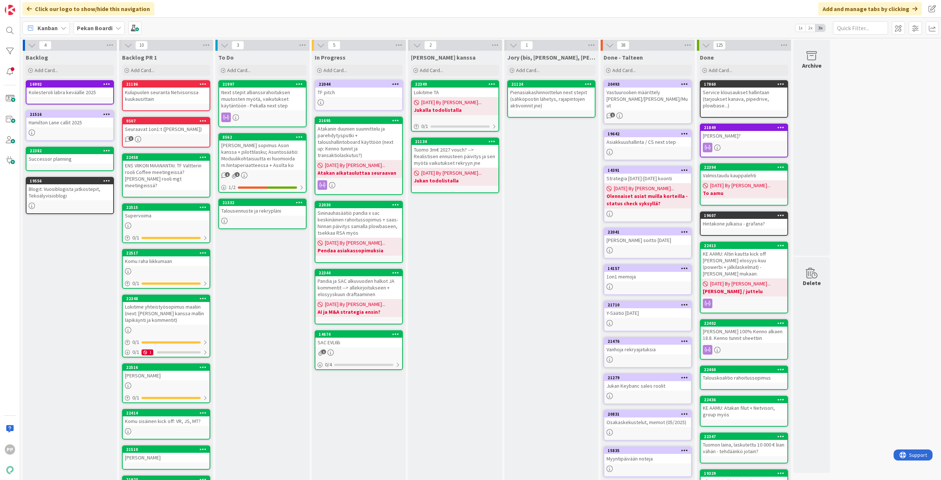
click at [235, 282] on div "To Do Add Card... 21997 Next stepit allianssirahoituksen muutosten myötä, vaiku…" at bounding box center [262, 299] width 94 height 497
click at [307, 18] on div "Kanban Pekan Boardi 1x 2x 3x" at bounding box center [480, 28] width 921 height 20
click at [466, 295] on div "Jukan kanssa Add Card... 22349 Lokitime TA 08/05/2025 By Pekka... Jukalla todol…" at bounding box center [455, 299] width 94 height 497
click at [278, 318] on div "To Do Add Card... 21997 Next stepit allianssirahoituksen muutosten myötä, vaiku…" at bounding box center [262, 299] width 94 height 497
click at [268, 322] on div "To Do Add Card... 21997 Next stepit allianssirahoituksen muutosten myötä, vaiku…" at bounding box center [262, 299] width 94 height 497
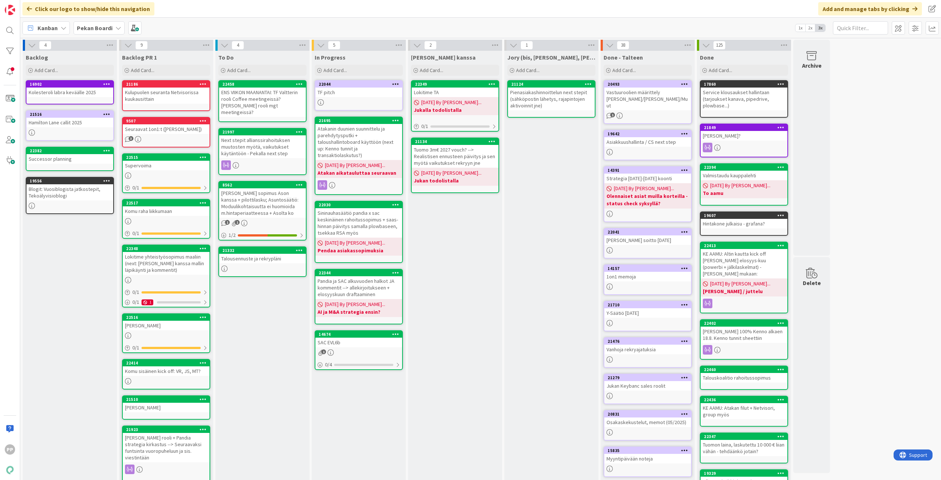
click at [280, 338] on div "To Do Add Card... 22458 ENS VIIKON MAANANTAI: TF Valtterin rooli Coffee meeting…" at bounding box center [262, 299] width 94 height 497
click at [279, 329] on div "To Do Add Card... 22458 ENS VIIKON MAANANTAI: TF Valtterin rooli Coffee meeting…" at bounding box center [262, 299] width 94 height 497
click at [264, 328] on div "To Do Add Card... 22458 ENS VIIKON MAANANTAI: TF Valtterin rooli Coffee meeting…" at bounding box center [262, 299] width 94 height 497
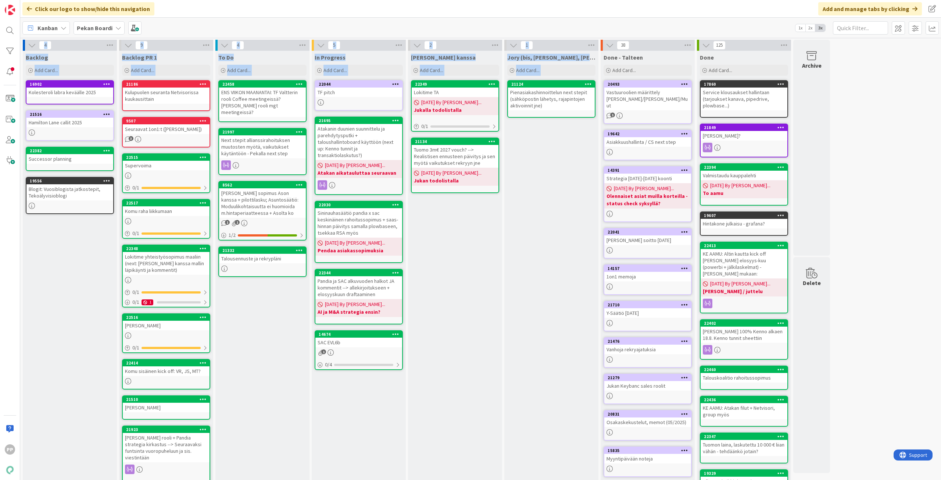
click at [545, 479] on html "PP Click our logo to show/hide this navigation Add and manage tabs by clicking …" at bounding box center [470, 240] width 941 height 480
click at [555, 376] on div "Jory (bis, kenno, bohr) Add Card... 21124 Pienasiakashinnoittelun next stepit (…" at bounding box center [551, 299] width 94 height 497
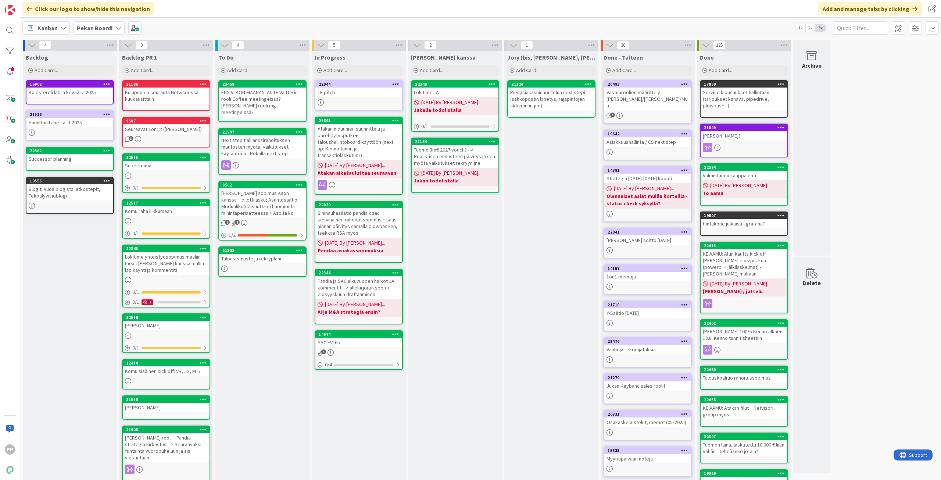
click at [271, 354] on div "To Do Add Card... 22458 ENS VIIKON MAANANTAI: TF Valtterin rooli Coffee meeting…" at bounding box center [262, 299] width 94 height 497
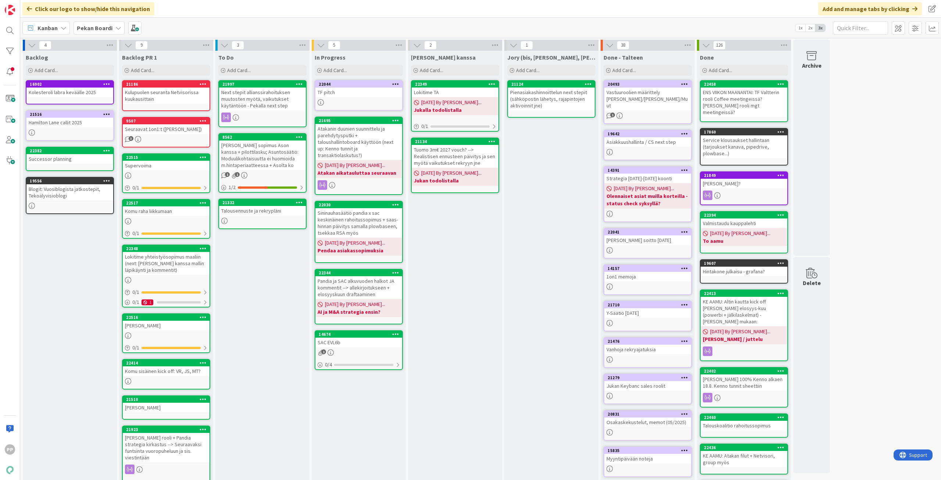
click at [533, 236] on div "Jory (bis, kenno, bohr) Add Card... 21124 Pienasiakashinnoittelun next stepit (…" at bounding box center [551, 293] width 94 height 484
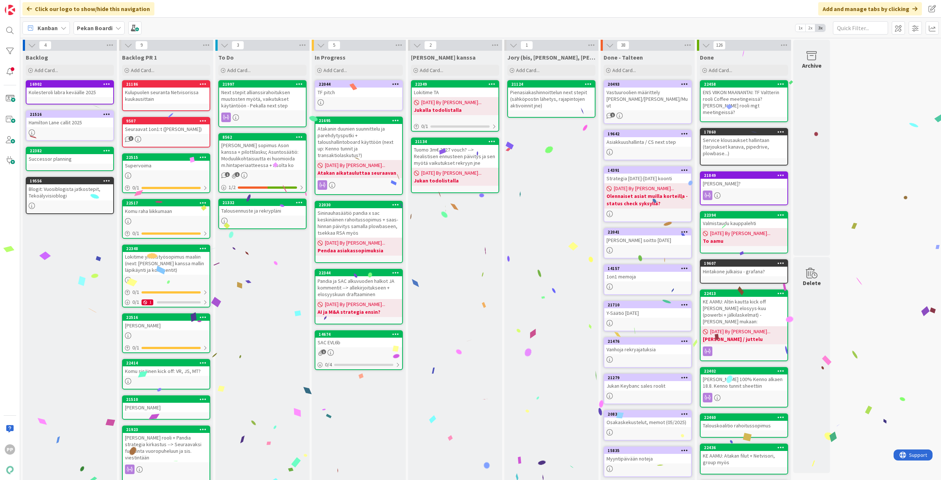
click at [270, 286] on div "To Do Add Card... 21997 Next stepit allianssirahoituksen muutosten myötä, vaiku…" at bounding box center [262, 293] width 94 height 484
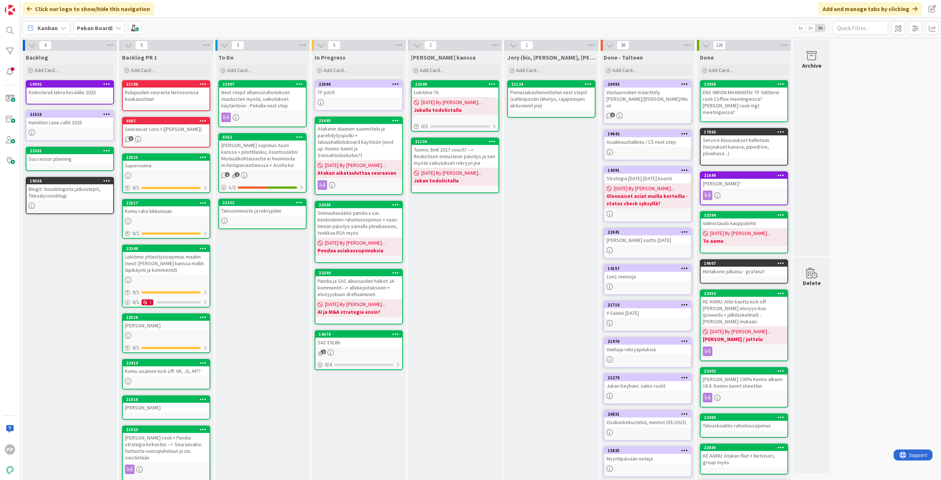
click at [267, 112] on div at bounding box center [262, 117] width 87 height 10
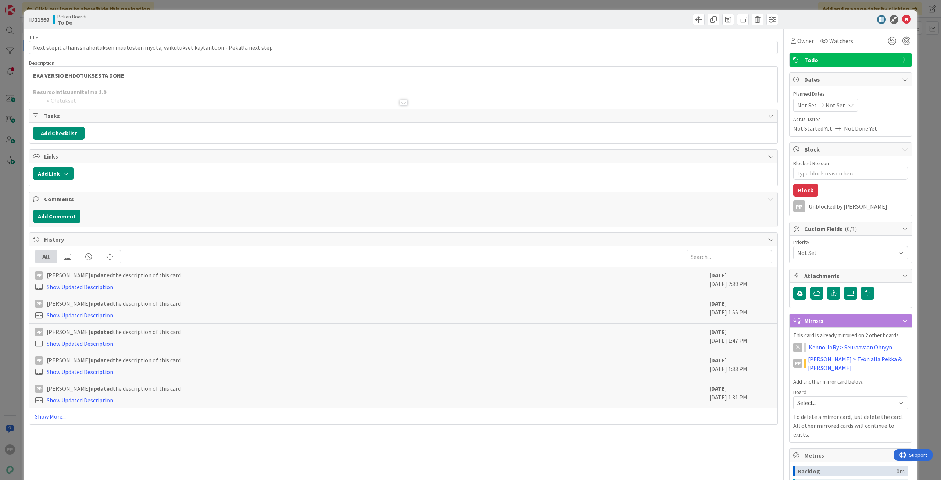
click at [148, 87] on div at bounding box center [403, 93] width 748 height 19
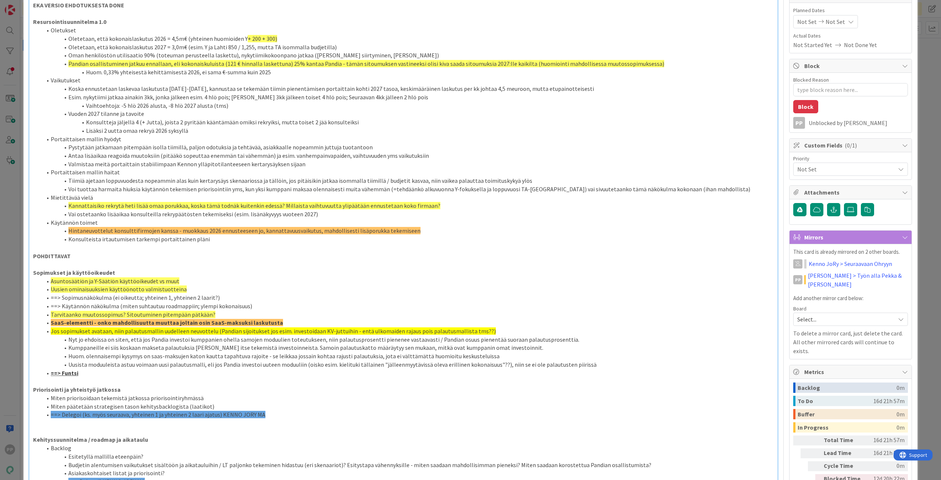
scroll to position [220, 0]
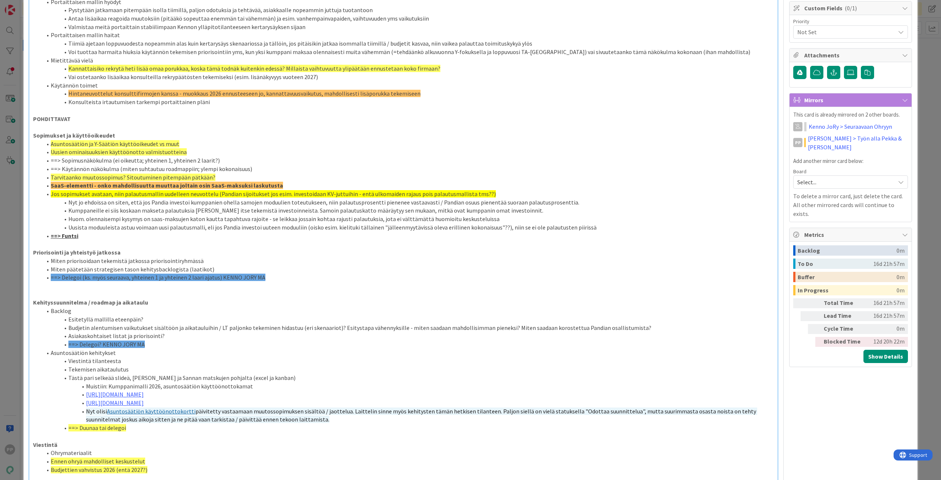
click at [118, 230] on li "Uusista moduuleista astuu voimaan uusi palautusmalli, eli jos Pandia investoi u…" at bounding box center [408, 227] width 732 height 8
click at [116, 239] on li "==> Funtsi" at bounding box center [408, 236] width 732 height 8
click at [311, 186] on li "SaaS-elementti - onko mahdollisuutta muuttaa joltain osin SaaS-maksuksi laskutu…" at bounding box center [408, 185] width 732 height 8
drag, startPoint x: 172, startPoint y: 189, endPoint x: 34, endPoint y: 189, distance: 137.8
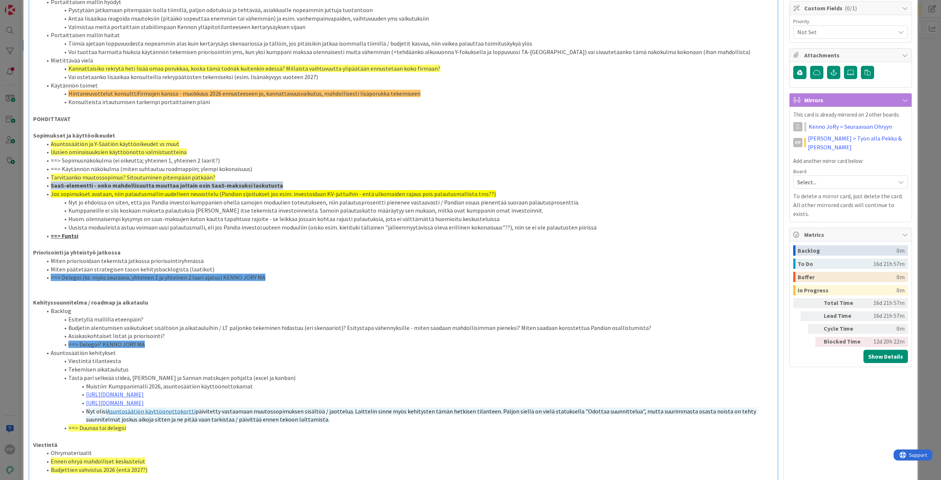
click at [34, 189] on ol "Asuntosäätiön ja Y-Säätiön käyttöoikeudet vs muut Uusien ominaisuuksien käyttöö…" at bounding box center [403, 190] width 741 height 100
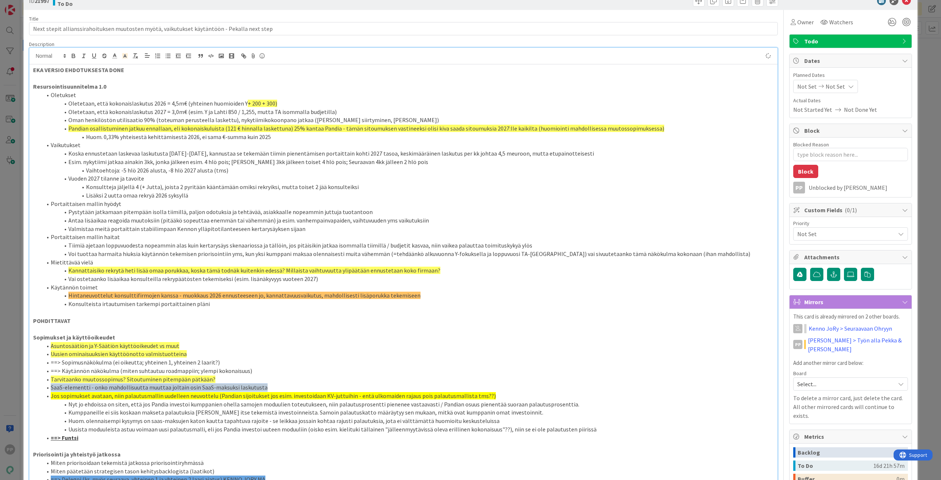
scroll to position [0, 0]
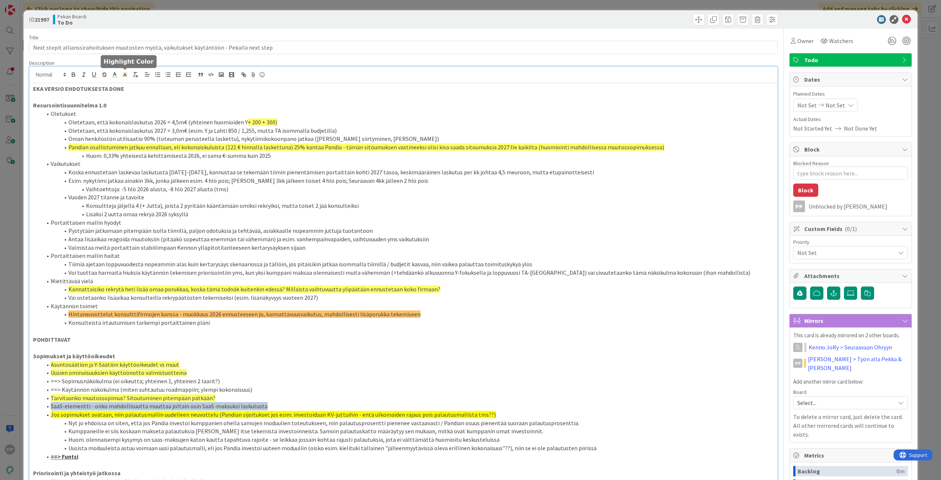
click at [125, 73] on icon at bounding box center [125, 74] width 7 height 7
click at [147, 99] on span at bounding box center [148, 99] width 6 height 6
click at [290, 407] on li "SaaS-elementti - onko mahdollisuutta muuttaa joltain osin SaaS-maksuksi laskutu…" at bounding box center [408, 406] width 732 height 8
type textarea "x"
click at [290, 405] on li "SaaS-elementti - onko mahdollisuutta muuttaa joltain osin SaaS-maksuksi laskutu…" at bounding box center [408, 406] width 732 height 8
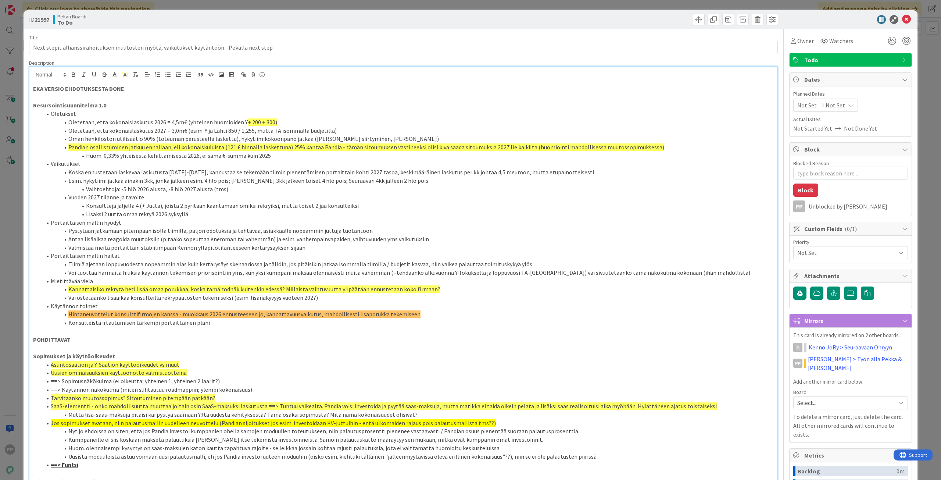
click at [272, 359] on p "Sopimukset ja käyttöoikeudet" at bounding box center [403, 356] width 741 height 8
click at [300, 388] on li "==> Käytännön näkökulma (miten suhtautuu roadmappiin; ylempi kokonaisuus)" at bounding box center [408, 389] width 732 height 8
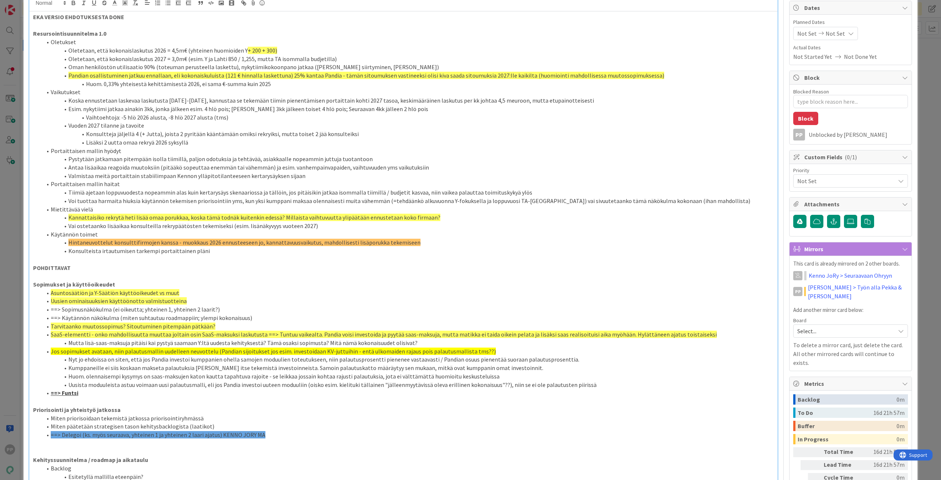
scroll to position [73, 0]
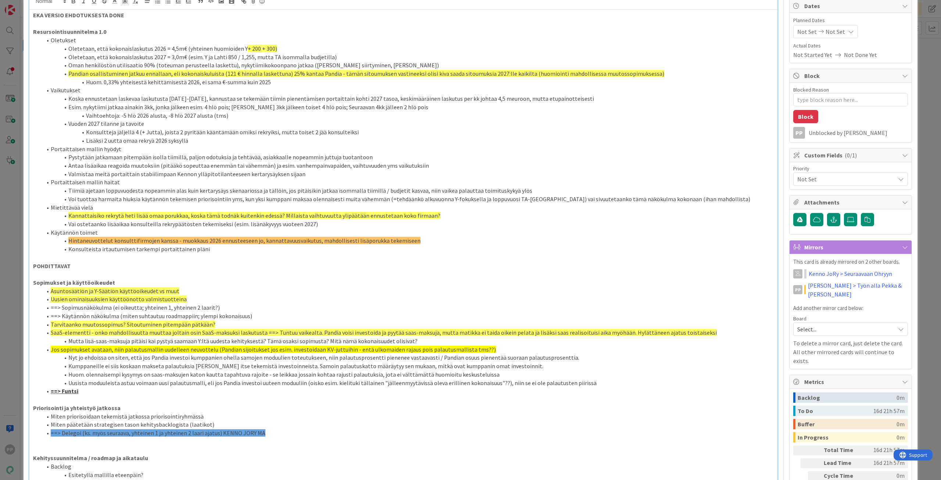
click at [312, 384] on li "Uusista moduuleista astuu voimaan uusi palautusmalli, eli jos Pandia investoi u…" at bounding box center [408, 383] width 732 height 8
click at [409, 395] on li "==> Funtsi" at bounding box center [408, 391] width 732 height 8
click at [434, 333] on span "SaaS-elementti - onko mahdollisuutta muuttaa joltain osin SaaS-maksuksi laskutu…" at bounding box center [384, 332] width 666 height 7
drag, startPoint x: 321, startPoint y: 339, endPoint x: 491, endPoint y: 244, distance: 195.0
click at [322, 338] on li "Mutta lisä-saas-maksuja pitäisi kai pystyä saamaan Y:ltä uudesta kehityksestä? …" at bounding box center [408, 341] width 732 height 8
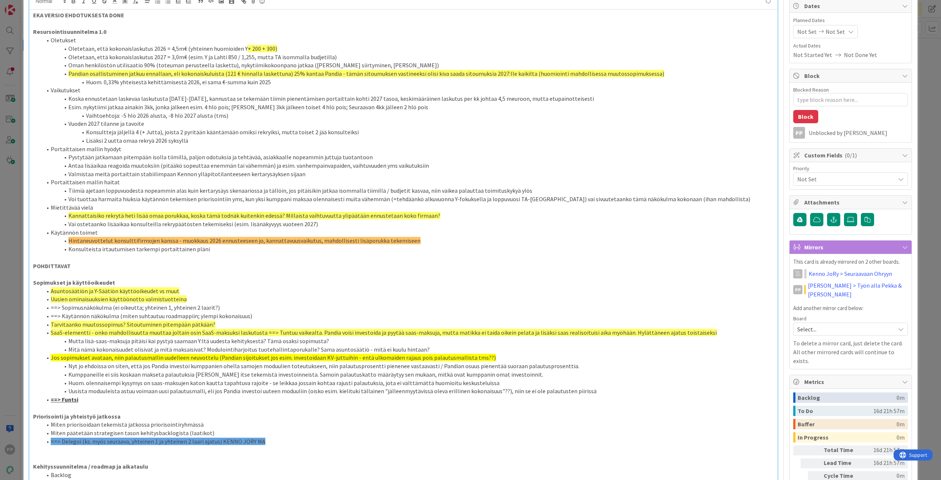
click at [161, 300] on span "Uusien ominaisuuksien käyttöönotto valmistuotteina" at bounding box center [119, 298] width 136 height 7
click at [188, 306] on li "==> Sopimusnäkökulma (ei oikeutta; yhteinen 1, yhteinen 2 laarit?)" at bounding box center [408, 307] width 732 height 8
click at [215, 305] on li "==> Sopimusnäkökulma (ei oikeutta; yhteinen 1, yhteinen 2 laarit?)" at bounding box center [408, 307] width 732 height 8
click at [210, 334] on span "SaaS-elementti - onko mahdollisuutta muuttaa joltain osin SaaS-maksuksi laskutu…" at bounding box center [384, 332] width 666 height 7
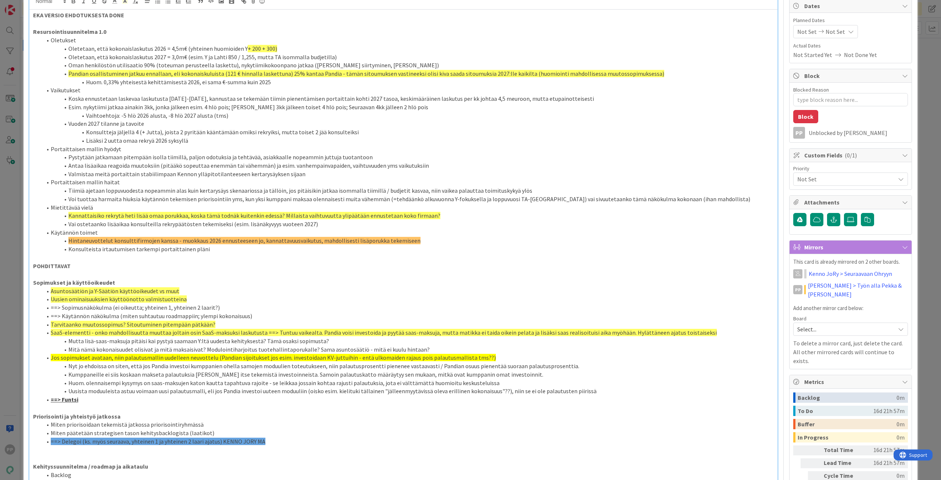
click at [209, 341] on li "Mutta lisä-saas-maksuja pitäisi kai pystyä saamaan Y:ltä uudesta kehityksestä? …" at bounding box center [408, 341] width 732 height 8
drag, startPoint x: 266, startPoint y: 316, endPoint x: 27, endPoint y: 309, distance: 239.3
click at [27, 309] on div "ID 21997 Pekan Boardi To Do Title 92 / 128 Next stepit allianssirahoituksen muu…" at bounding box center [471, 475] width 894 height 1077
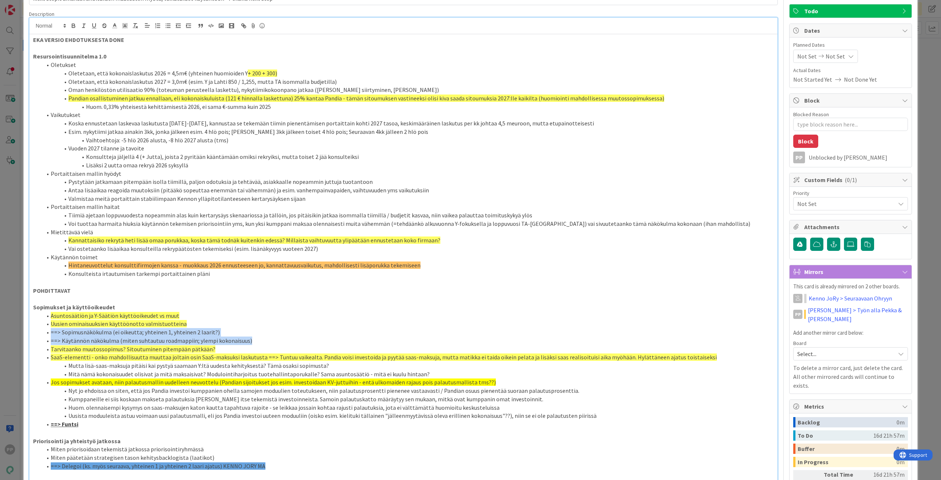
scroll to position [37, 0]
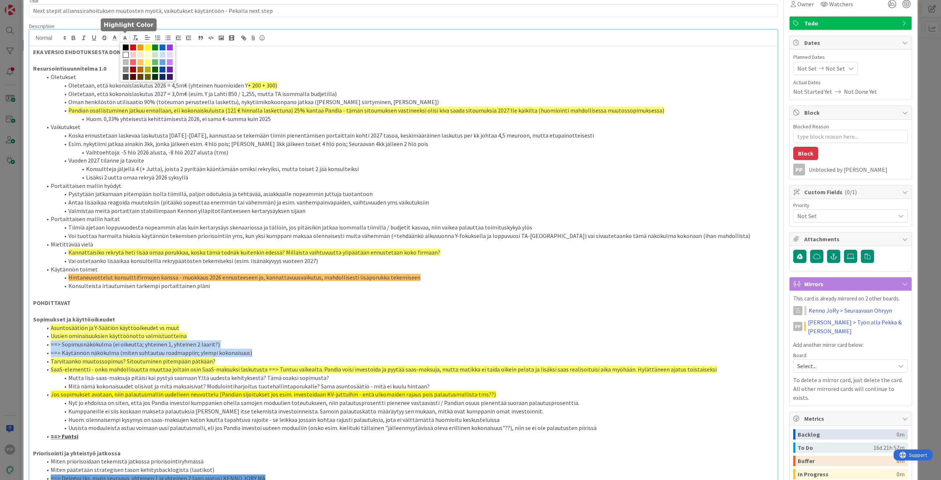
click at [124, 37] on icon at bounding box center [125, 38] width 7 height 7
click at [141, 62] on span at bounding box center [140, 62] width 6 height 6
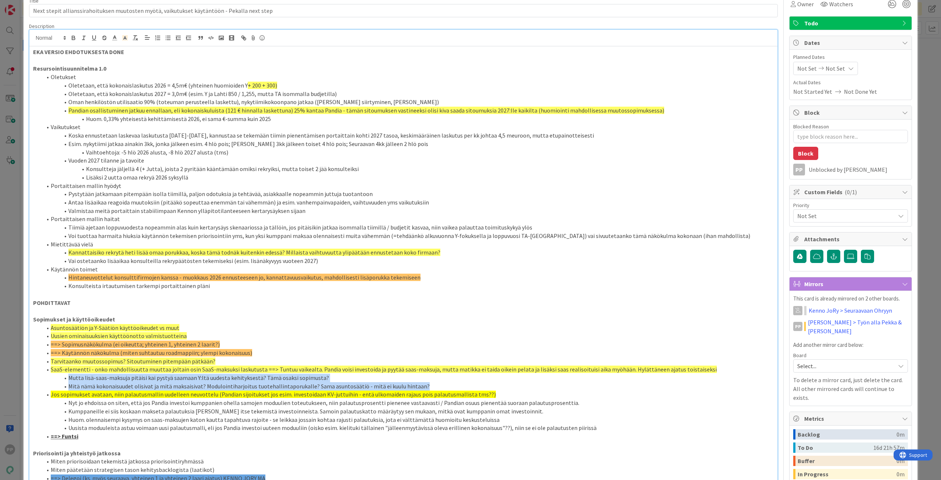
drag, startPoint x: 437, startPoint y: 384, endPoint x: 60, endPoint y: 376, distance: 377.1
click at [60, 376] on ol "Asuntosäätiön ja Y-Säätiön käyttöoikeudet vs muut Uusien ominaisuuksien käyttöö…" at bounding box center [403, 381] width 741 height 117
click at [125, 39] on icon at bounding box center [125, 38] width 7 height 7
click at [138, 60] on span at bounding box center [140, 62] width 6 height 6
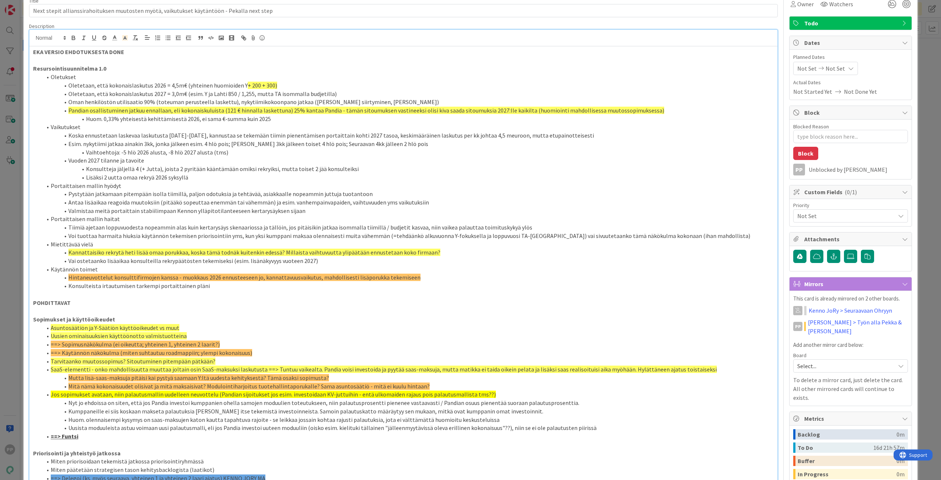
click at [94, 405] on li "Nyt jo ehdoissa on siten, että jos Pandia investoi kumppanien ohella samojen mo…" at bounding box center [408, 402] width 732 height 8
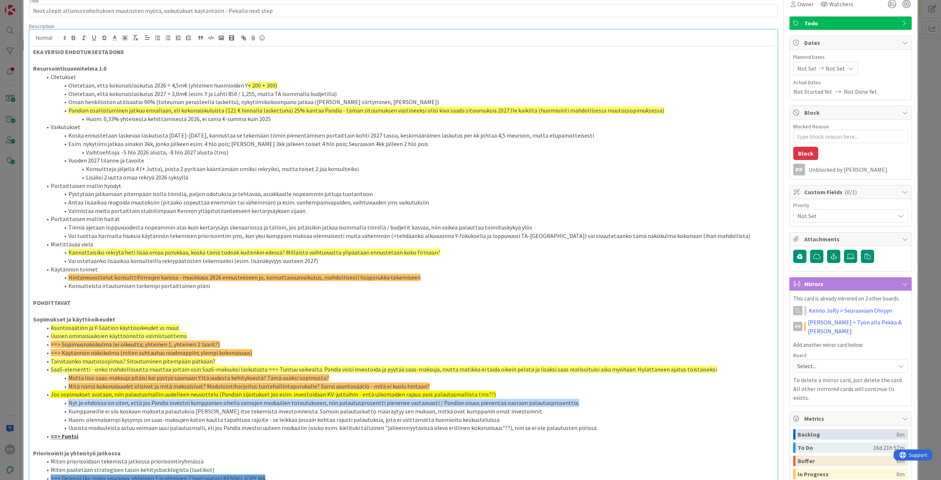
drag, startPoint x: 69, startPoint y: 404, endPoint x: 624, endPoint y: 401, distance: 554.6
click at [624, 401] on li "Nyt jo ehdoissa on siten, että jos Pandia investoi kumppanien ohella samojen mo…" at bounding box center [408, 402] width 732 height 8
click at [126, 40] on icon at bounding box center [125, 38] width 7 height 7
click at [156, 57] on span at bounding box center [155, 55] width 6 height 6
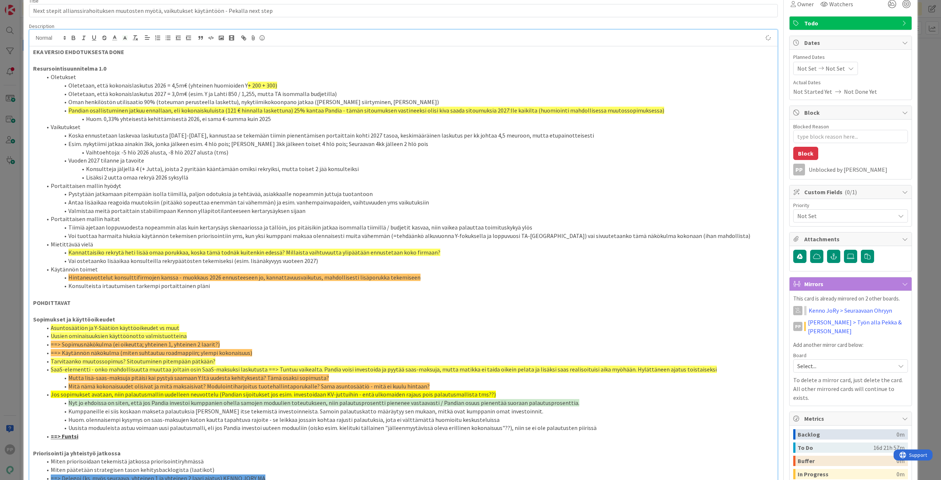
click at [108, 420] on li "Huom. olennaisempi kysymys on saas-maksujen katon kautta tapahtuva rajoite - se…" at bounding box center [408, 419] width 732 height 8
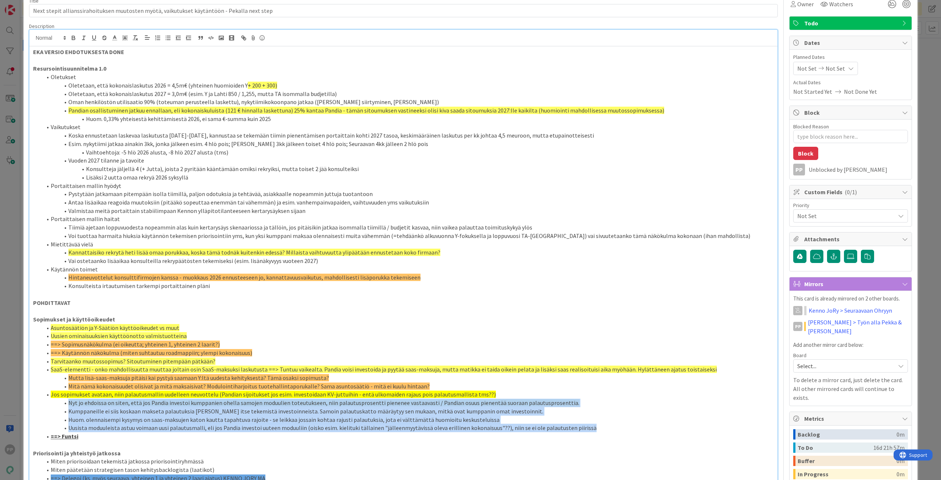
drag, startPoint x: 68, startPoint y: 402, endPoint x: 700, endPoint y: 427, distance: 632.6
click at [700, 427] on ol "Asuntosäätiön ja Y-Säätiön käyttöoikeudet vs muut Uusien ominaisuuksien käyttöö…" at bounding box center [403, 381] width 741 height 117
click at [125, 37] on polyline at bounding box center [125, 37] width 3 height 3
click at [155, 57] on span at bounding box center [155, 55] width 6 height 6
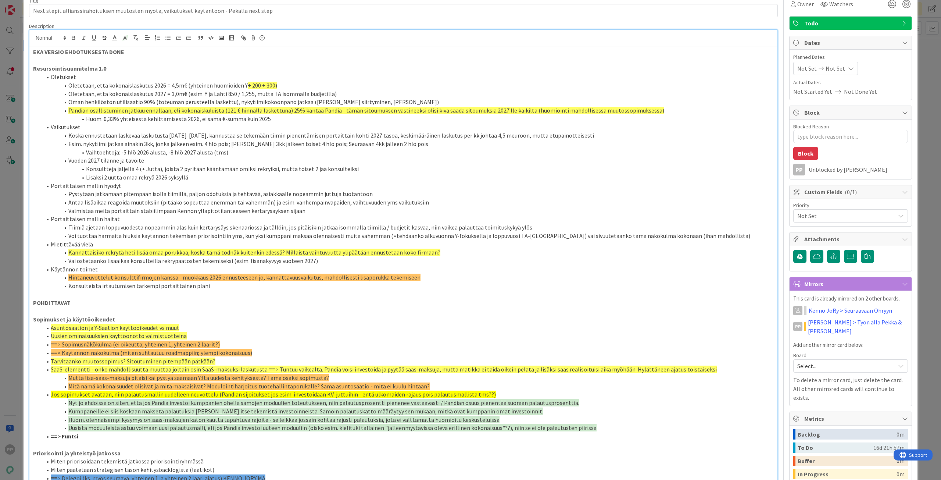
click at [304, 366] on span "SaaS-elementti - onko mahdollisuutta muuttaa joltain osin SaaS-maksuksi laskutu…" at bounding box center [384, 368] width 666 height 7
click at [376, 421] on span "Huom. olennaisempi kysymys on saas-maksujen katon kautta tapahtuva rajoite - se…" at bounding box center [283, 419] width 431 height 7
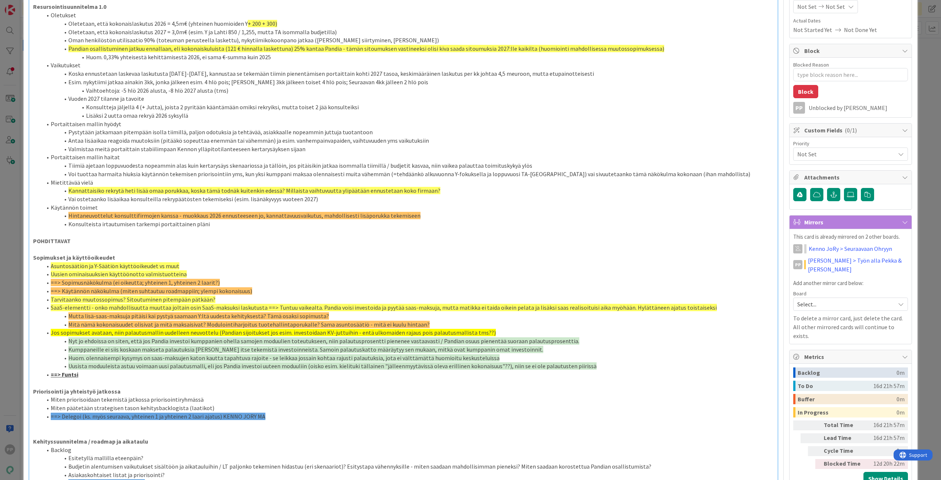
scroll to position [110, 0]
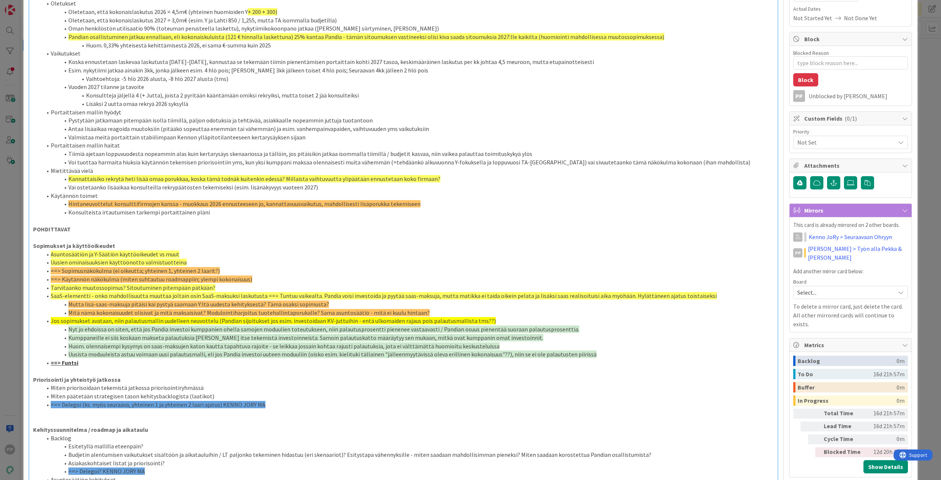
click at [50, 271] on li "==> Sopimusnäkökulma (ei oikeutta; yhteinen 1, yhteinen 2 laarit?)" at bounding box center [408, 270] width 732 height 8
click at [50, 277] on li "==> Käytännön näkökulma (miten suhtautuu roadmappiin; ylempi kokonaisuus)" at bounding box center [408, 279] width 732 height 8
click at [93, 315] on span "Mitä nämä kokonaisuudet olisivat ja mitä maksaisivat? Modulointiharjoitus tuote…" at bounding box center [248, 312] width 361 height 7
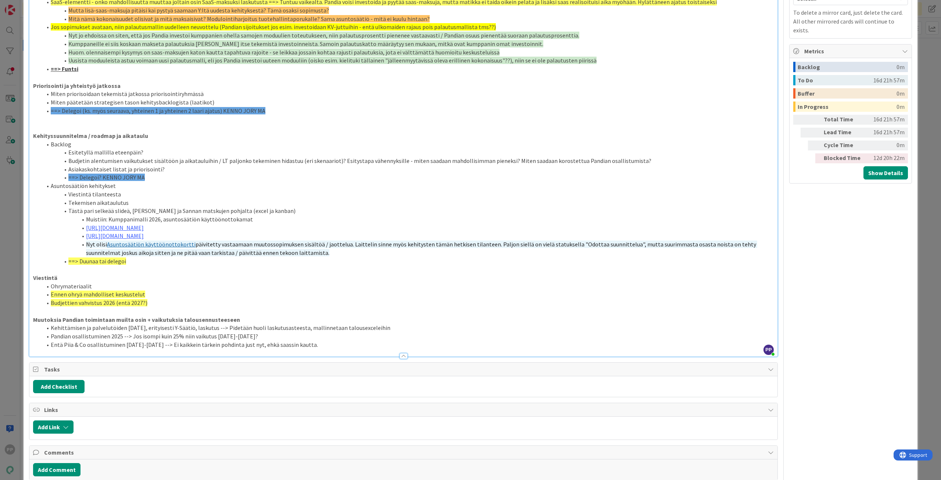
scroll to position [404, 0]
drag, startPoint x: 263, startPoint y: 111, endPoint x: 40, endPoint y: 112, distance: 222.7
click at [40, 112] on ol "Miten priorisoidaan tekemistä jatkossa priorisointiryhmässä Miten päätetään str…" at bounding box center [403, 101] width 741 height 25
drag, startPoint x: 156, startPoint y: 180, endPoint x: 59, endPoint y: 180, distance: 97.0
click at [59, 180] on li "==> Delegoi? KENNO JORY MA" at bounding box center [408, 177] width 732 height 8
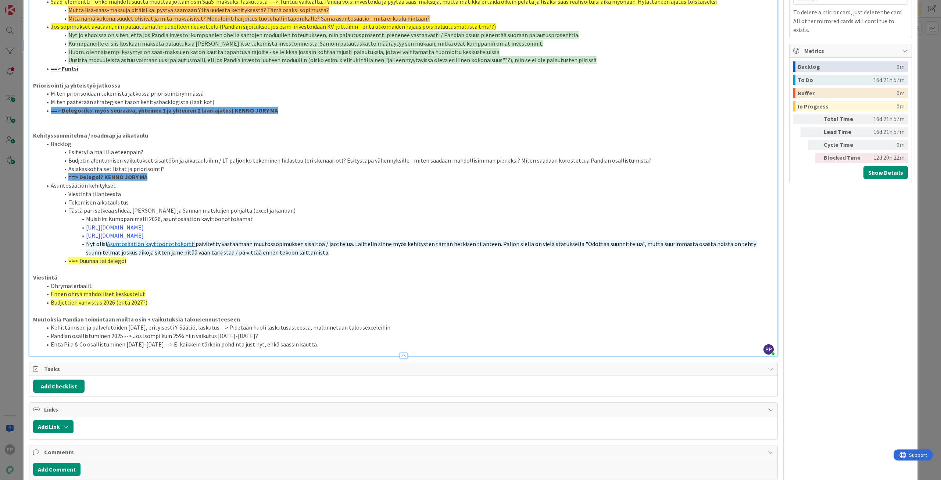
click at [132, 221] on li "Muistiin: Kumppanimalli 2026, asuntosäätiön käyttöönottokamat" at bounding box center [408, 219] width 732 height 8
click at [141, 293] on span "Ennen ohryä mahdolliset keskustelut" at bounding box center [98, 293] width 94 height 7
click at [150, 293] on li "Ennen ohryä mahdolliset keskustelut" at bounding box center [408, 294] width 732 height 8
drag, startPoint x: 156, startPoint y: 300, endPoint x: 25, endPoint y: 296, distance: 131.6
click at [25, 296] on div "ID 21997 Pekan Boardi To Do Title 92 / 128 Next stepit allianssirahoituksen muu…" at bounding box center [471, 144] width 894 height 1077
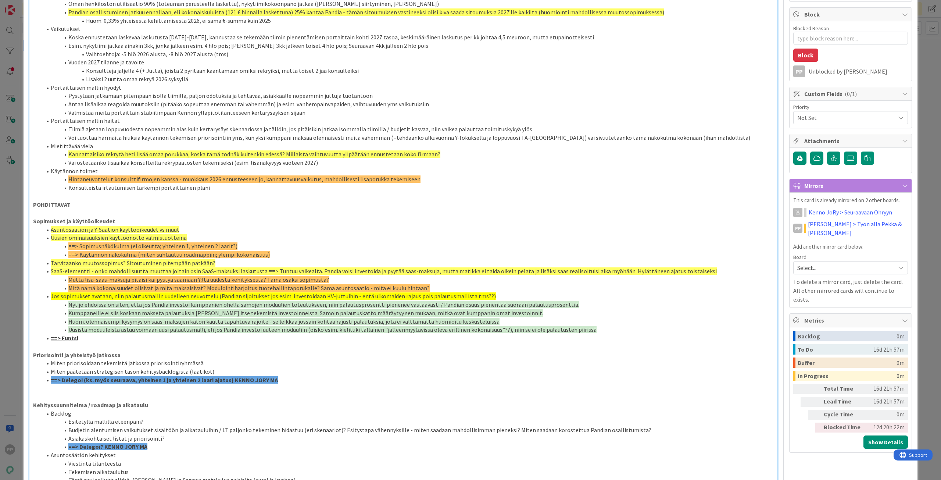
scroll to position [37, 0]
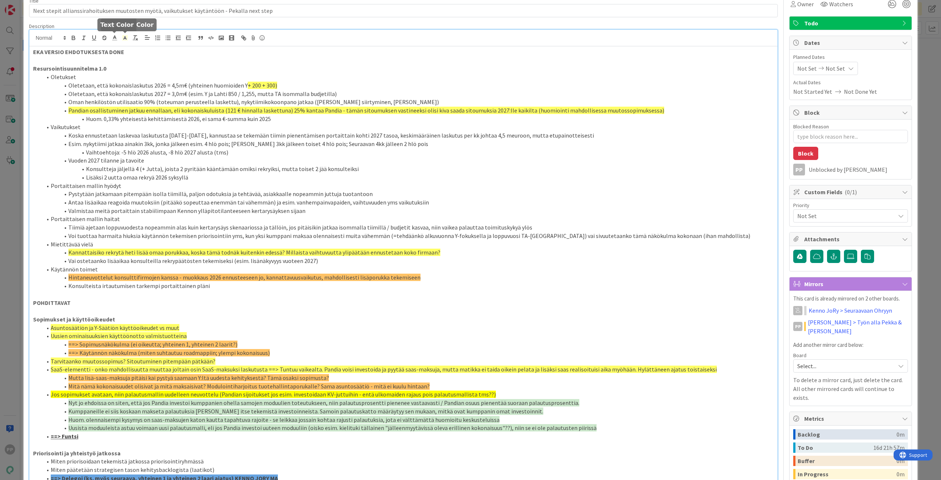
click at [111, 36] on span at bounding box center [115, 38] width 10 height 10
click at [123, 37] on rect at bounding box center [123, 37] width 0 height 0
click at [141, 62] on span at bounding box center [140, 62] width 6 height 6
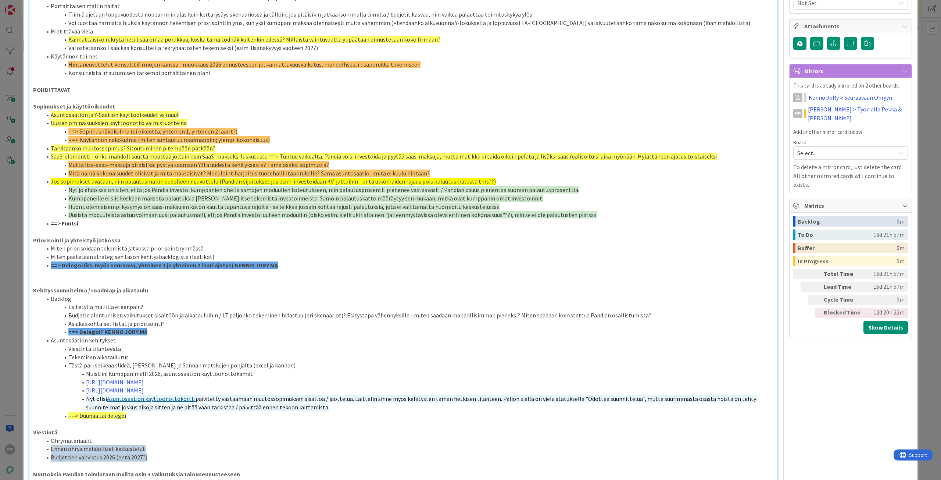
scroll to position [267, 0]
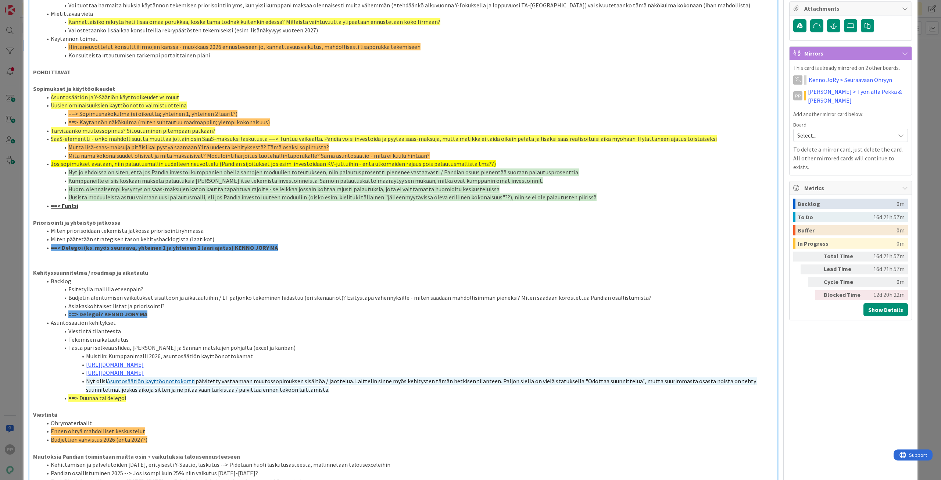
click at [198, 398] on li "==> Duunaa tai delegoi" at bounding box center [408, 398] width 732 height 8
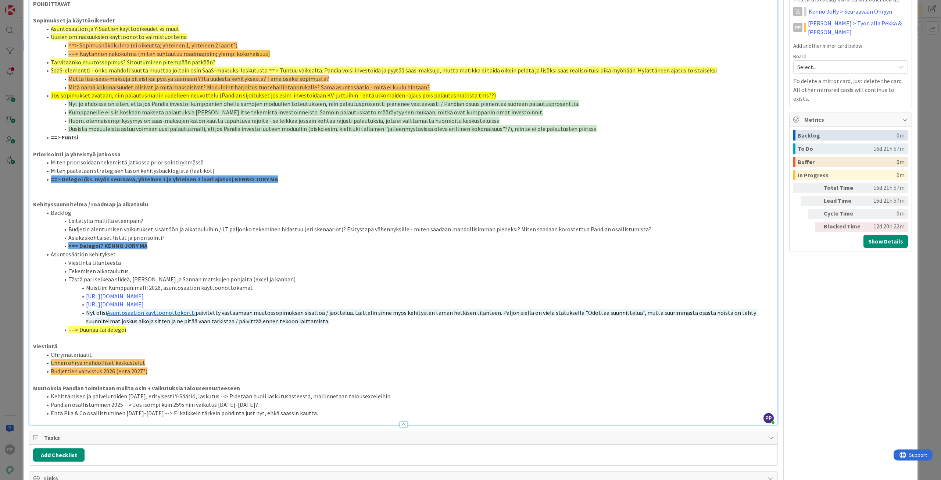
scroll to position [341, 0]
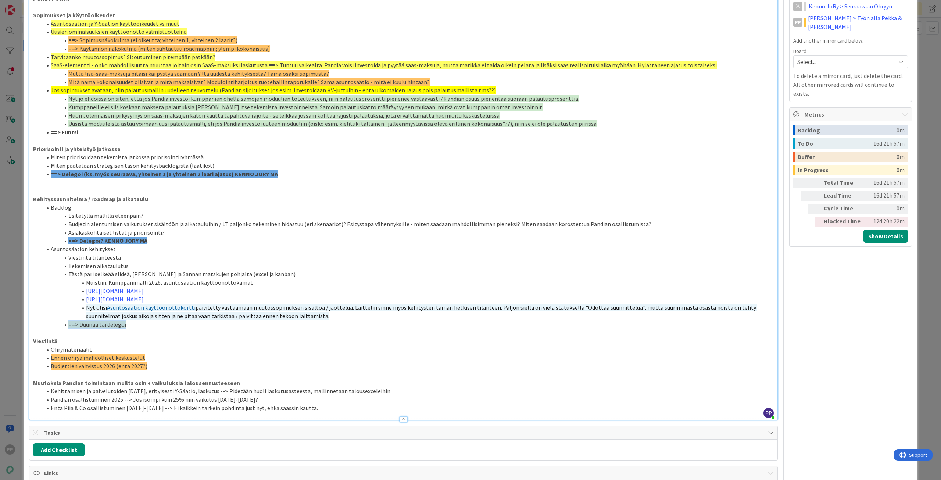
drag, startPoint x: 132, startPoint y: 322, endPoint x: 60, endPoint y: 327, distance: 72.2
click at [60, 327] on li "==> Duunaa tai delegoi" at bounding box center [408, 324] width 732 height 8
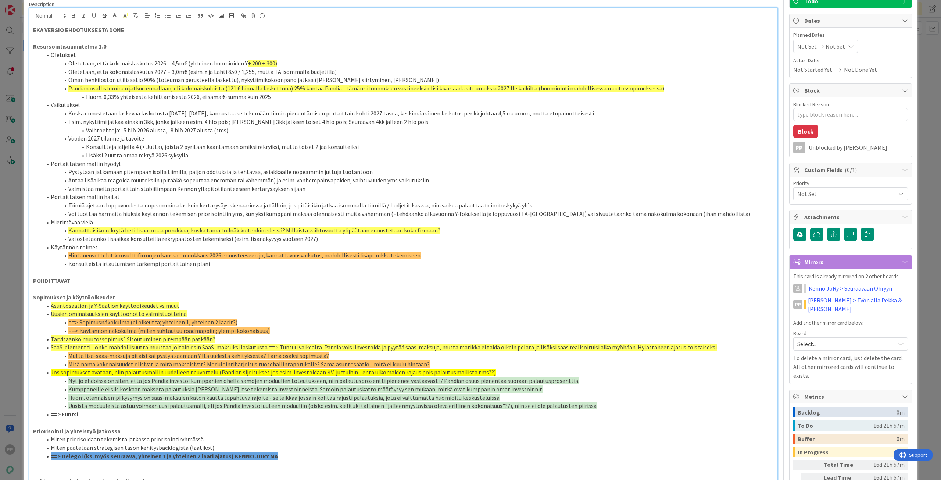
scroll to position [0, 0]
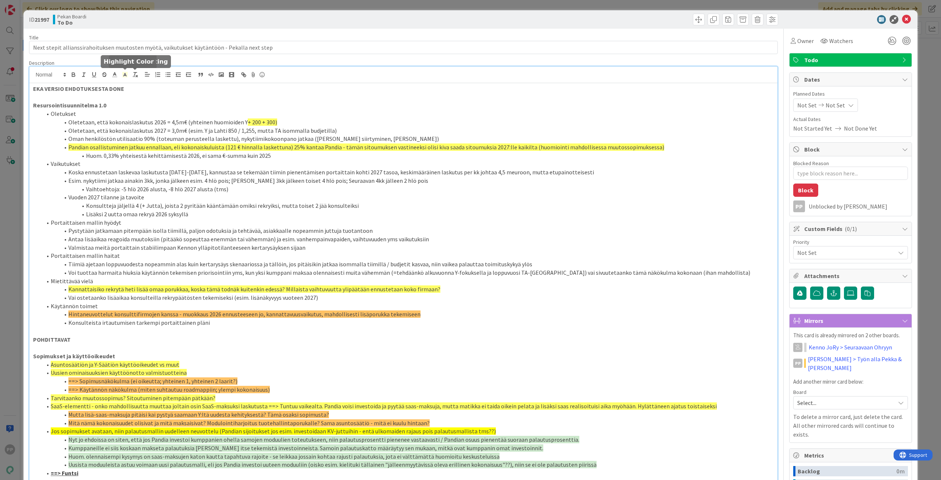
click at [125, 71] on icon at bounding box center [125, 74] width 7 height 7
click at [162, 100] on span at bounding box center [162, 99] width 6 height 6
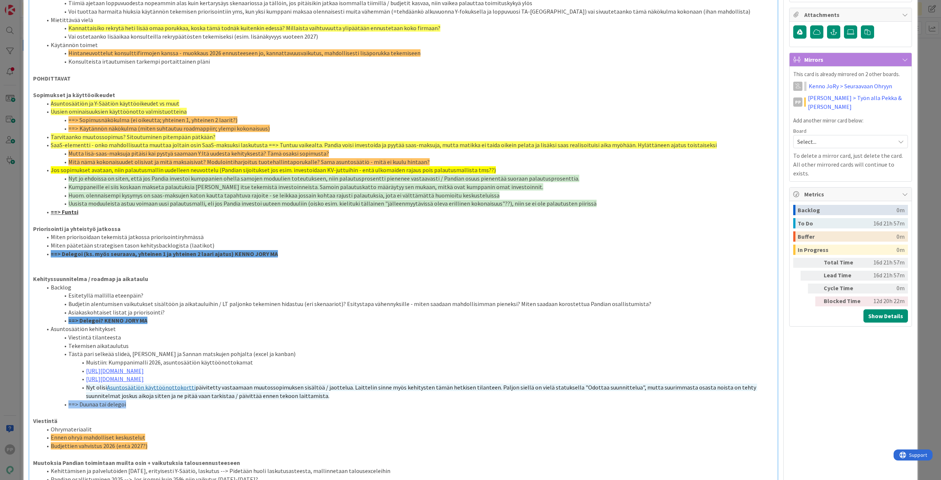
scroll to position [262, 0]
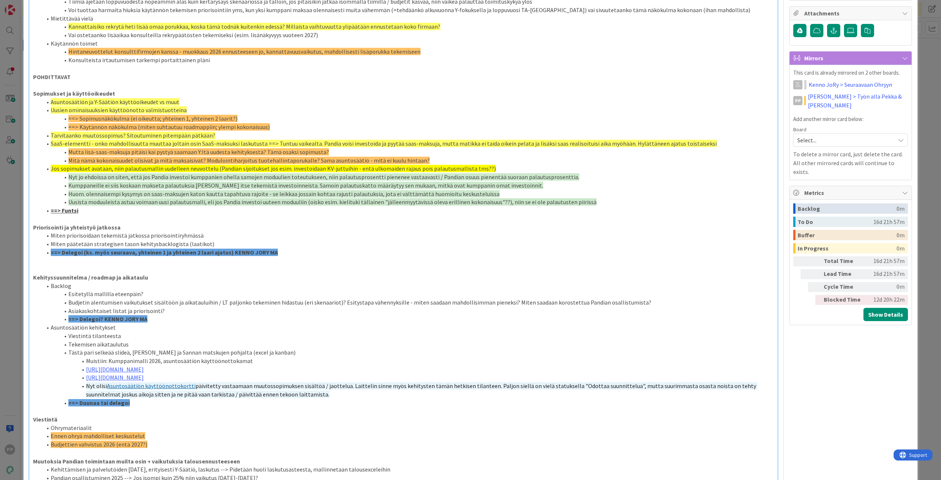
click at [215, 338] on li "Viestintä tilanteesta" at bounding box center [408, 335] width 732 height 8
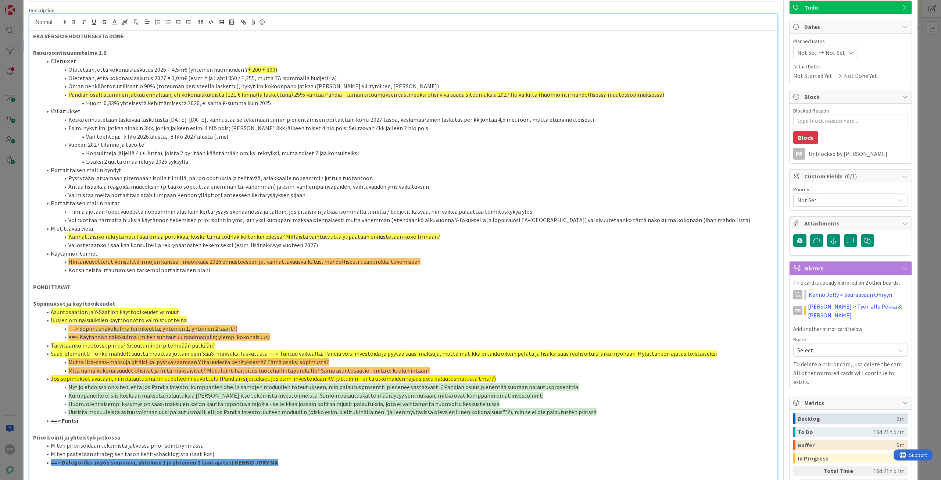
scroll to position [42, 0]
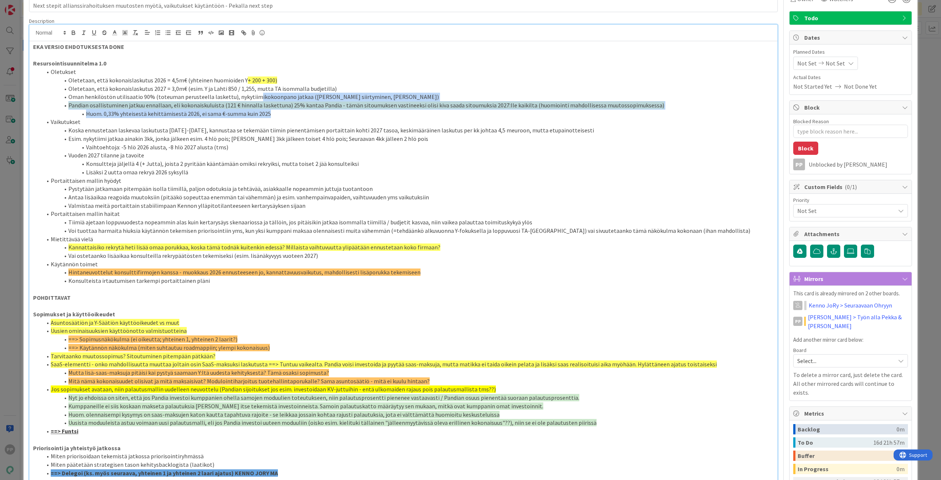
drag, startPoint x: 252, startPoint y: 97, endPoint x: 308, endPoint y: 111, distance: 57.0
click at [308, 111] on ol "Oletukset Oletetaan, että kokonaislaskutus 2026 = 4,5m€ (yhteinen huomioiden Y …" at bounding box center [403, 176] width 741 height 217
click at [308, 111] on li "Huom. 0,33% yhteisestä kehittämisestä 2026, ei sama €-summa kuin 2025" at bounding box center [408, 114] width 732 height 8
drag, startPoint x: 320, startPoint y: 99, endPoint x: 327, endPoint y: 112, distance: 15.0
click at [327, 112] on ol "Oletukset Oletetaan, että kokonaislaskutus 2026 = 4,5m€ (yhteinen huomioiden Y …" at bounding box center [403, 176] width 741 height 217
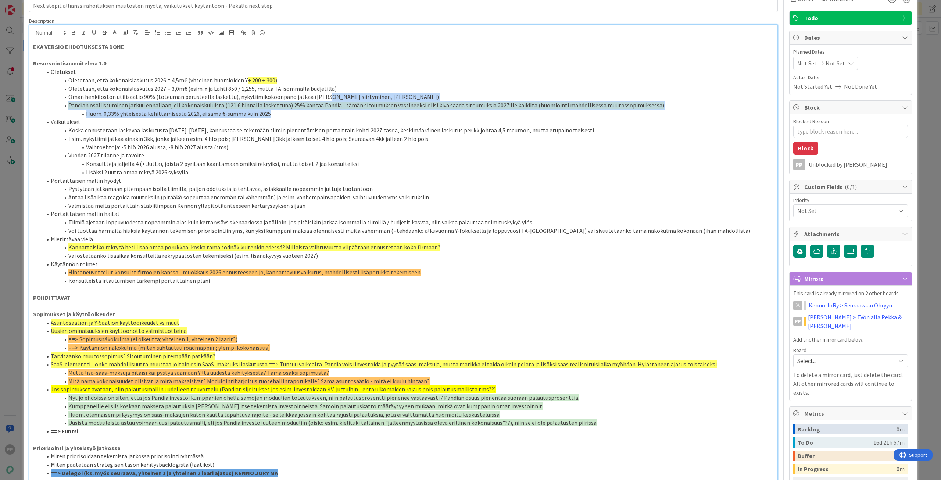
click at [327, 113] on li "Huom. 0,33% yhteisestä kehittämisestä 2026, ei sama €-summa kuin 2025" at bounding box center [408, 114] width 732 height 8
drag, startPoint x: 326, startPoint y: 116, endPoint x: 331, endPoint y: 98, distance: 18.7
click at [331, 98] on ol "Oletukset Oletetaan, että kokonaislaskutus 2026 = 4,5m€ (yhteinen huomioiden Y …" at bounding box center [403, 176] width 741 height 217
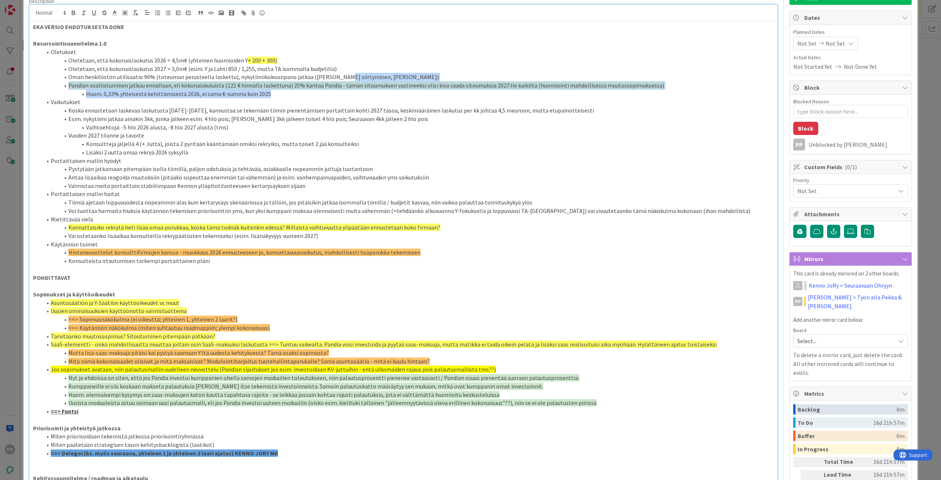
scroll to position [115, 0]
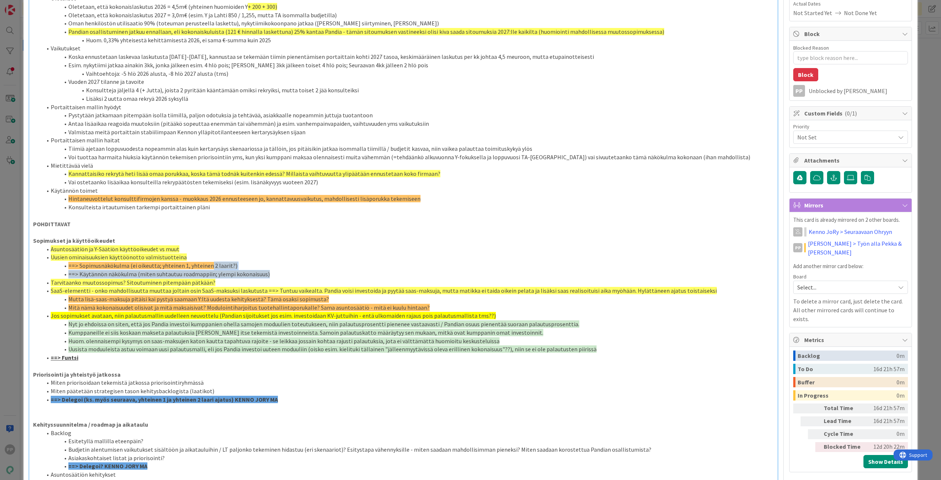
drag, startPoint x: 209, startPoint y: 264, endPoint x: 291, endPoint y: 274, distance: 83.3
click at [291, 274] on ol "Asuntosäätiön ja Y-Säätiön käyttöoikeudet vs muut Uusien ominaisuuksien käyttöö…" at bounding box center [403, 303] width 741 height 117
click at [291, 274] on li "==> Käytännön näkökulma (miten suhtautuu roadmappiin; ylempi kokonaisuus)" at bounding box center [408, 274] width 732 height 8
drag, startPoint x: 302, startPoint y: 275, endPoint x: 62, endPoint y: 265, distance: 240.5
click at [62, 265] on ol "Asuntosäätiön ja Y-Säätiön käyttöoikeudet vs muut Uusien ominaisuuksien käyttöö…" at bounding box center [403, 303] width 741 height 117
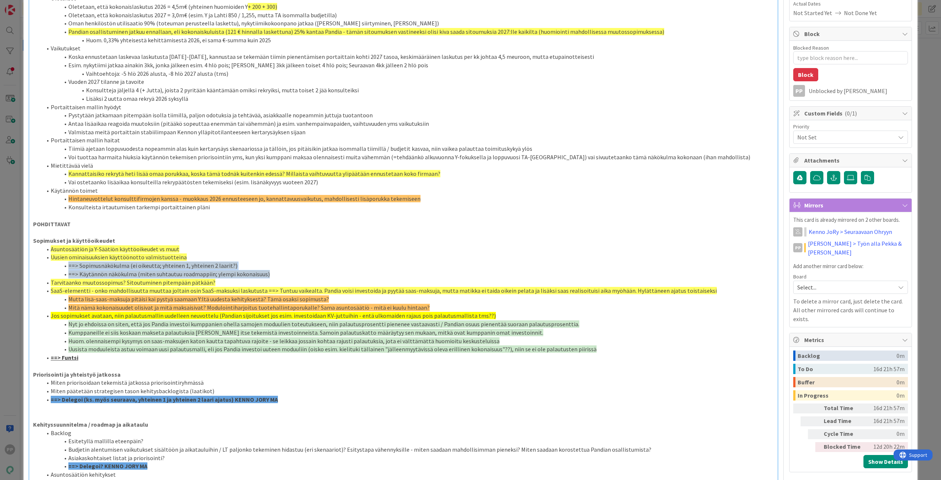
click at [68, 266] on span at bounding box center [68, 265] width 0 height 8
drag, startPoint x: 67, startPoint y: 265, endPoint x: 291, endPoint y: 272, distance: 224.3
click at [291, 272] on ol "Asuntosäätiön ja Y-Säätiön käyttöoikeudet vs muut Uusien ominaisuuksien käyttöö…" at bounding box center [403, 303] width 741 height 117
click at [291, 272] on li "==> Käytännön näkökulma (miten suhtautuu roadmappiin; ylempi kokonaisuus)" at bounding box center [408, 274] width 732 height 8
drag, startPoint x: 321, startPoint y: 272, endPoint x: 63, endPoint y: 269, distance: 258.0
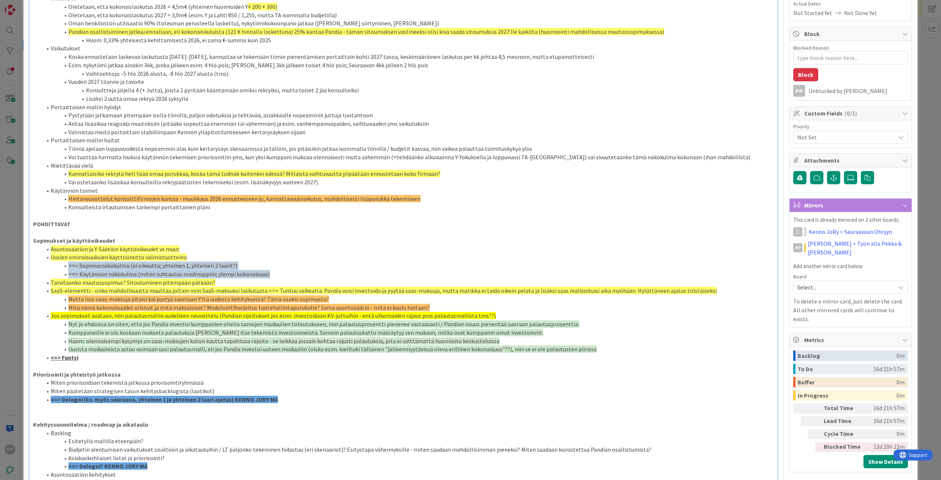
click at [63, 269] on ol "Asuntosäätiön ja Y-Säätiön käyttöoikeudet vs muut Uusien ominaisuuksien käyttöö…" at bounding box center [403, 303] width 741 height 117
click at [68, 269] on span at bounding box center [68, 265] width 0 height 8
drag, startPoint x: 65, startPoint y: 265, endPoint x: 323, endPoint y: 272, distance: 258.8
click at [323, 272] on ol "Asuntosäätiön ja Y-Säätiön käyttöoikeudet vs muut Uusien ominaisuuksien käyttöö…" at bounding box center [403, 303] width 741 height 117
click at [323, 272] on li "==> Käytännön näkökulma (miten suhtautuu roadmappiin; ylempi kokonaisuus)" at bounding box center [408, 274] width 732 height 8
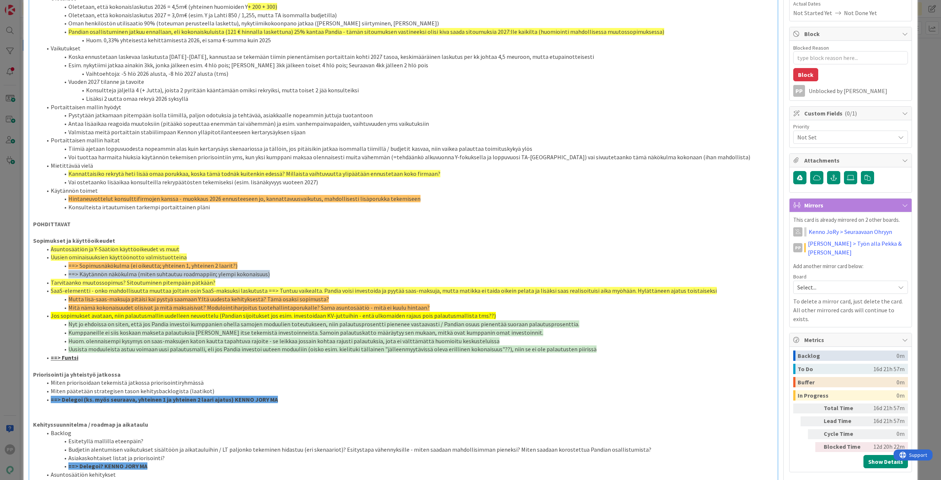
drag, startPoint x: 328, startPoint y: 267, endPoint x: 269, endPoint y: 273, distance: 59.9
click at [269, 273] on ol "Asuntosäätiön ja Y-Säätiön käyttöoikeudet vs muut Uusien ominaisuuksien käyttöö…" at bounding box center [403, 303] width 741 height 117
click at [269, 273] on li "==> Käytännön näkökulma (miten suhtautuu roadmappiin; ylempi kokonaisuus)" at bounding box center [408, 274] width 732 height 8
drag, startPoint x: 285, startPoint y: 273, endPoint x: 65, endPoint y: 266, distance: 220.3
click at [65, 266] on ol "Asuntosäätiön ja Y-Säätiön käyttöoikeudet vs muut Uusien ominaisuuksien käyttöö…" at bounding box center [403, 303] width 741 height 117
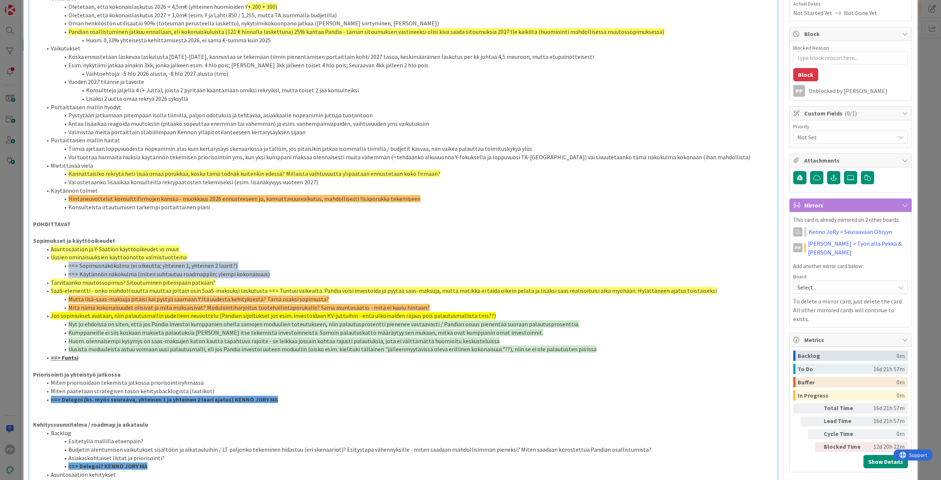
click at [68, 266] on span at bounding box center [68, 265] width 0 height 8
drag, startPoint x: 66, startPoint y: 264, endPoint x: 281, endPoint y: 272, distance: 215.5
click at [281, 272] on ol "Asuntosäätiön ja Y-Säätiön käyttöoikeudet vs muut Uusien ominaisuuksien käyttöö…" at bounding box center [403, 303] width 741 height 117
click at [281, 272] on li "==> Käytännön näkökulma (miten suhtautuu roadmappiin; ylempi kokonaisuus)" at bounding box center [408, 274] width 732 height 8
click at [919, 87] on div "ID 21997 Pekan Boardi To Do Title 92 / 128 Next stepit allianssirahoituksen muu…" at bounding box center [470, 240] width 941 height 480
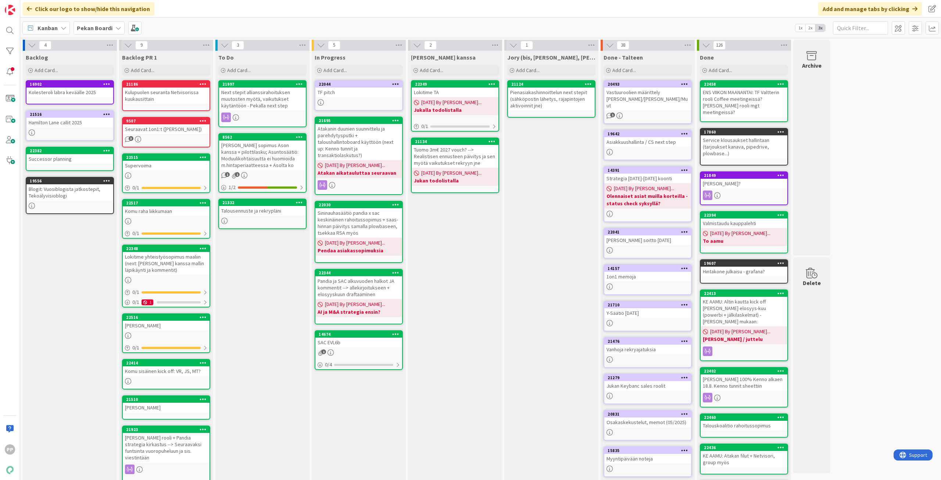
click at [278, 293] on div "To Do Add Card... 21997 Next stepit allianssirahoituksen muutosten myötä, vaiku…" at bounding box center [262, 293] width 94 height 484
click at [264, 101] on div "Next stepit allianssirahoituksen muutosten myötä, vaikutukset käytäntöön - Peka…" at bounding box center [262, 98] width 87 height 23
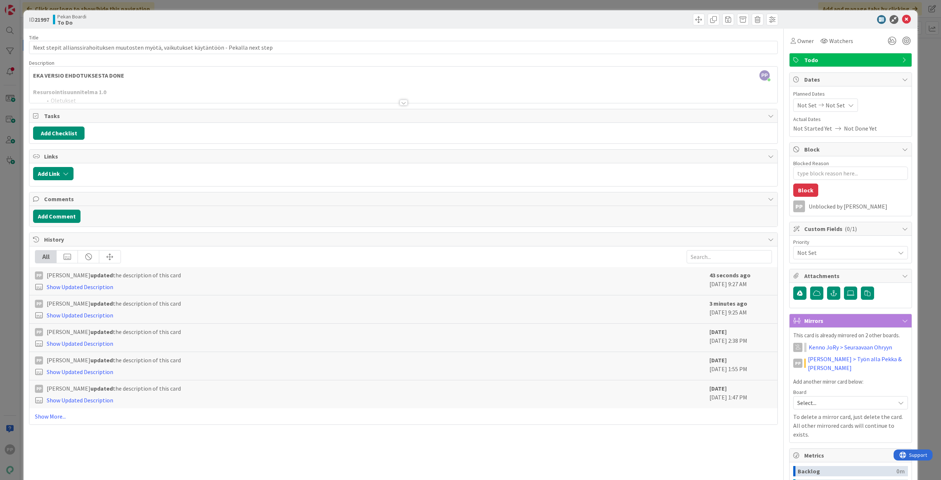
click at [2, 94] on div "ID 21997 Pekan Boardi To Do Title 92 / 128 Next stepit allianssirahoituksen muu…" at bounding box center [470, 240] width 941 height 480
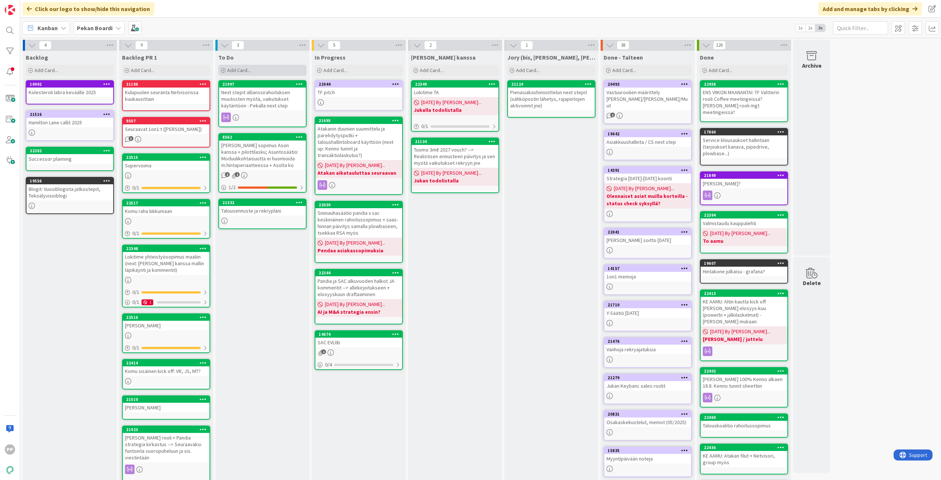
click at [257, 69] on div "Add Card..." at bounding box center [262, 70] width 88 height 11
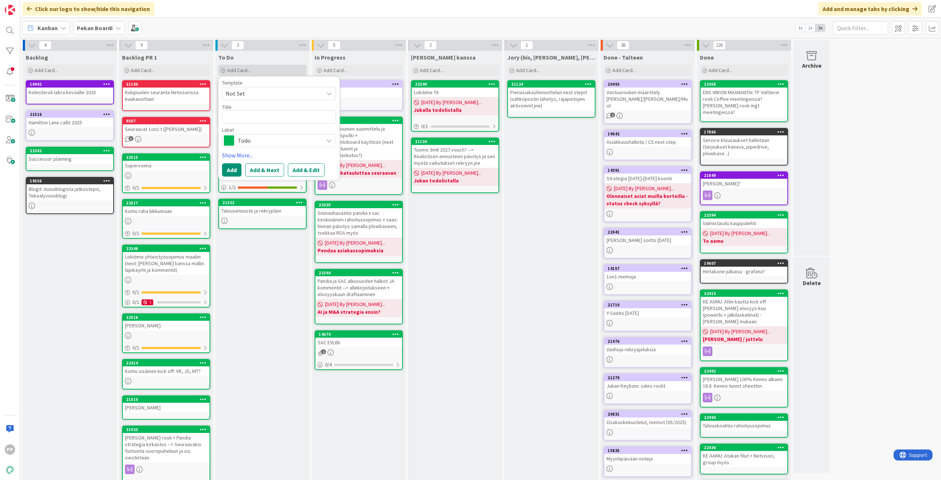
type textarea "x"
type textarea "K"
type textarea "x"
type textarea "Ko"
type textarea "x"
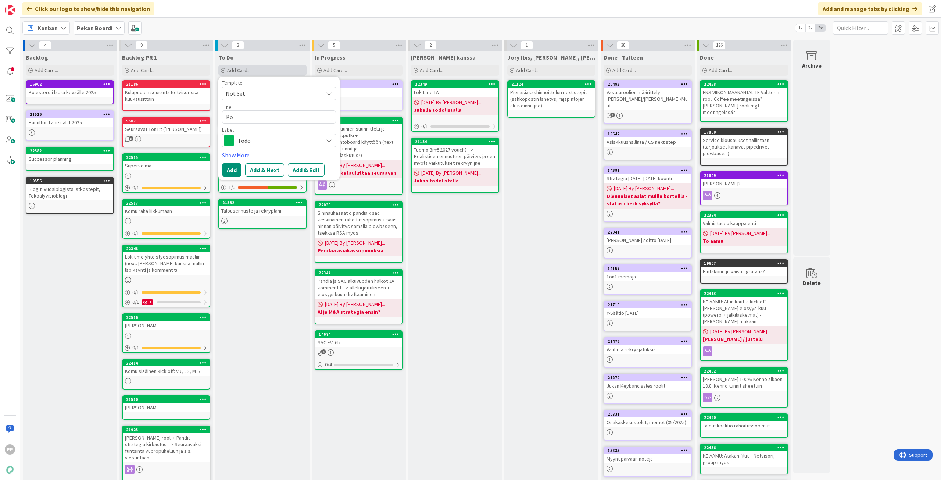
type textarea "Kon"
type textarea "x"
type textarea "Kons"
type textarea "x"
type textarea "Konsu"
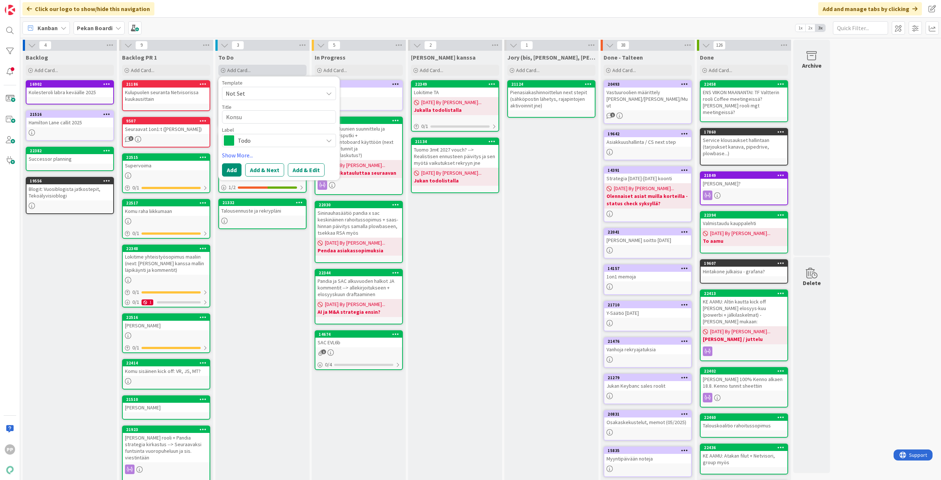
type textarea "x"
type textarea "Konsul"
type textarea "x"
type textarea "Konsult"
type textarea "x"
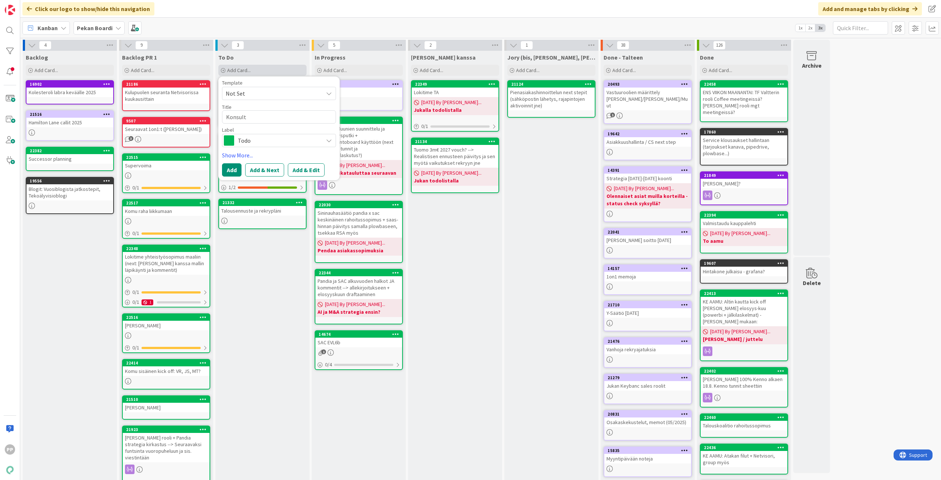
type textarea "Konsultt"
type textarea "x"
type textarea "Konsultti"
type textarea "x"
type textarea "Konsulttie"
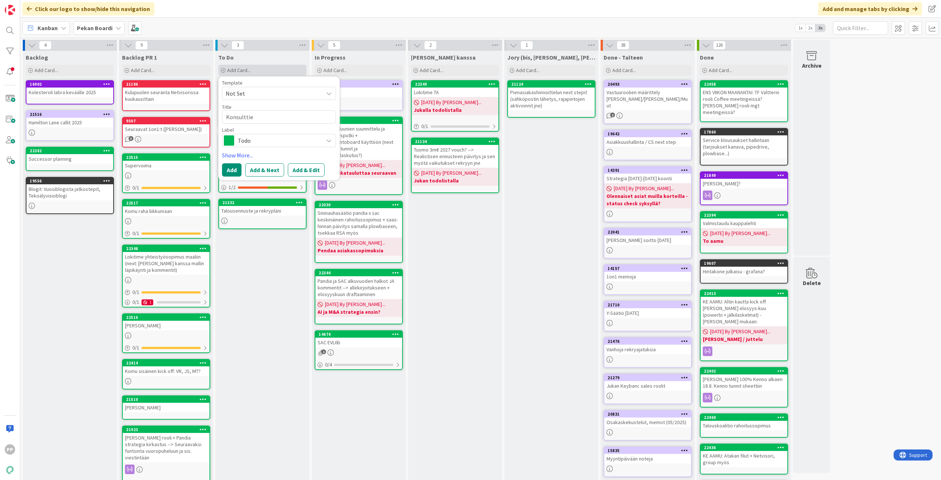
type textarea "x"
type textarea "Konsulttien"
type textarea "x"
type textarea "Konsulttien"
type textarea "x"
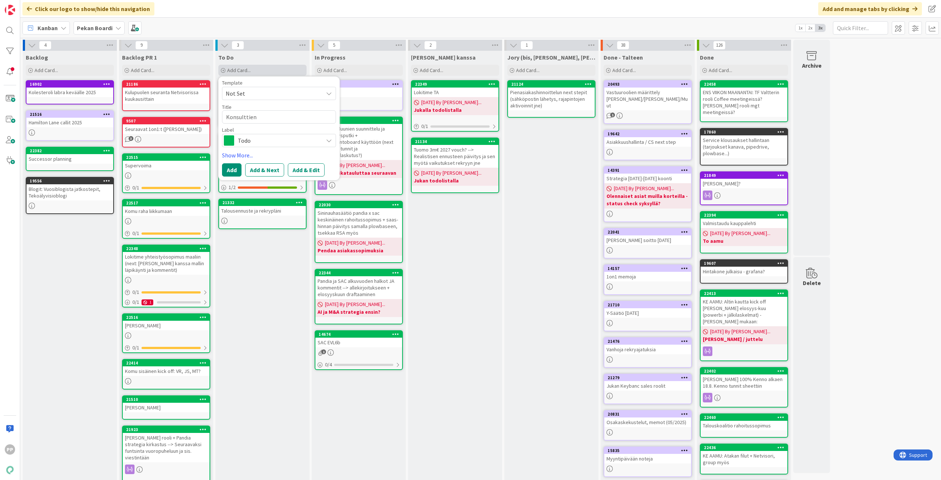
type textarea "Konsulttien h"
type textarea "x"
type textarea "Konsulttien hi"
type textarea "x"
type textarea "Konsulttien hin"
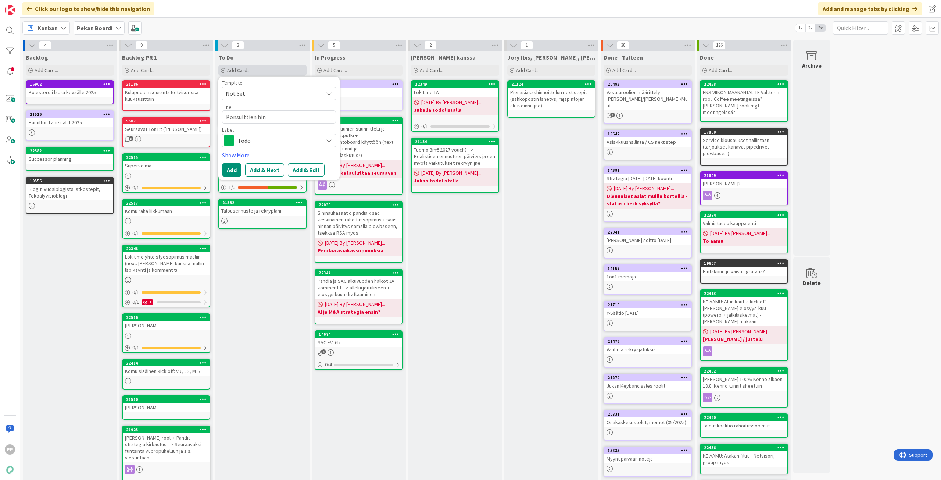
type textarea "x"
type textarea "Konsulttien hinn"
type textarea "x"
type textarea "Konsulttien hinno"
type textarea "x"
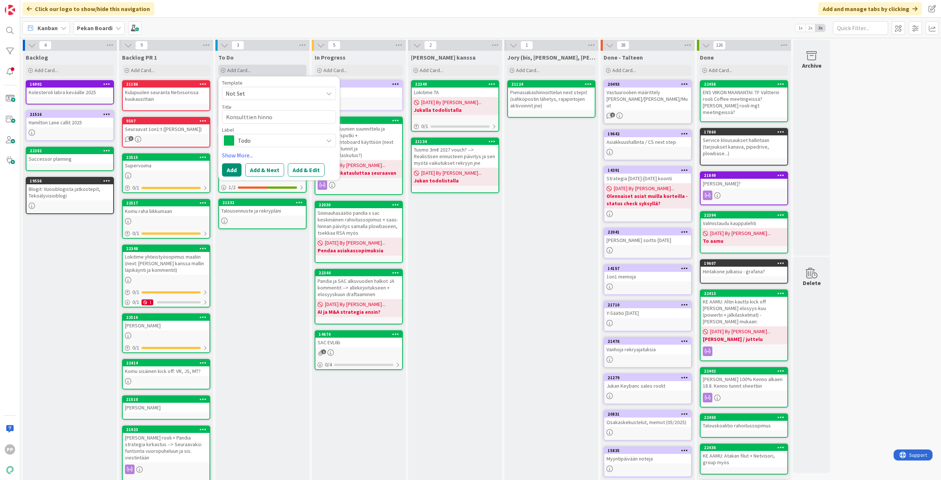
type textarea "Konsulttien hinnoi"
type textarea "x"
type textarea "Konsulttien hinnois"
type textarea "x"
type textarea "Konsulttien hinnoist"
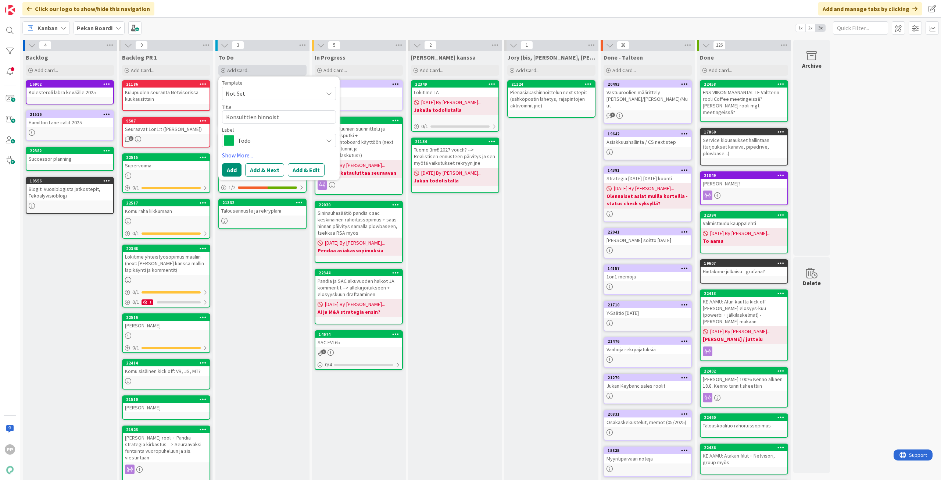
type textarea "x"
type textarea "Konsulttien hinnoista"
type textarea "x"
type textarea "Konsulttien hinnoista"
type textarea "x"
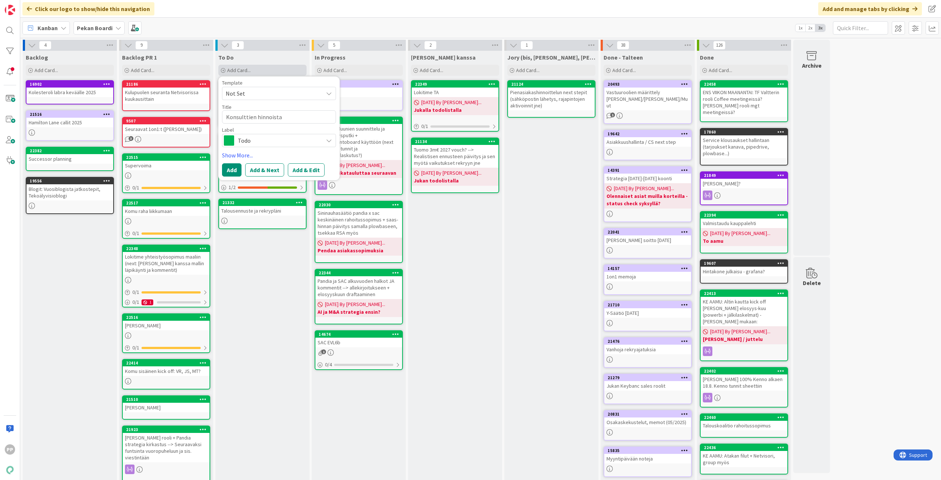
type textarea "Konsulttien hinnoista l"
type textarea "x"
type textarea "Konsulttien hinnoista la"
type textarea "x"
type textarea "Konsulttien hinnoista las"
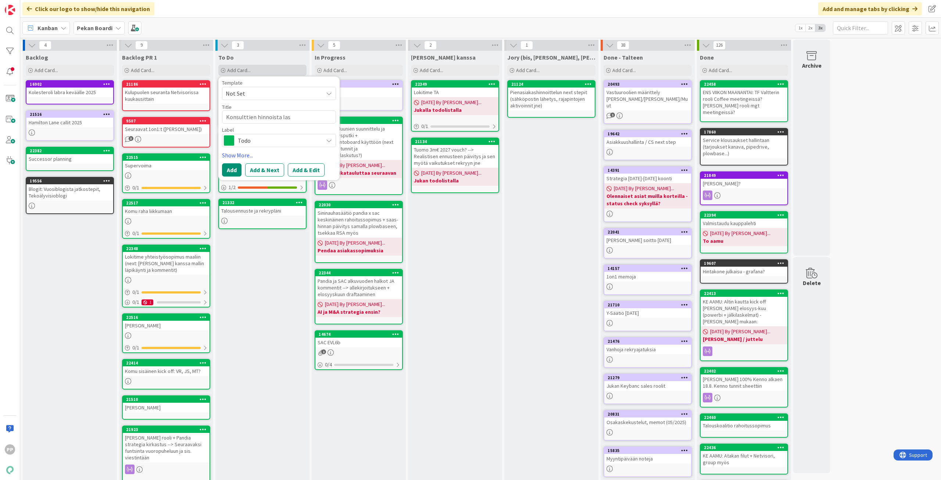
type textarea "x"
type textarea "Konsulttien hinnoista lask"
type textarea "x"
type textarea "Konsulttien hinnoista laske"
type textarea "x"
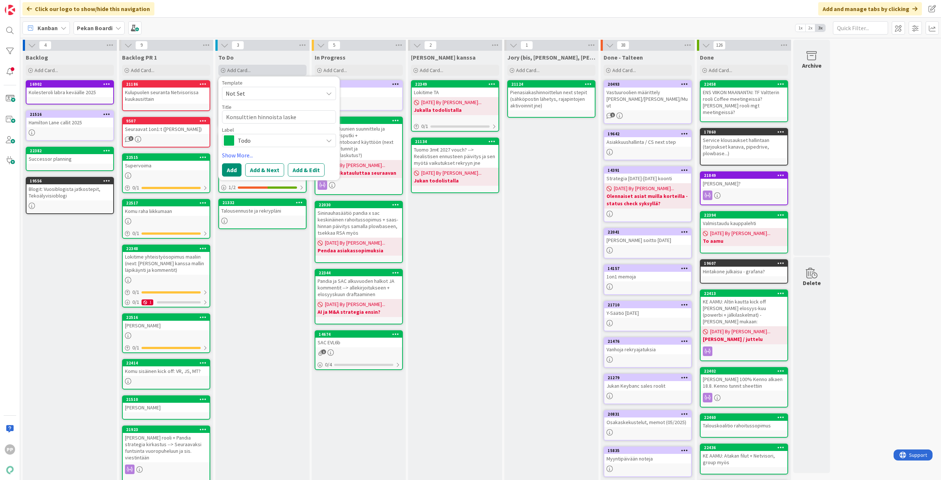
type textarea "Konsulttien hinnoista laskel"
type textarea "x"
type textarea "Konsulttien hinnoista laskelm"
type textarea "x"
type textarea "Konsulttien hinnoista laskelma"
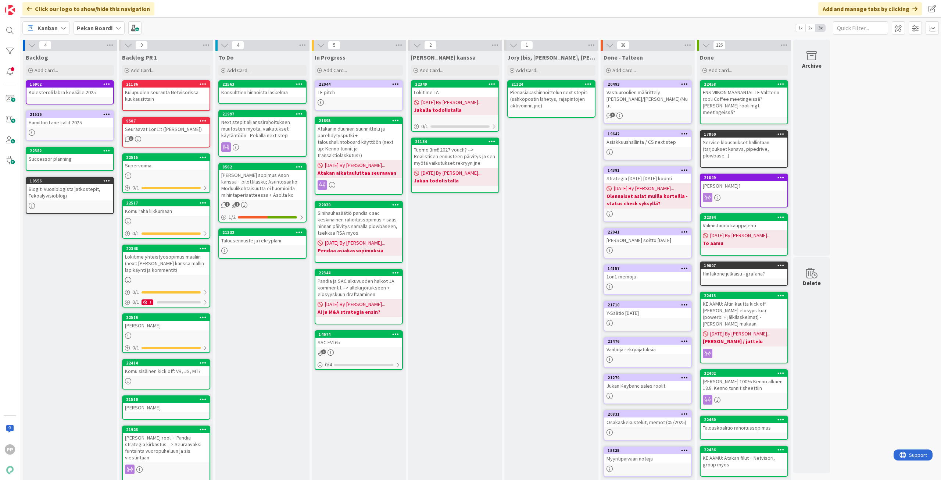
click at [276, 327] on div "To Do Add Card... Template Not Set Title 0 / 128 Label Todo Show More... Add Ad…" at bounding box center [262, 294] width 94 height 486
click at [276, 132] on div "Next stepit allianssirahoituksen muutosten myötä, vaikutukset käytäntöön - Peka…" at bounding box center [262, 128] width 87 height 23
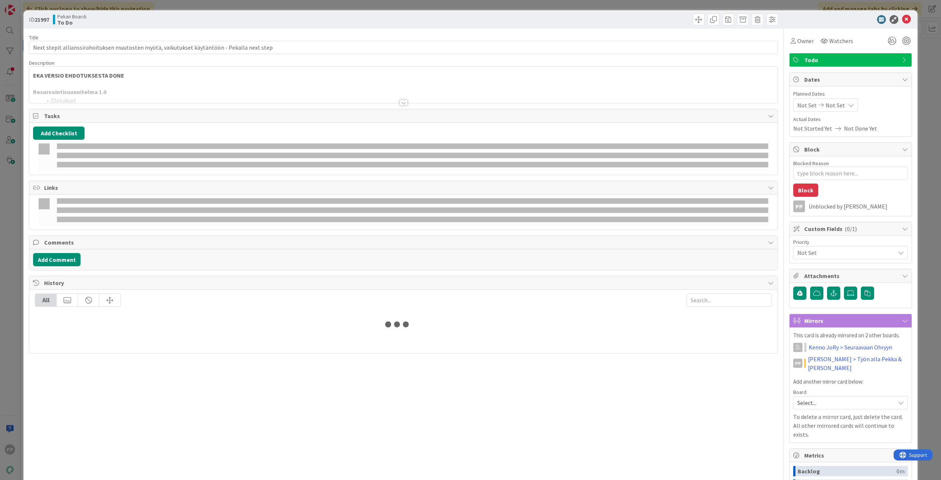
type textarea "x"
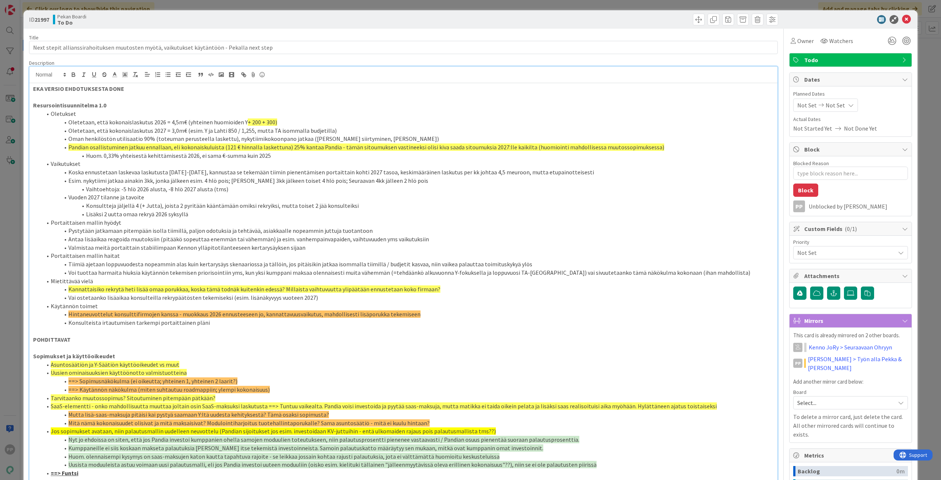
click at [125, 82] on div "EKA VERSIO EHDOTUKSESTA DONE Resursointisuunnitelma 1.0 Oletukset Oletetaan, et…" at bounding box center [403, 413] width 748 height 693
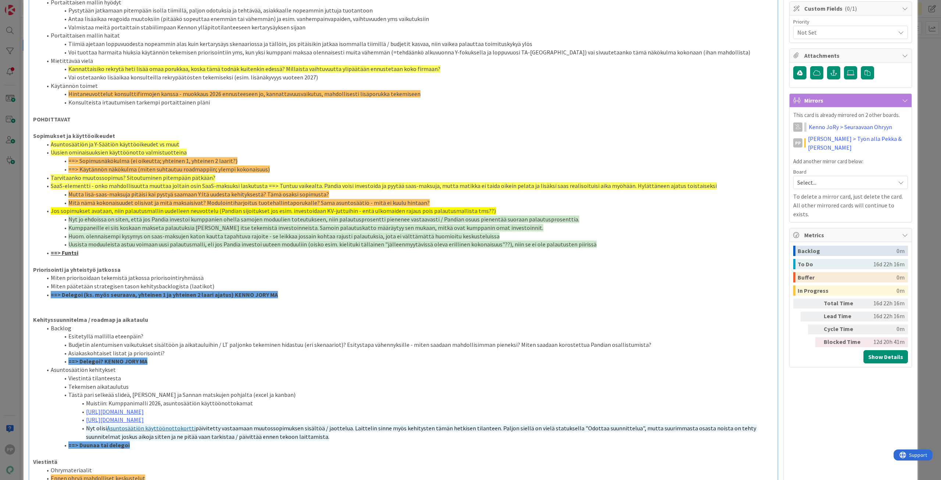
scroll to position [220, 0]
click at [164, 361] on li "==> Delegoi? KENNO JORY MA" at bounding box center [408, 360] width 732 height 8
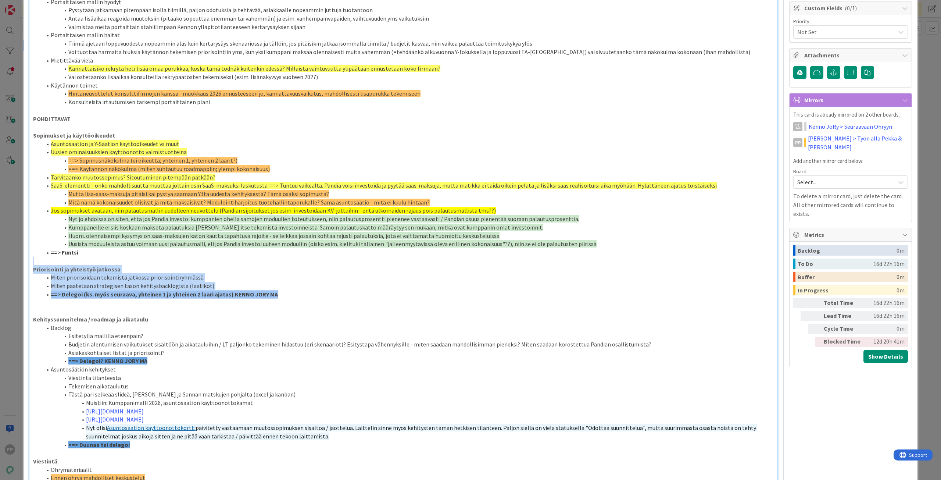
drag, startPoint x: 290, startPoint y: 293, endPoint x: -7, endPoint y: 265, distance: 298.6
click at [0, 265] on html "PP Click our logo to show/hide this navigation Add and manage tabs by clicking …" at bounding box center [470, 240] width 941 height 480
drag, startPoint x: 278, startPoint y: 295, endPoint x: 284, endPoint y: 294, distance: 6.3
click at [278, 295] on li "==> Delegoi (ks. myös seuraava, yhteinen 1 ja yhteinen 2 laari ajatus) KENNO JO…" at bounding box center [408, 294] width 732 height 8
drag, startPoint x: 288, startPoint y: 293, endPoint x: 6, endPoint y: 272, distance: 283.4
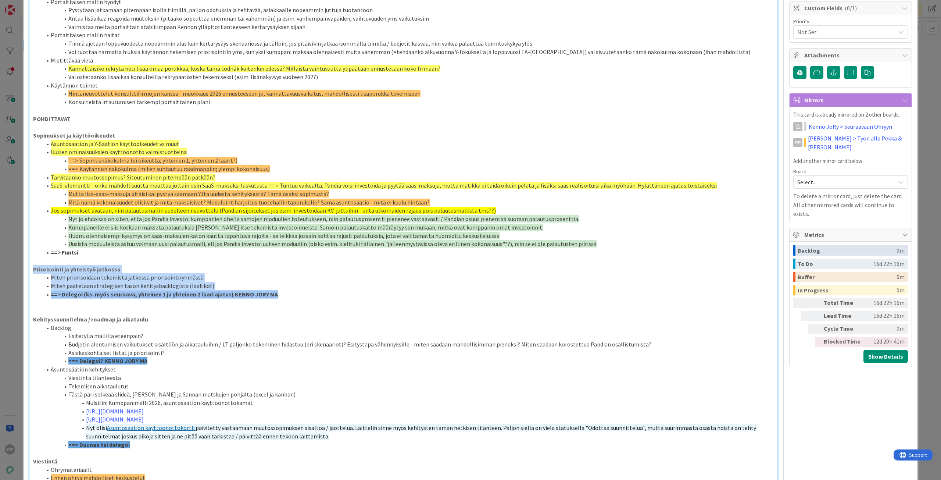
click at [6, 272] on div "ID 21997 Pekan Boardi To Do Title 92 / 128 Next stepit allianssirahoituksen muu…" at bounding box center [470, 240] width 941 height 480
copy div "Priorisointi ja yhteistyö jatkossa Miten priorisoidaan tekemistä jatkossa prior…"
click at [395, 265] on p "Priorisointi ja yhteistyö jatkossa" at bounding box center [403, 269] width 741 height 8
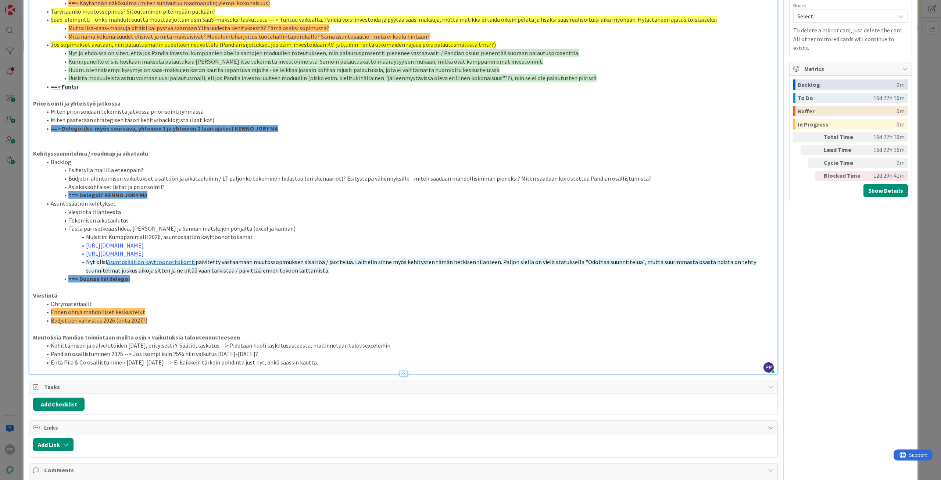
scroll to position [404, 0]
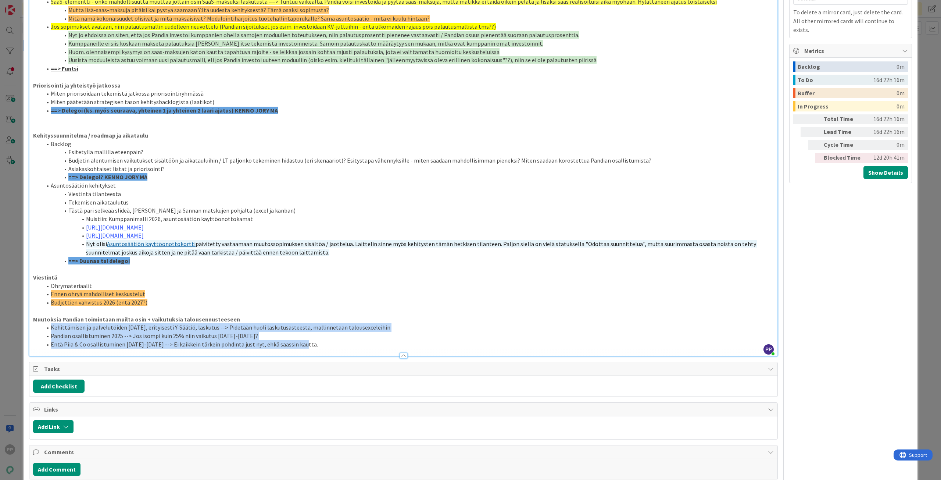
drag, startPoint x: 365, startPoint y: 343, endPoint x: 39, endPoint y: 327, distance: 326.4
click at [39, 327] on ol "Kehittämisen ja palvelutöiden raja, erityisesti Y-Säätiö, laskutus --> Pidetään…" at bounding box center [403, 335] width 741 height 25
click at [55, 327] on li "Kehittämisen ja palvelutöiden [DATE], erityisesti Y-Säätiö, laskutus --> Pidetä…" at bounding box center [408, 327] width 732 height 8
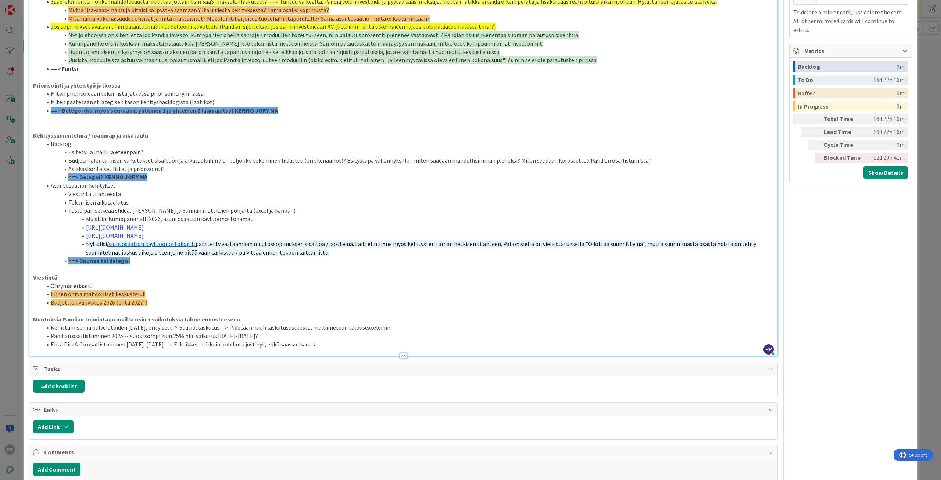
scroll to position [367, 0]
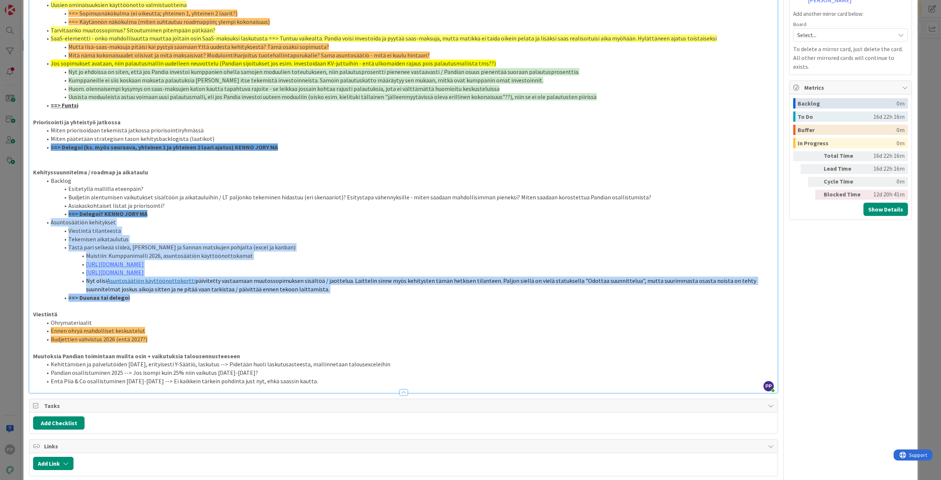
drag, startPoint x: 145, startPoint y: 299, endPoint x: 35, endPoint y: 223, distance: 133.9
click at [35, 223] on ol "Backlog Esitetyllä mallilla eteenpäin? Budjetin alentumisen vaikutukset sisältö…" at bounding box center [403, 238] width 741 height 125
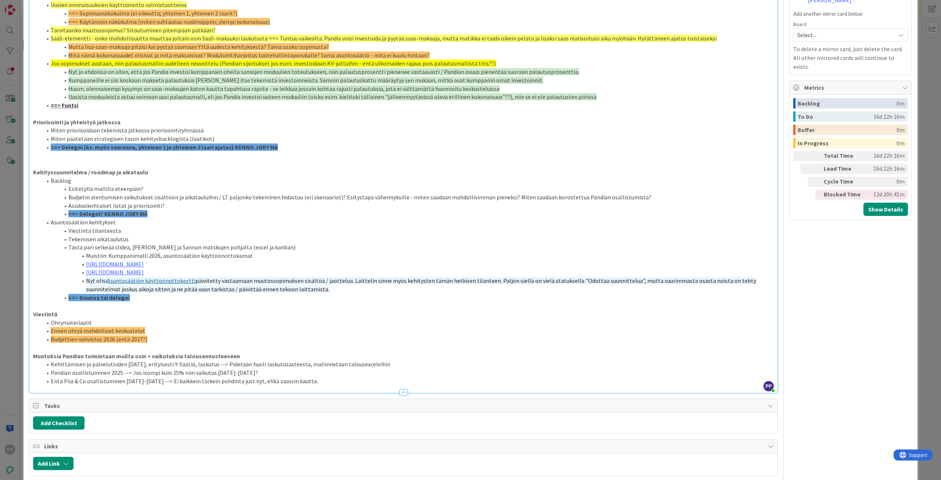
click at [172, 211] on li "==> Delegoi? KENNO JORY MA" at bounding box center [408, 213] width 732 height 8
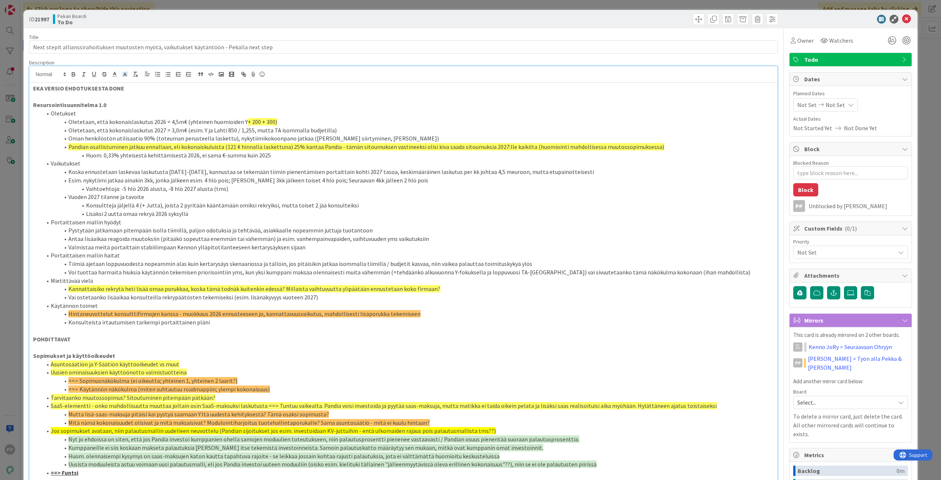
scroll to position [0, 0]
click at [478, 288] on li "Kannattaisiko rekrytä heti lisää omaa porukkaa, koska tämä todnäk kuitenkin ede…" at bounding box center [408, 289] width 732 height 8
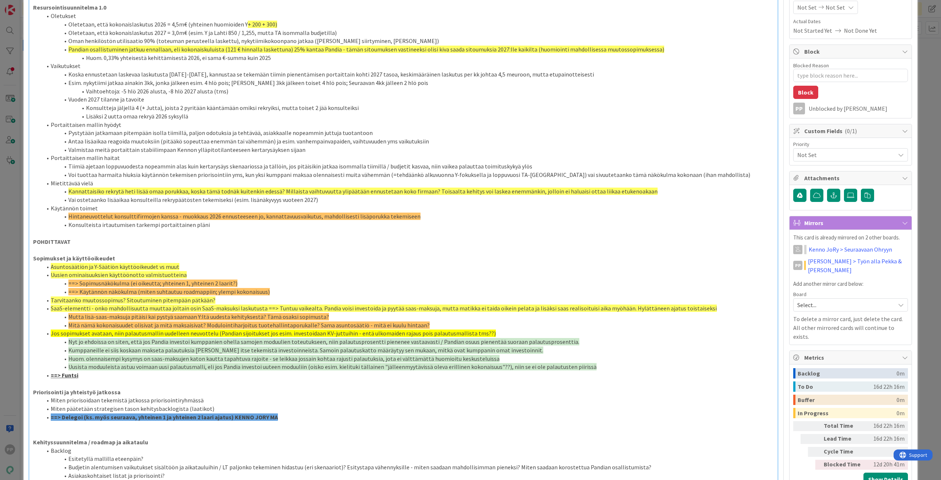
scroll to position [110, 0]
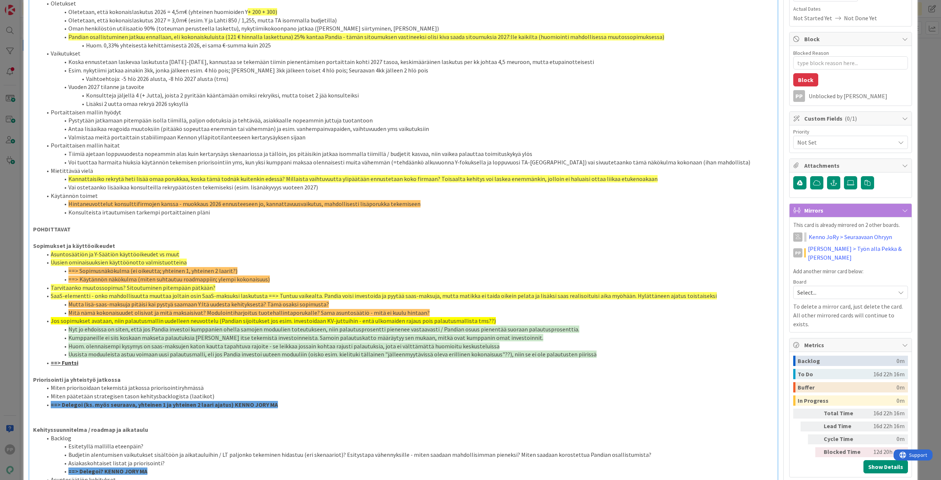
click at [272, 186] on li "Vai ostetaanko lisäaikaa konsulteilla rekrypäätösten tekemiseksi (esim. lisänäk…" at bounding box center [408, 187] width 732 height 8
click at [276, 196] on li "Käytännön toimet" at bounding box center [408, 195] width 732 height 8
click at [277, 200] on span "Hintaneuvottelut konsulttifirmojen kanssa - muokkaus 2026 ennusteeseen jo, kann…" at bounding box center [244, 203] width 352 height 7
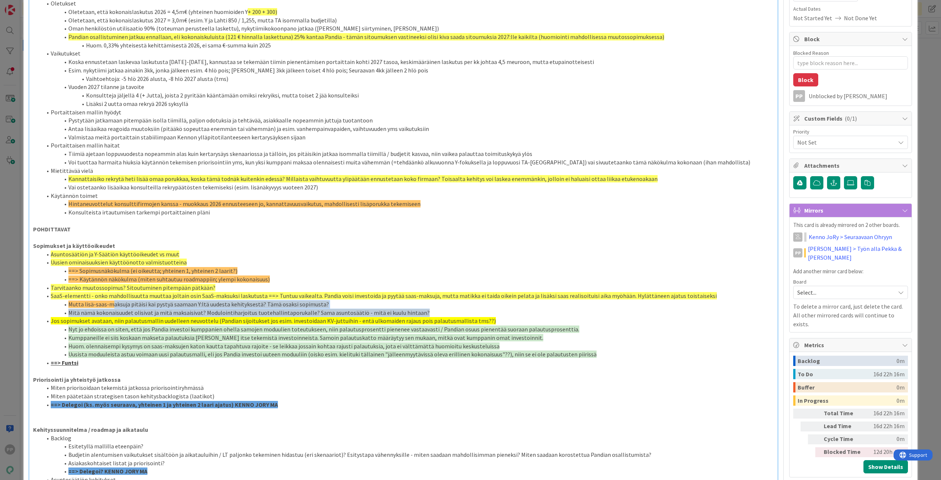
drag, startPoint x: 112, startPoint y: 301, endPoint x: 447, endPoint y: 314, distance: 334.3
click at [447, 314] on ol "Asuntosäätiön ja Y-Säätiön käyttöoikeudet vs muut Uusien ominaisuuksien käyttöö…" at bounding box center [403, 308] width 741 height 117
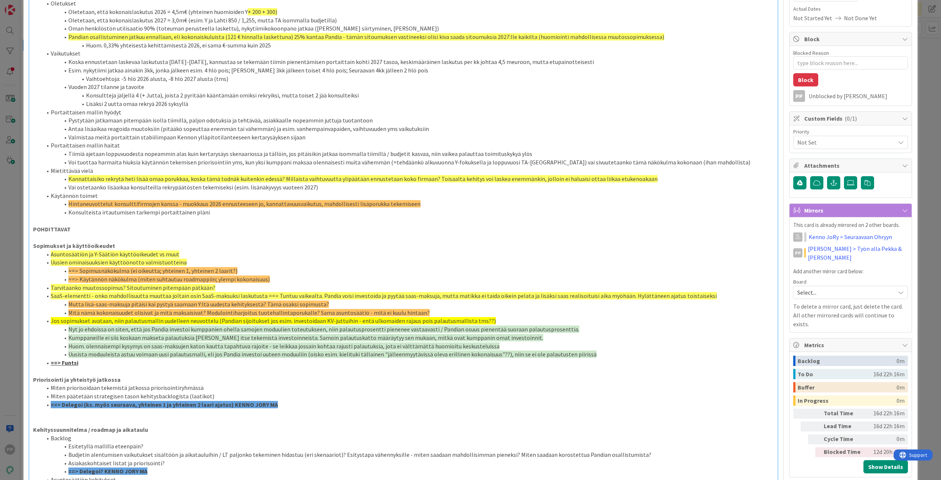
click at [447, 316] on li "Jos sopimukset avataan, niin palautusmallin uudelleen neuvottelu (Pandian sijoi…" at bounding box center [408, 320] width 732 height 8
click at [114, 304] on span "Mutta lisä-saas-maksuja pitäisi kai pystyä saamaan Y:ltä uudesta kehityksestä? …" at bounding box center [198, 303] width 261 height 7
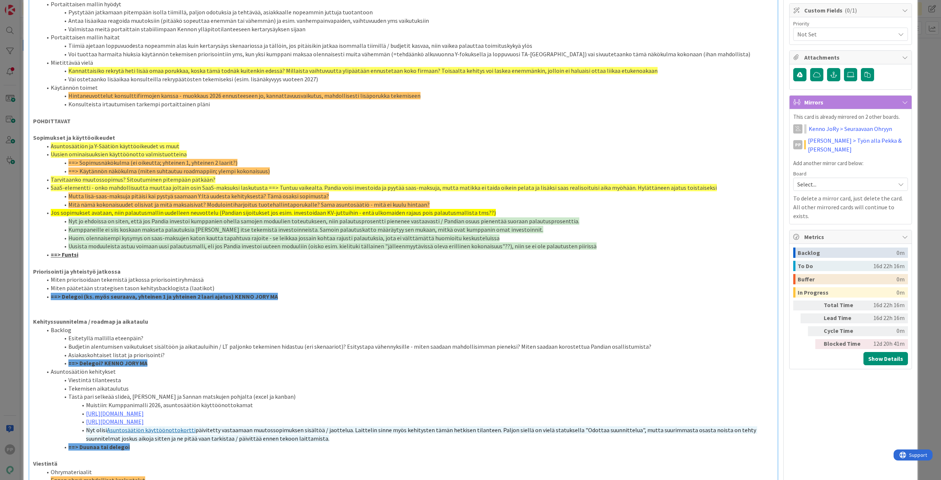
scroll to position [220, 0]
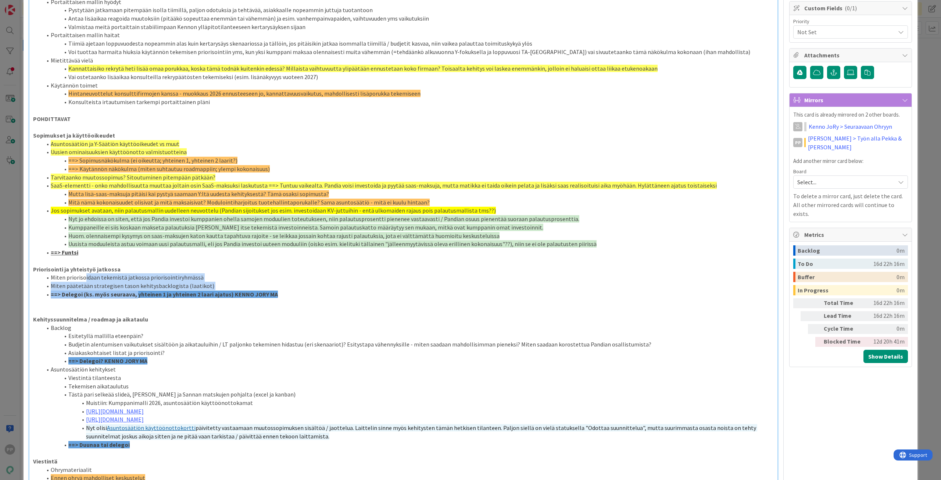
drag, startPoint x: 83, startPoint y: 279, endPoint x: 136, endPoint y: 292, distance: 54.3
click at [136, 292] on ol "Miten priorisoidaan tekemistä jatkossa priorisointiryhmässä Miten päätetään str…" at bounding box center [403, 285] width 741 height 25
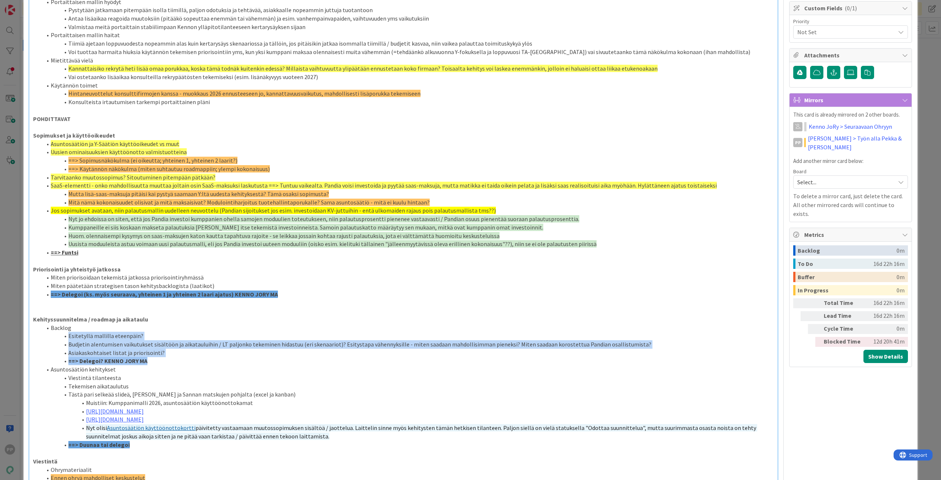
drag, startPoint x: 98, startPoint y: 330, endPoint x: 149, endPoint y: 358, distance: 57.4
click at [149, 358] on ol "Backlog Esitetyllä mallilla eteenpäin? Budjetin alentumisen vaikutukset sisältö…" at bounding box center [403, 385] width 741 height 125
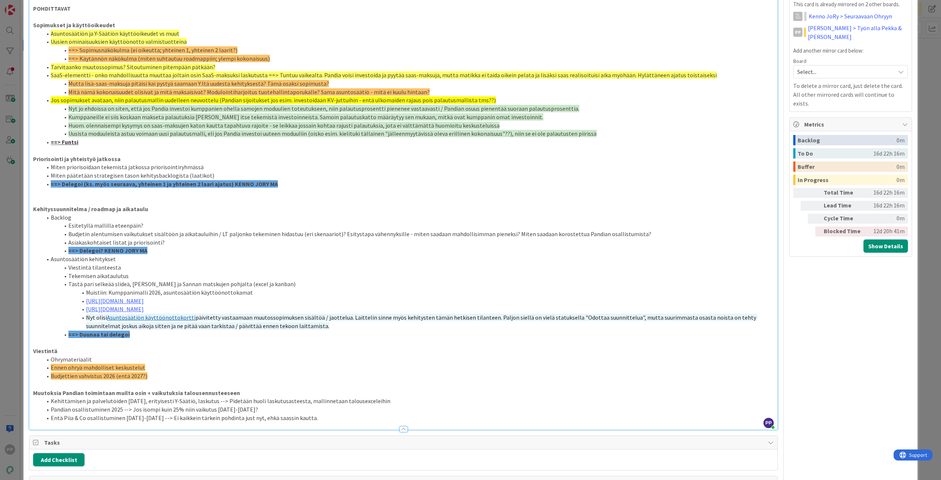
click at [185, 390] on strong "Muutoksia Pandian toimintaan muilta osin + vaikutuksia talousennusteeseen" at bounding box center [136, 392] width 207 height 7
drag, startPoint x: 68, startPoint y: 235, endPoint x: 337, endPoint y: 232, distance: 268.7
click at [337, 232] on li "Budjetin alentumisen vaikutukset sisältöön ja aikatauluihin / LT paljonko tekem…" at bounding box center [408, 234] width 732 height 8
copy li "Budjetin alentumisen vaikutukset sisältöön ja aikatauluihin / LT paljonko tekem…"
click at [176, 247] on li "==> Delegoi? KENNO JORY MA" at bounding box center [408, 250] width 732 height 8
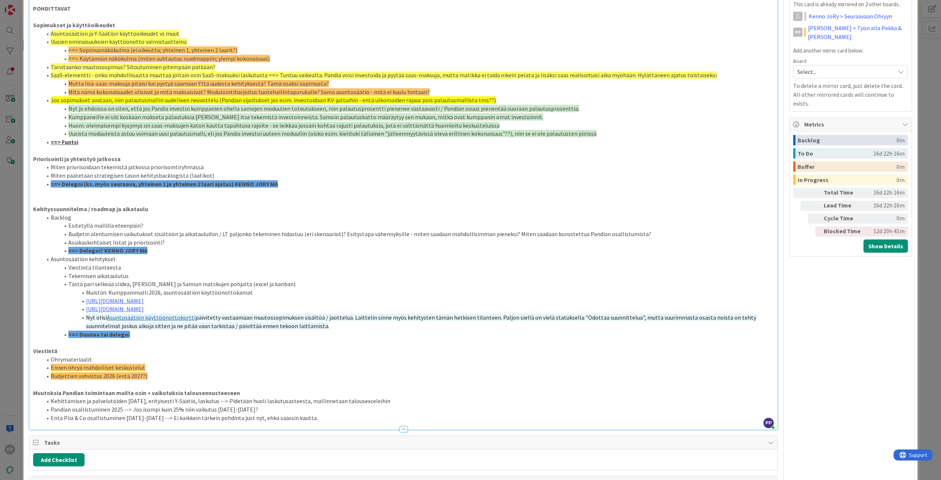
click at [182, 245] on li "Asiakaskohtaiset listat ja priorisointi?" at bounding box center [408, 242] width 732 height 8
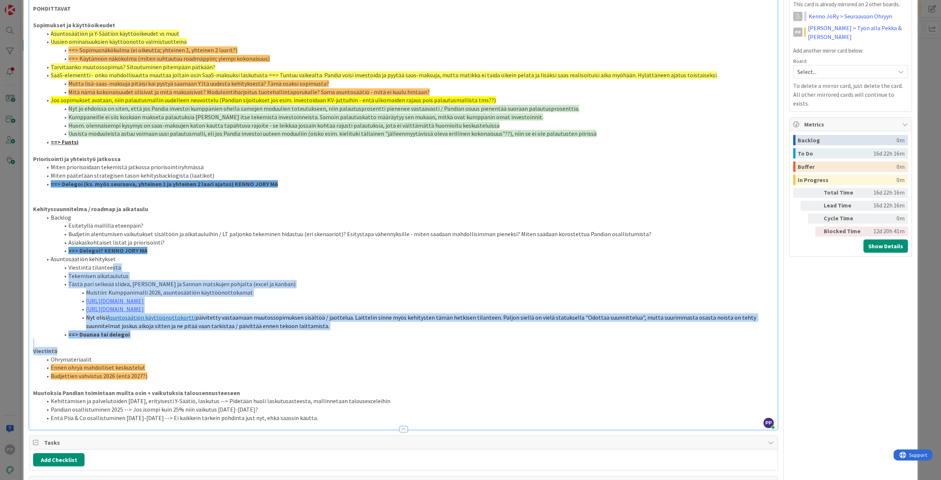
drag, startPoint x: 110, startPoint y: 270, endPoint x: 198, endPoint y: 348, distance: 118.4
click at [198, 348] on div "EKA VERSIO EHDOTUKSESTA DONE Resursointisuunnitelma 1.0 Oletukset Oletetaan, et…" at bounding box center [403, 90] width 748 height 677
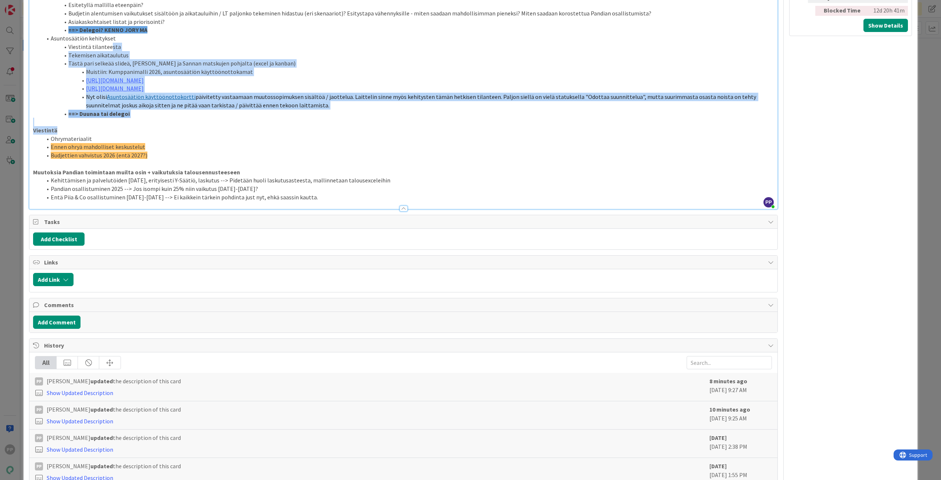
scroll to position [367, 0]
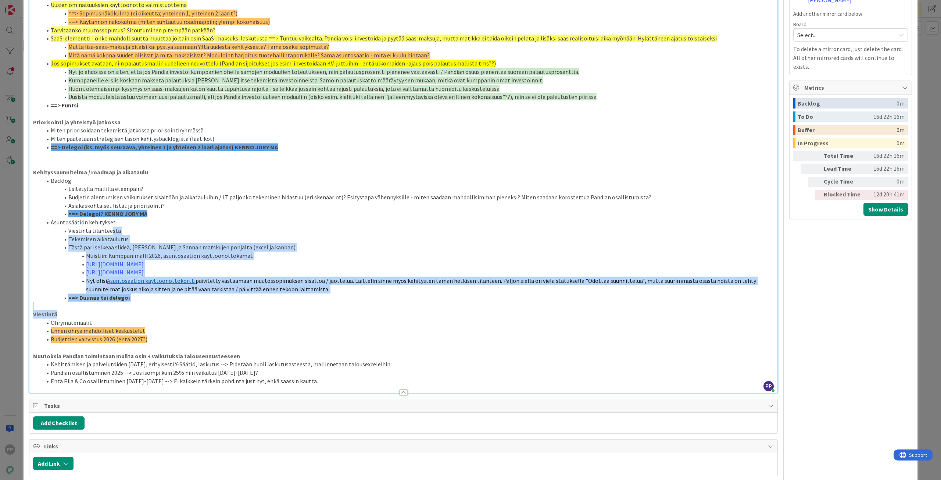
click at [153, 316] on p "Viestintä" at bounding box center [403, 314] width 741 height 8
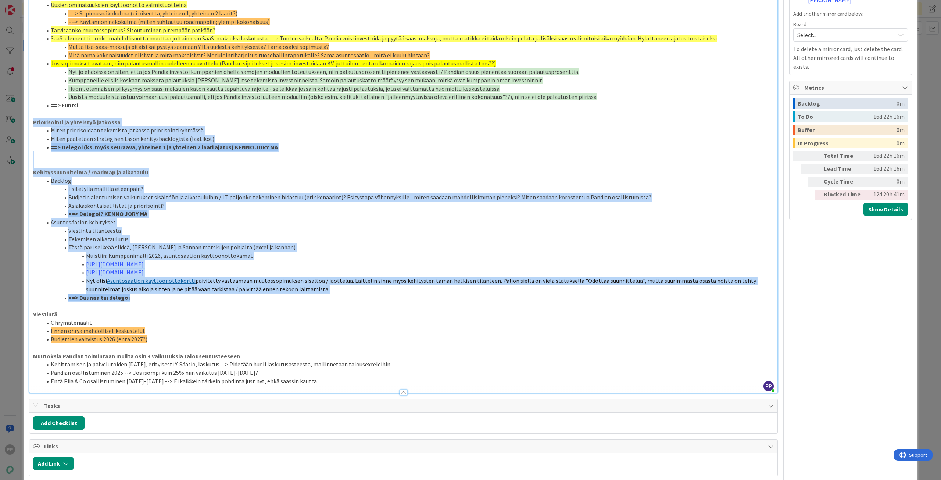
drag, startPoint x: 150, startPoint y: 297, endPoint x: -7, endPoint y: 121, distance: 235.3
click at [0, 121] on html "PP Click our logo to show/hide this navigation Add and manage tabs by clicking …" at bounding box center [470, 240] width 941 height 480
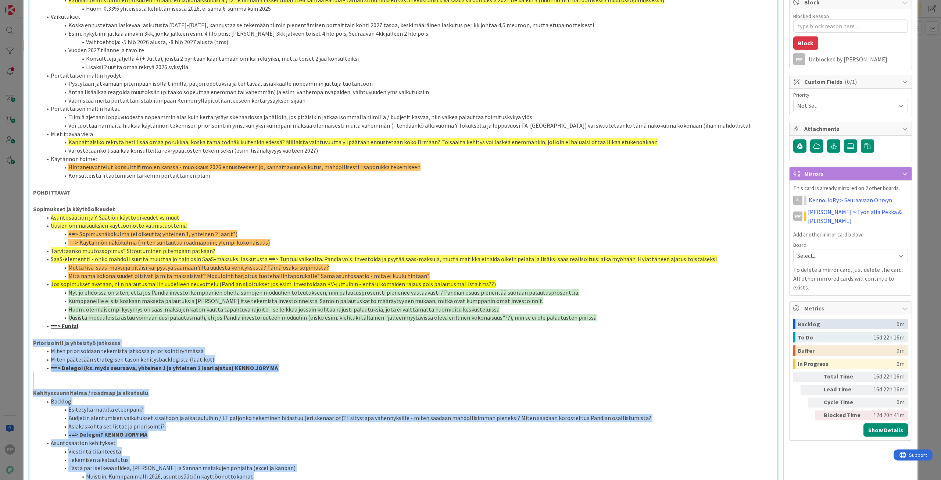
scroll to position [0, 0]
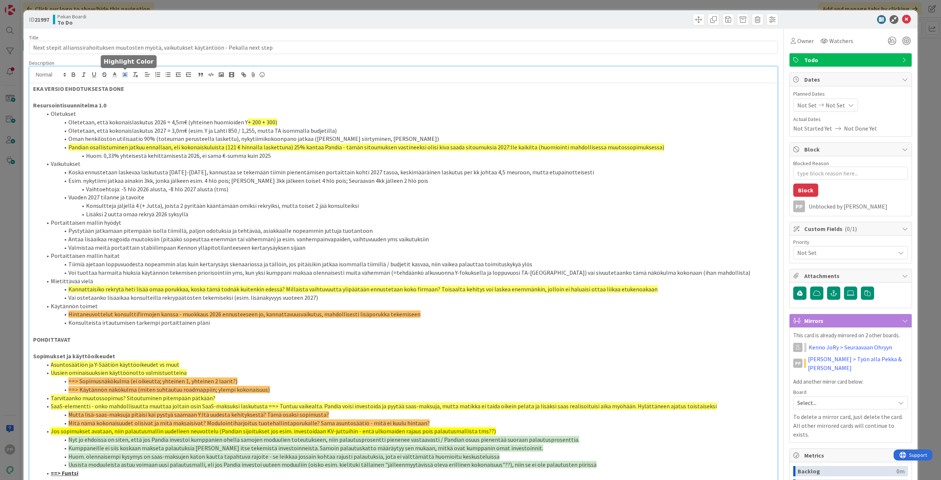
click at [123, 75] on polygon at bounding box center [123, 75] width 0 height 0
click at [169, 100] on span at bounding box center [170, 99] width 6 height 6
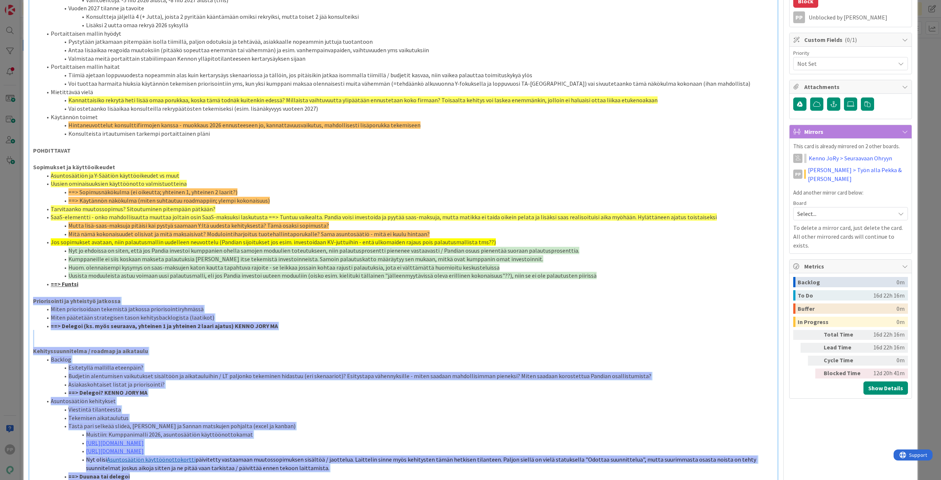
click at [258, 326] on strong "==> Delegoi (ks. myös seuraava, yhteinen 1 ja yhteinen 2 laari ajatus) KENNO JO…" at bounding box center [164, 325] width 227 height 7
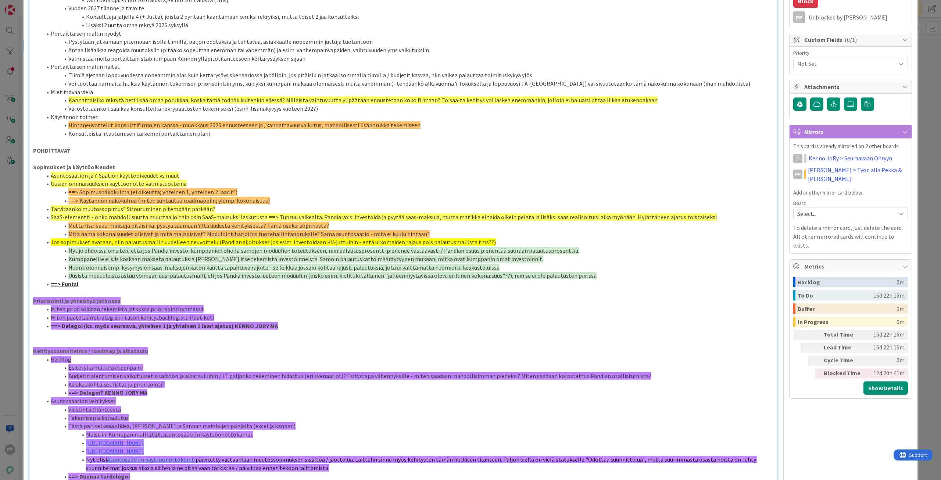
type textarea "x"
click at [300, 187] on li "Uusien ominaisuuksien käyttöönotto valmistuotteina" at bounding box center [408, 183] width 732 height 8
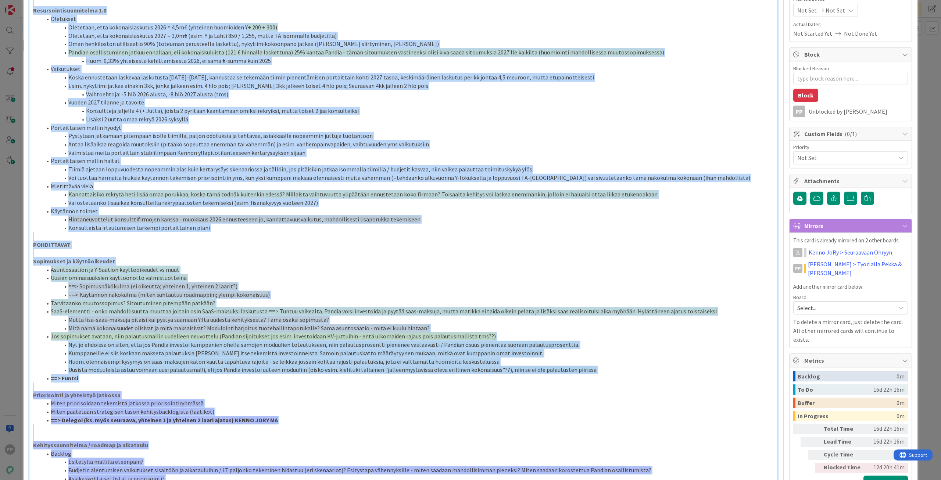
scroll to position [0, 0]
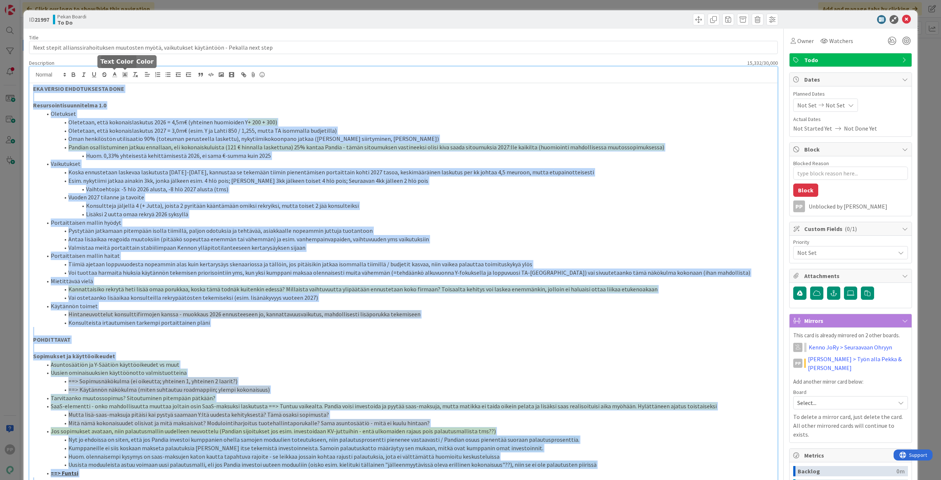
click at [116, 78] on icon at bounding box center [114, 74] width 7 height 7
click at [114, 85] on span at bounding box center [115, 84] width 6 height 6
click at [204, 211] on li "Lisäksi 2 uutta omaa rekryä 2026 syksyllä" at bounding box center [408, 214] width 732 height 8
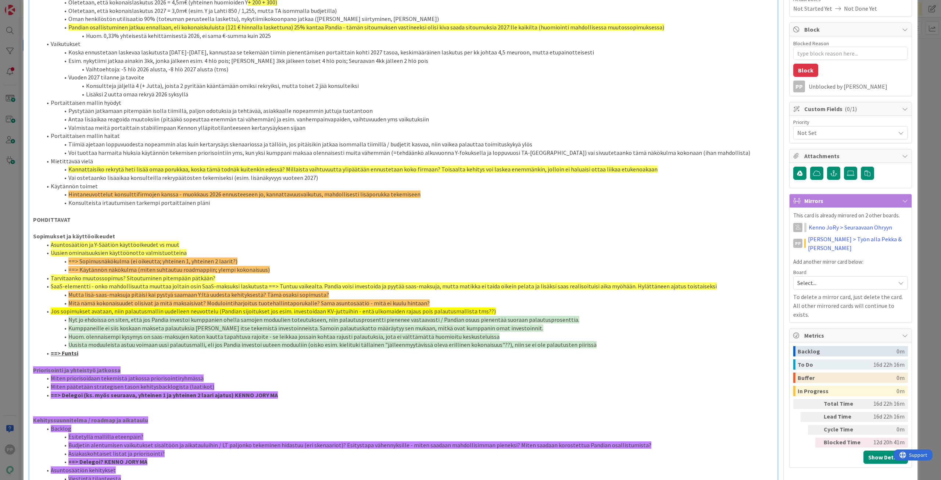
scroll to position [147, 0]
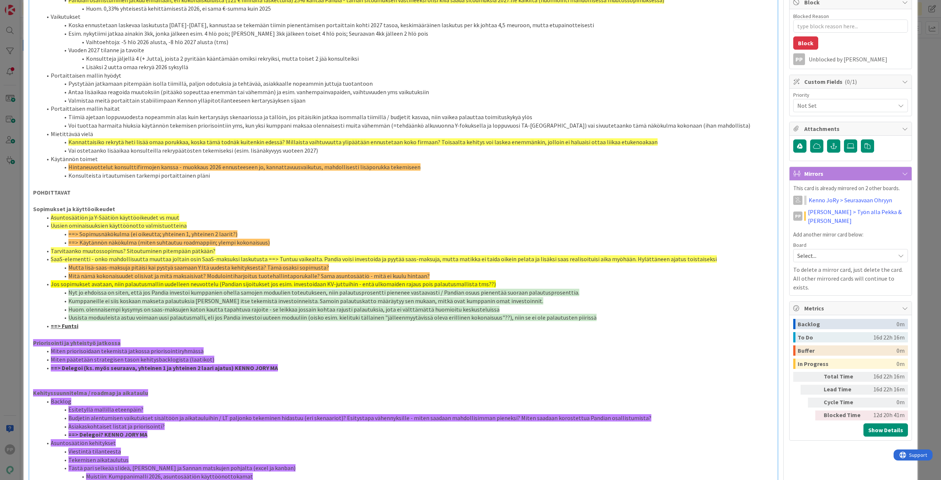
click at [279, 376] on p at bounding box center [403, 376] width 741 height 8
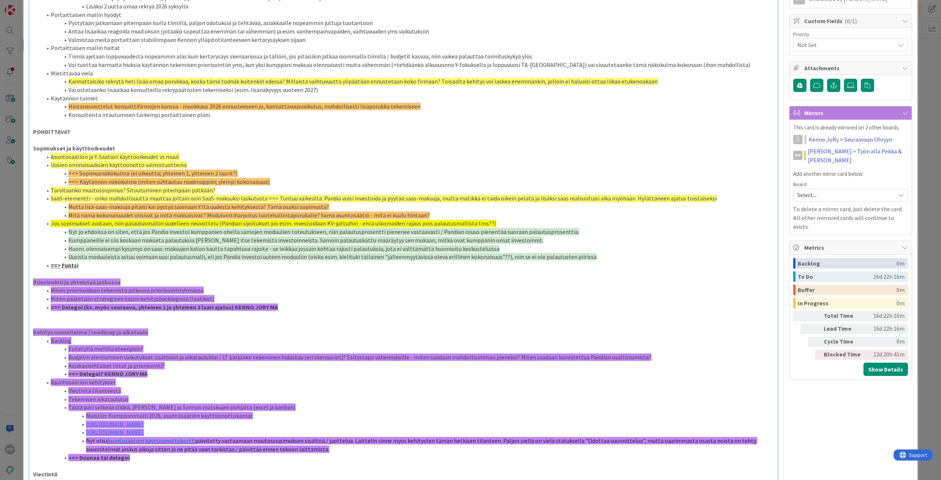
scroll to position [220, 0]
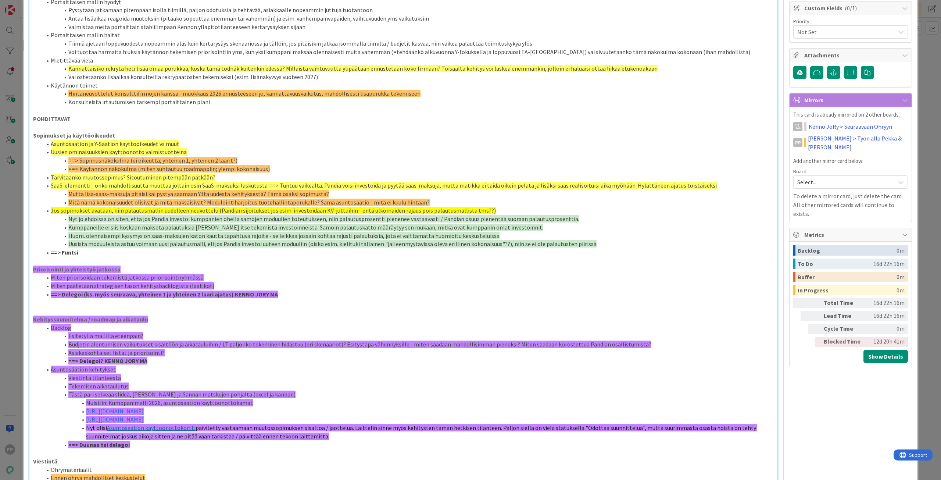
click at [300, 390] on li "Tekemisen aikataulutus" at bounding box center [408, 386] width 732 height 8
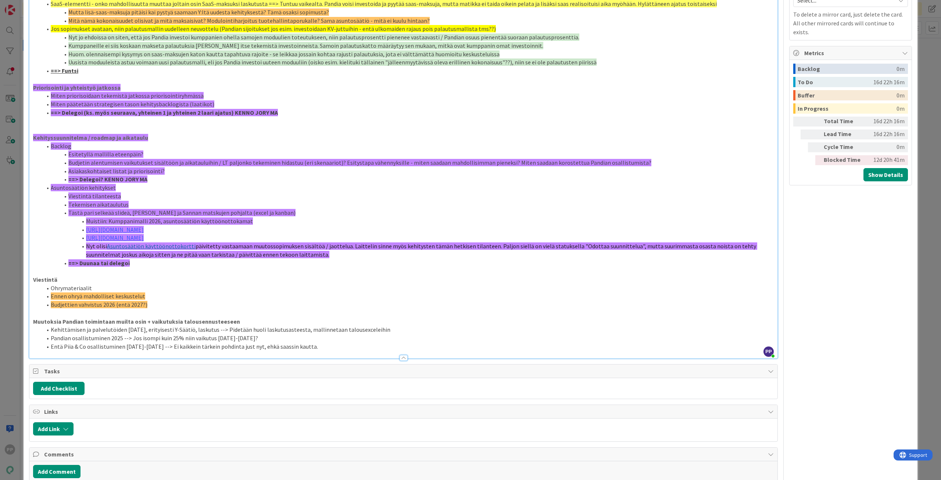
scroll to position [404, 0]
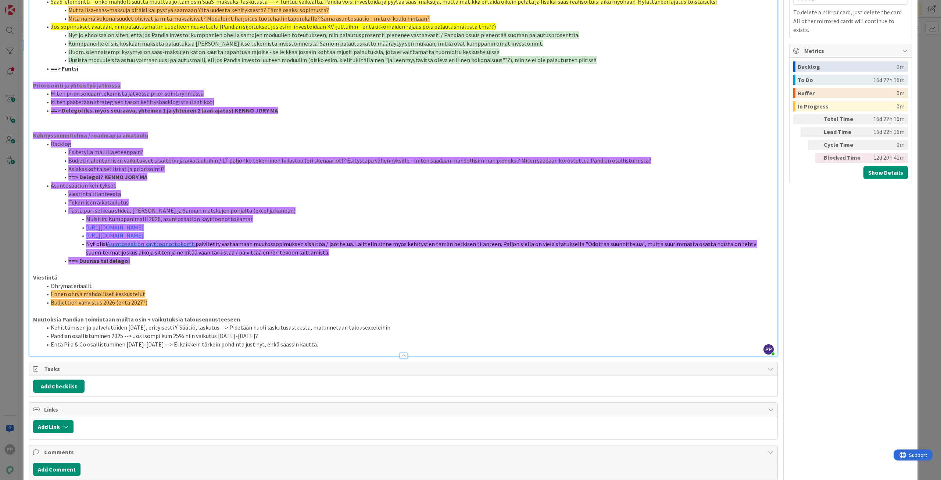
click at [520, 325] on li "Kehittämisen ja palvelutöiden [DATE], erityisesti Y-Säätiö, laskutus --> Pidetä…" at bounding box center [408, 327] width 732 height 8
click at [524, 335] on li "Pandian osallistuminen 2025 --> Jos isompi kuin 25% niin vaikutus [DATE]-[DATE]?" at bounding box center [408, 335] width 732 height 8
click at [125, 167] on span "Asiakaskohtaiset listat ja priorisointi?" at bounding box center [116, 168] width 96 height 7
click at [144, 182] on li "Asuntosäätiön kehitykset" at bounding box center [408, 185] width 732 height 8
click at [169, 176] on li "==> Delegoi? KENNO JORY MA" at bounding box center [408, 177] width 732 height 8
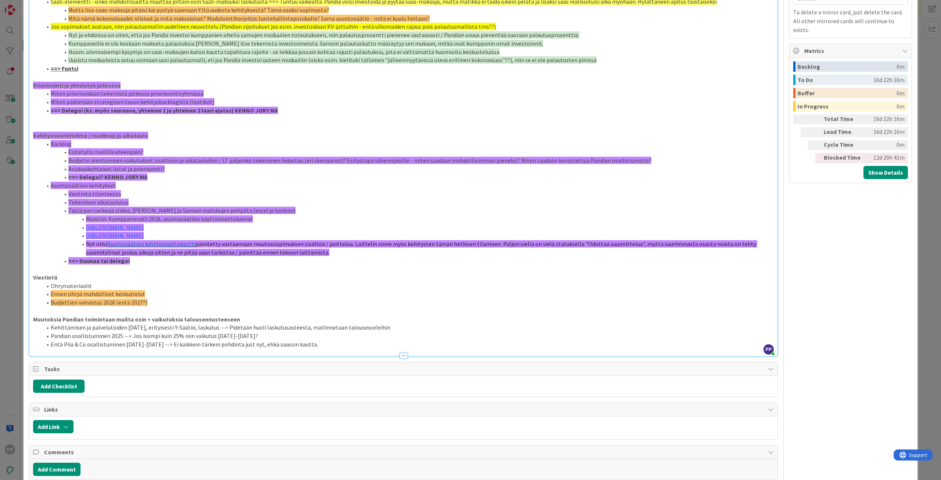
click at [173, 168] on li "Asiakaskohtaiset listat ja priorisointi?" at bounding box center [408, 169] width 732 height 8
click at [178, 168] on li "Asiakaskohtaiset listat ja priorisointi?" at bounding box center [408, 169] width 732 height 8
click at [178, 174] on li "==> Delegoi? KENNO JORY MA" at bounding box center [408, 177] width 732 height 8
click at [144, 226] on link "[URL][DOMAIN_NAME]" at bounding box center [115, 226] width 58 height 7
click at [222, 209] on span "Tästä pari selkeää slideä, [PERSON_NAME] ja Sannan matskujen pohjalta (excel ja…" at bounding box center [181, 210] width 227 height 7
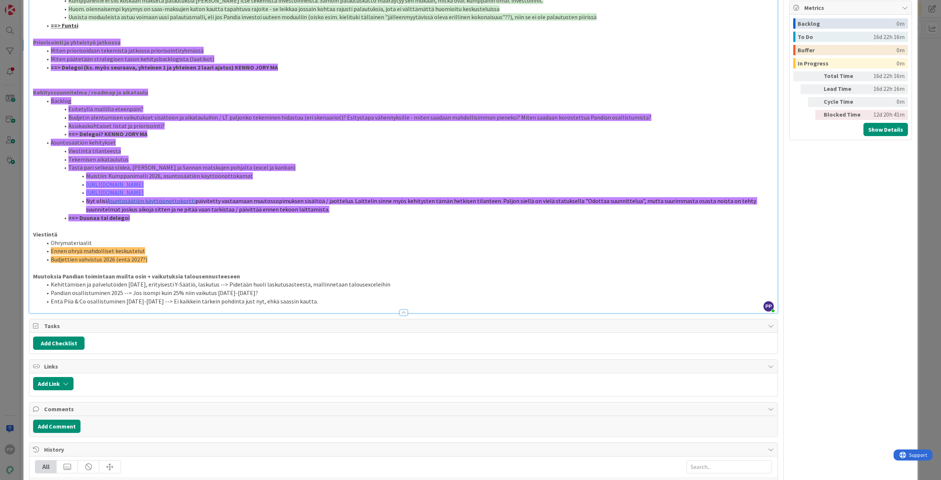
scroll to position [441, 0]
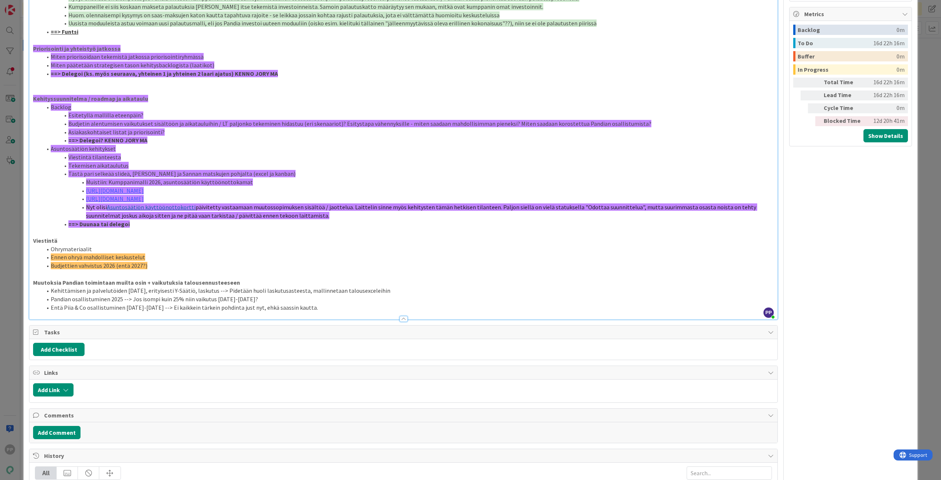
click at [220, 274] on p at bounding box center [403, 274] width 741 height 8
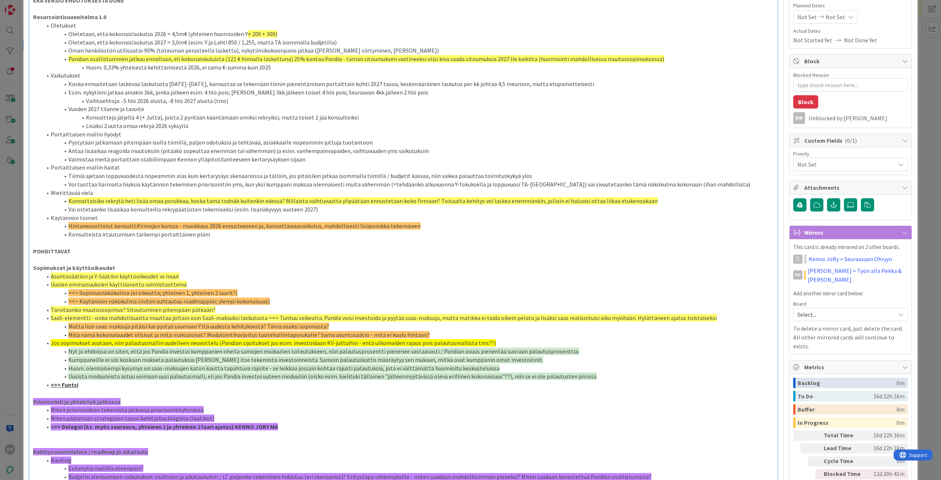
scroll to position [73, 0]
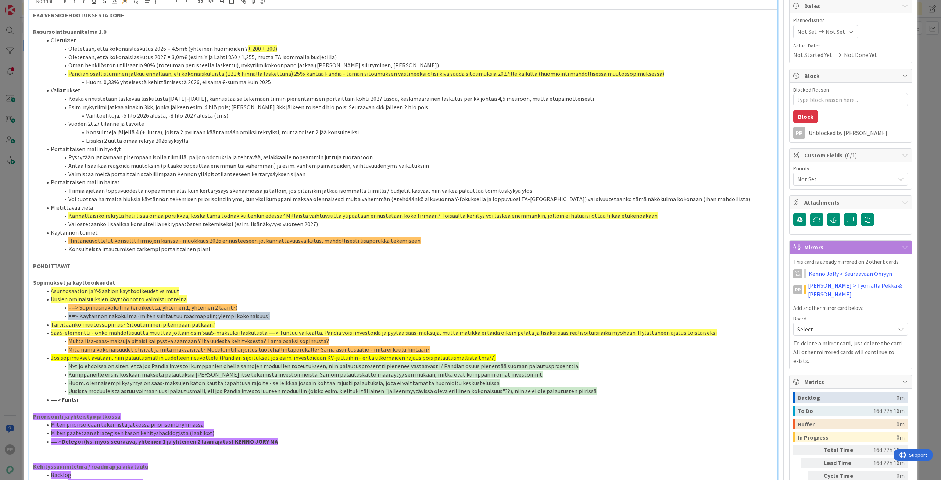
drag, startPoint x: 249, startPoint y: 304, endPoint x: 312, endPoint y: 315, distance: 64.6
click at [312, 315] on ol "Asuntosäätiön ja Y-Säätiön käyttöoikeudet vs muut Uusien ominaisuuksien käyttöö…" at bounding box center [403, 345] width 741 height 117
click at [305, 258] on p at bounding box center [403, 257] width 741 height 8
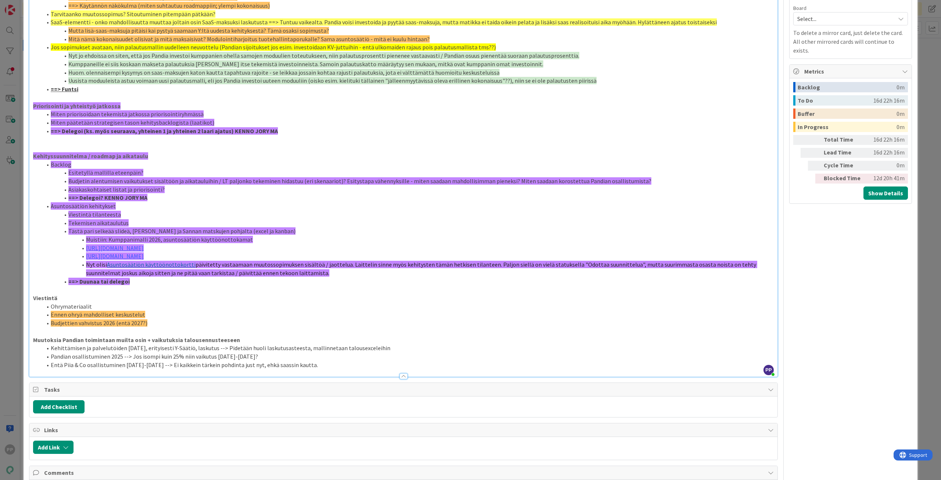
scroll to position [478, 0]
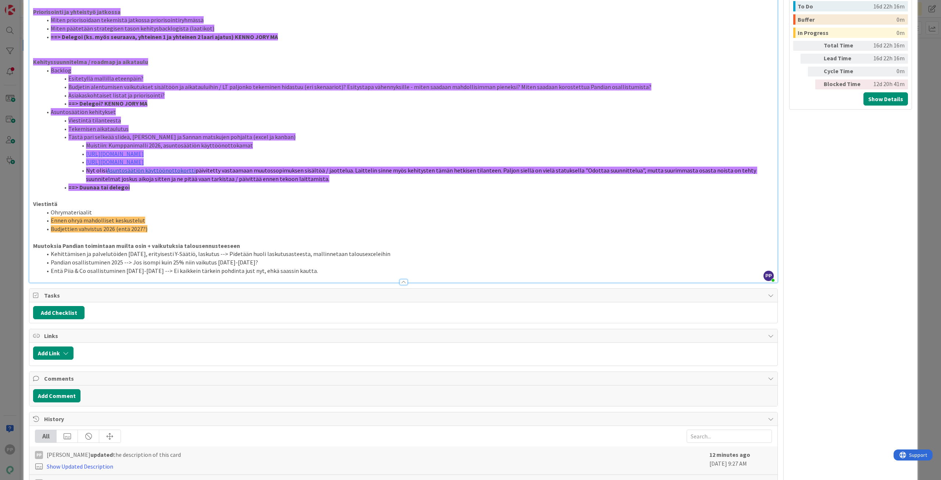
click at [272, 241] on p at bounding box center [403, 237] width 741 height 8
click at [190, 267] on li "Entä Piia & Co osallistuminen [DATE]-[DATE] --> Ei kaikkein tärkein pohdinta ju…" at bounding box center [408, 270] width 732 height 8
click at [19, 233] on div "ID 21997 Pekan Boardi To Do Title 92 / 128 Next stepit allianssirahoituksen muu…" at bounding box center [470, 240] width 941 height 480
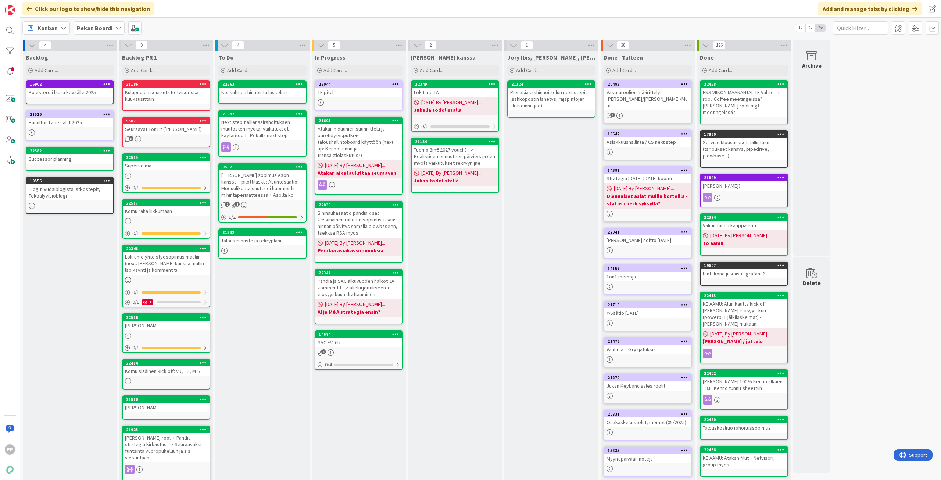
click at [263, 306] on div "To Do Add Card... Template Not Set Title 0 / 128 Label Todo Show More... Add Ad…" at bounding box center [262, 294] width 94 height 486
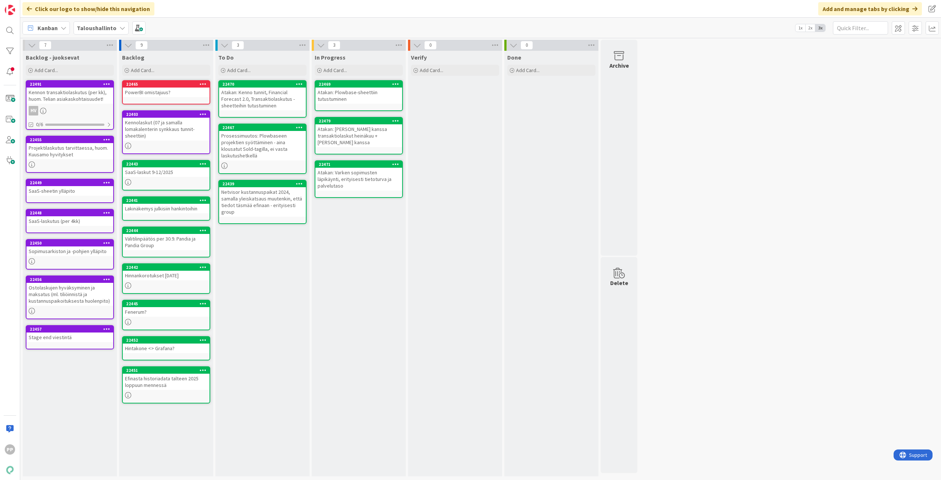
click at [381, 301] on div "In Progress Add Card... 22469 Atakan: Plowbase-sheettiin tutustuminen 22479 Ata…" at bounding box center [359, 263] width 94 height 425
click at [381, 290] on div "In Progress Add Card... 22469 Atakan: Plowbase-sheettiin tutustuminen 22479 Ata…" at bounding box center [359, 263] width 94 height 425
click at [276, 291] on div "To Do Add Card... 22470 Atakan: Kenno tunnit, Financial Forecast 2.0, Transakti…" at bounding box center [262, 263] width 94 height 425
click at [379, 276] on div "In Progress Add Card... 22469 Atakan: Plowbase-sheettiin tutustuminen 22479 Ata…" at bounding box center [359, 263] width 94 height 425
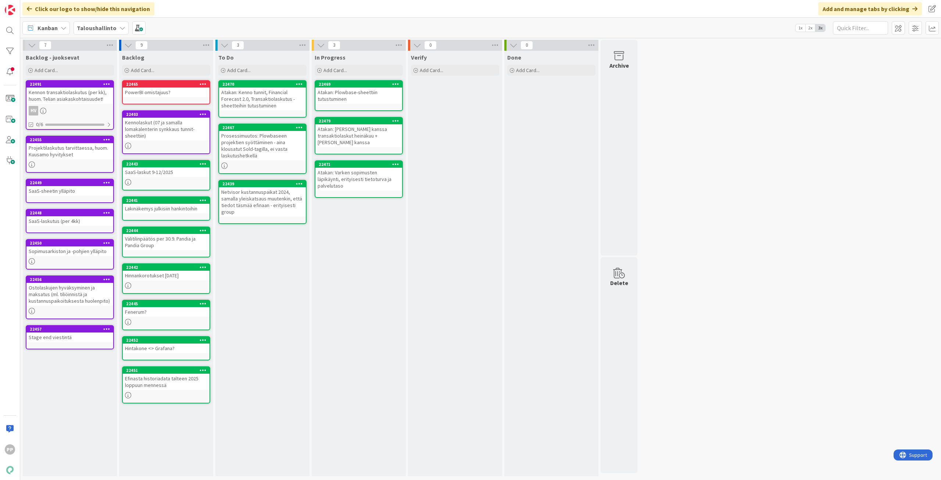
click at [372, 260] on div "In Progress Add Card... 22469 Atakan: Plowbase-sheettiin tutustuminen 22479 Ata…" at bounding box center [359, 263] width 94 height 425
click at [204, 162] on icon at bounding box center [203, 163] width 7 height 5
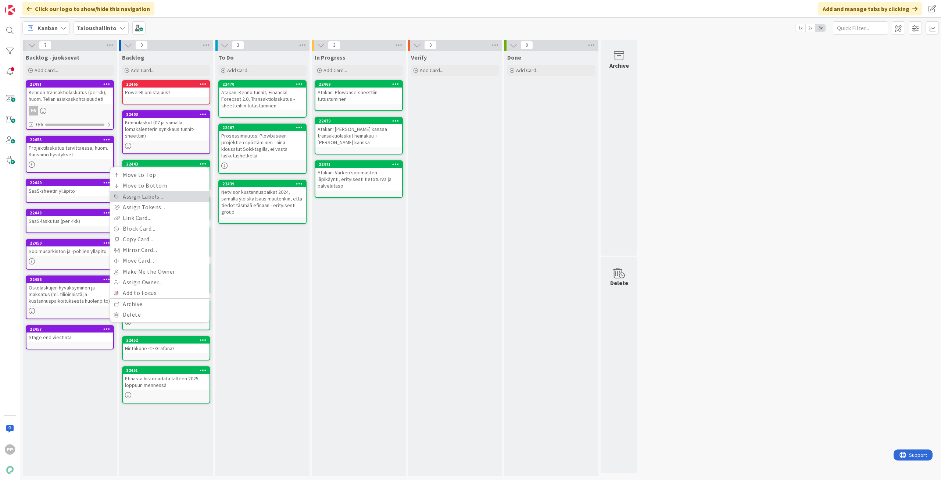
click at [198, 197] on link "Assign Labels..." at bounding box center [159, 196] width 99 height 11
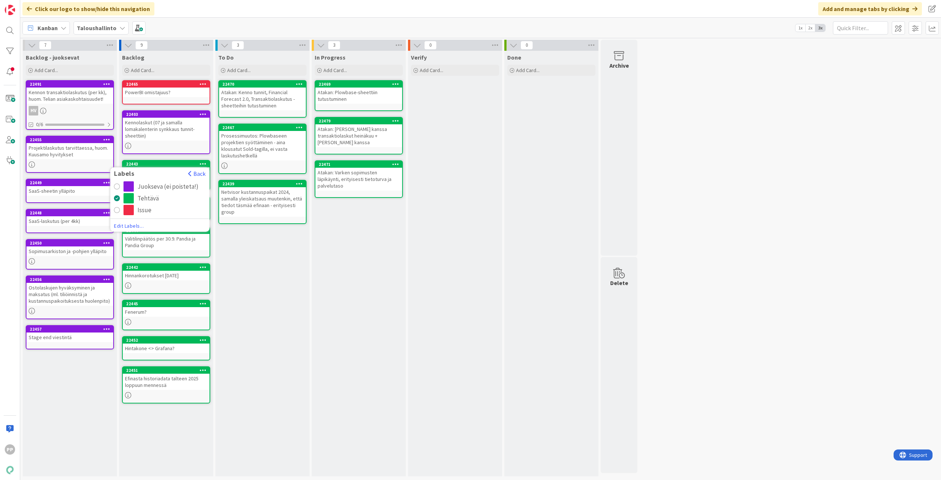
click at [182, 186] on div "Juokseva (ei poisteta!)" at bounding box center [167, 186] width 61 height 10
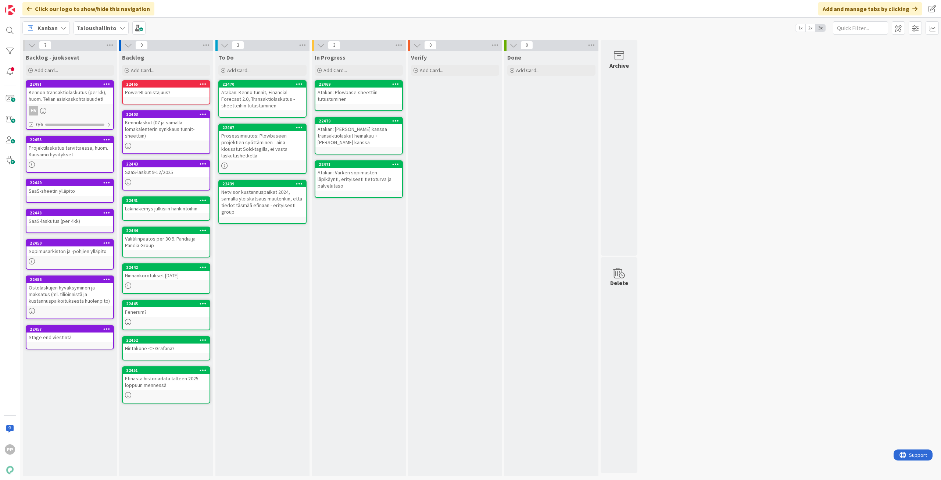
click at [267, 273] on div "To Do Add Card... 22470 Atakan: Kenno tunnit, Financial Forecast 2.0, Transakti…" at bounding box center [262, 263] width 94 height 425
click at [202, 202] on icon at bounding box center [203, 199] width 7 height 5
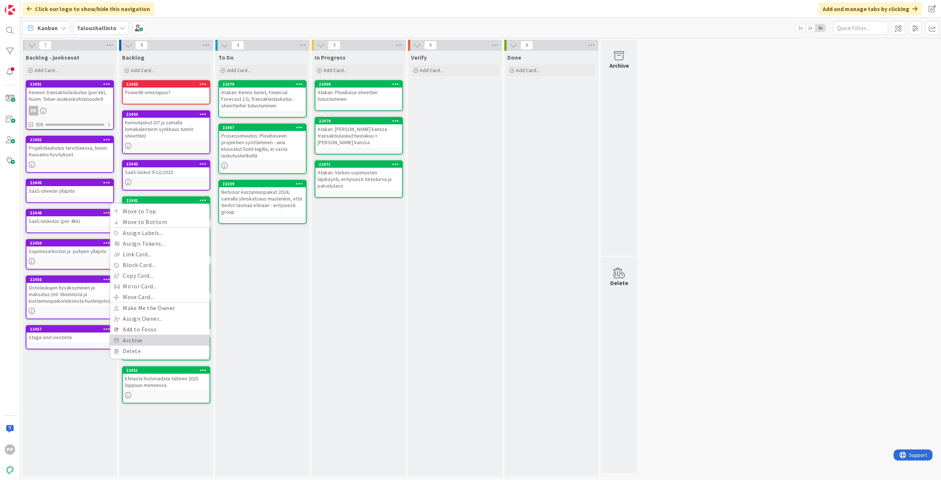
click at [151, 340] on link "Archive" at bounding box center [159, 340] width 99 height 11
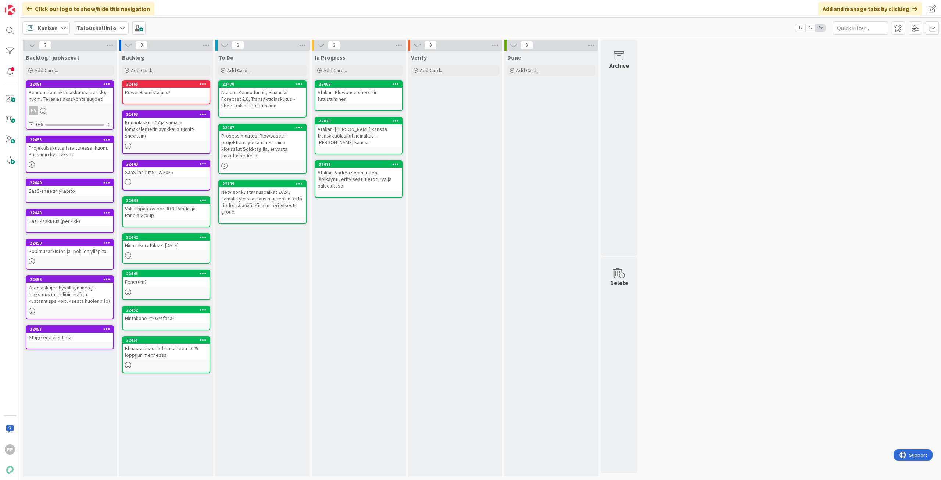
click at [250, 291] on div "To Do Add Card... 22470 Atakan: Kenno tunnit, Financial Forecast 2.0, Transakti…" at bounding box center [262, 263] width 94 height 425
click at [251, 293] on div "To Do Add Card... 22470 Atakan: Kenno tunnit, Financial Forecast 2.0, Transakti…" at bounding box center [262, 263] width 94 height 425
click at [259, 277] on div "To Do Add Card... 22470 Atakan: Kenno tunnit, Financial Forecast 2.0, Transakti…" at bounding box center [262, 263] width 94 height 425
click at [266, 284] on div "To Do Add Card... 22470 Atakan: Kenno tunnit, Financial Forecast 2.0, Transakti…" at bounding box center [262, 263] width 94 height 425
click at [243, 311] on div "To Do Add Card... 22470 Atakan: Kenno tunnit, Financial Forecast 2.0, Transakti…" at bounding box center [262, 263] width 94 height 425
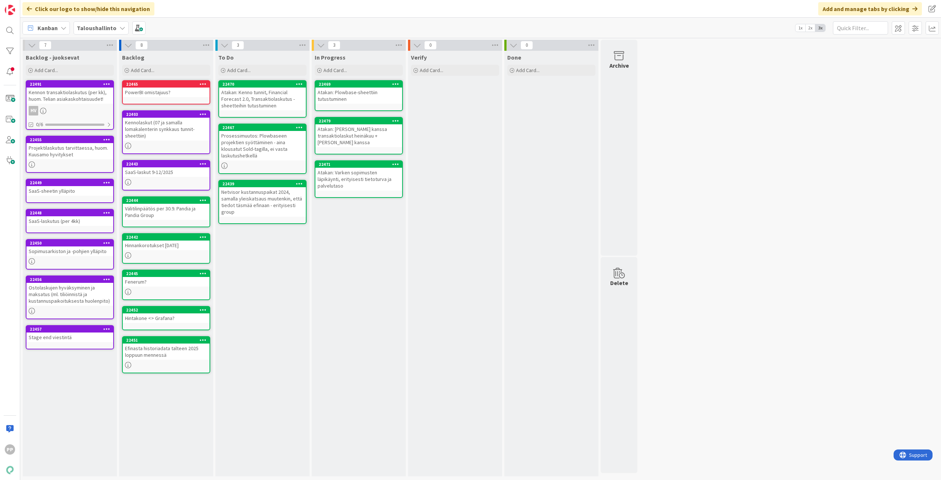
click at [266, 355] on div "To Do Add Card... 22470 Atakan: Kenno tunnit, Financial Forecast 2.0, Transakti…" at bounding box center [262, 263] width 94 height 425
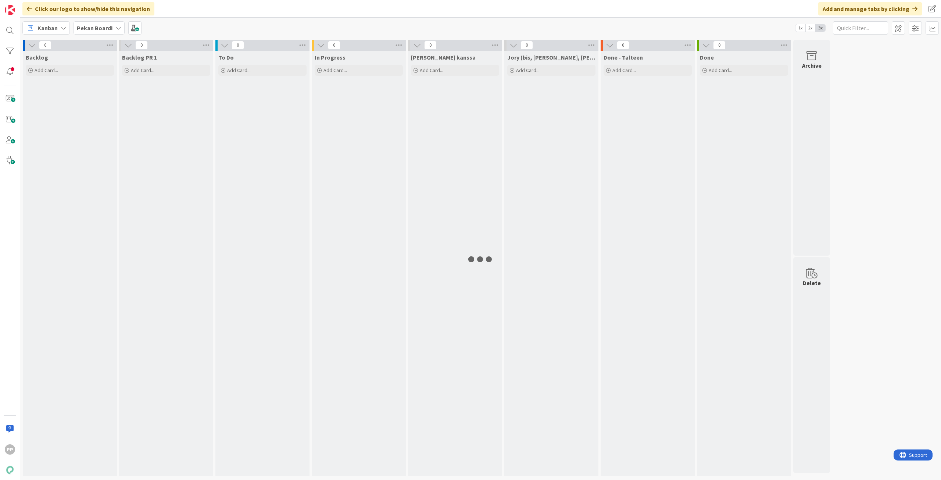
click at [115, 32] on div "Pekan Boardi" at bounding box center [98, 27] width 51 height 13
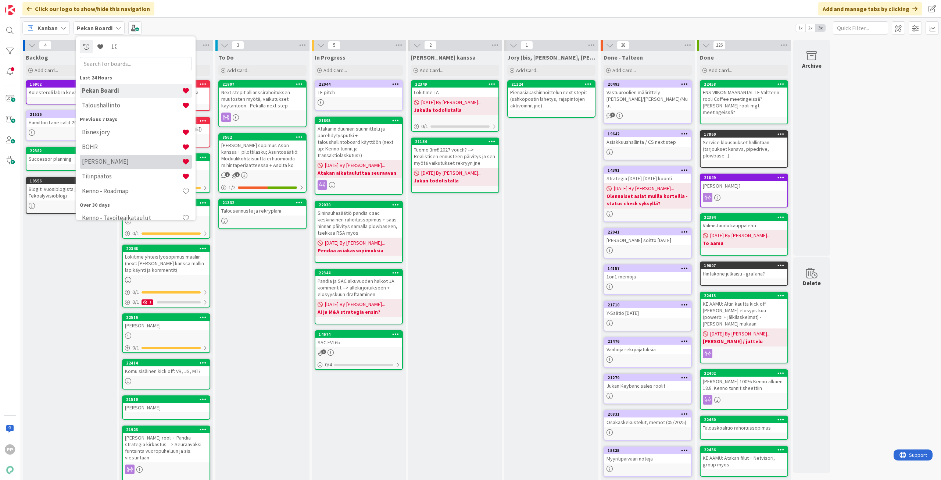
click at [142, 164] on h4 "[PERSON_NAME]" at bounding box center [132, 161] width 100 height 7
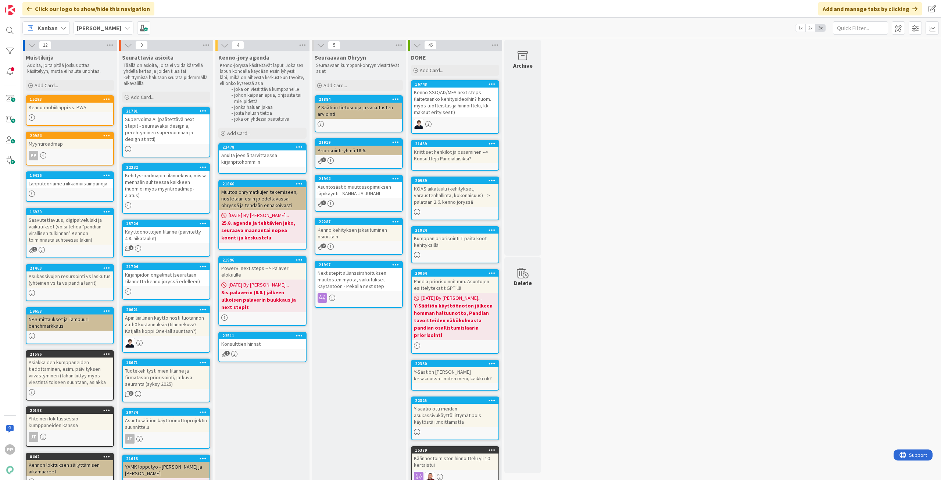
click at [384, 376] on div "Seuraavaan Ohryyn Seuraavaan kumppani-ohryyn viestittävät asiat Add Card... 218…" at bounding box center [359, 323] width 94 height 544
click at [280, 156] on div "Anulta jeesiä tarvittaessa kirjanpitohommiin" at bounding box center [262, 158] width 87 height 16
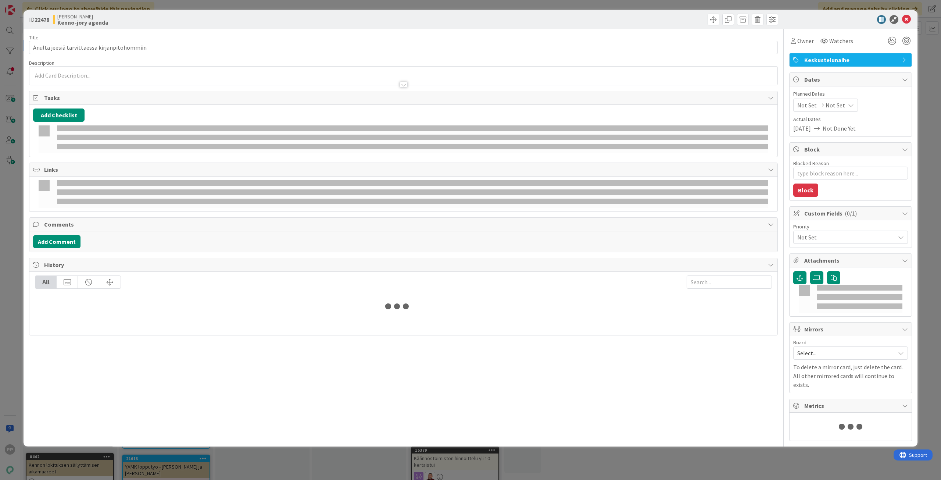
type textarea "x"
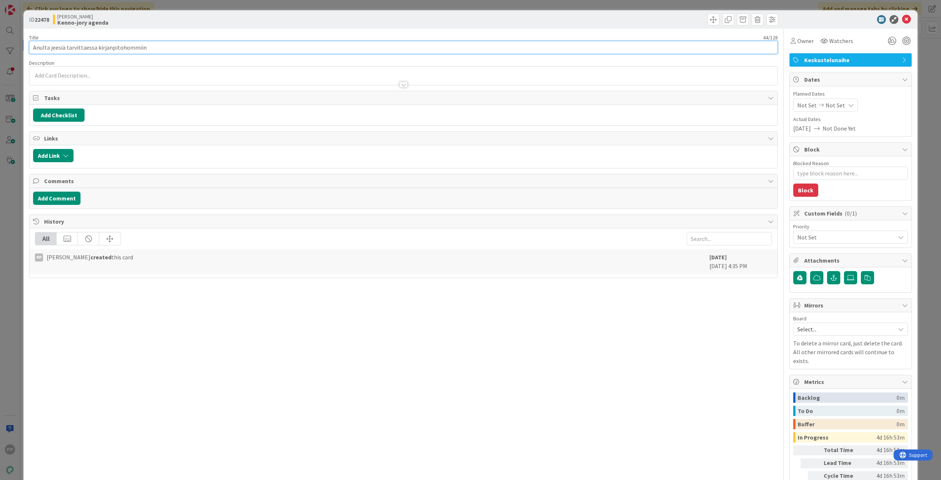
click at [211, 49] on input "Anulta jeesiä tarvittaessa kirjanpitohommiin" at bounding box center [403, 47] width 749 height 13
type input "Anulta jeesiä tarvittaessa kirjanpitohommiin"
type textarea "x"
type input "Anulta jeesiä tarvittaessa kirjanpitohommiin?"
type textarea "x"
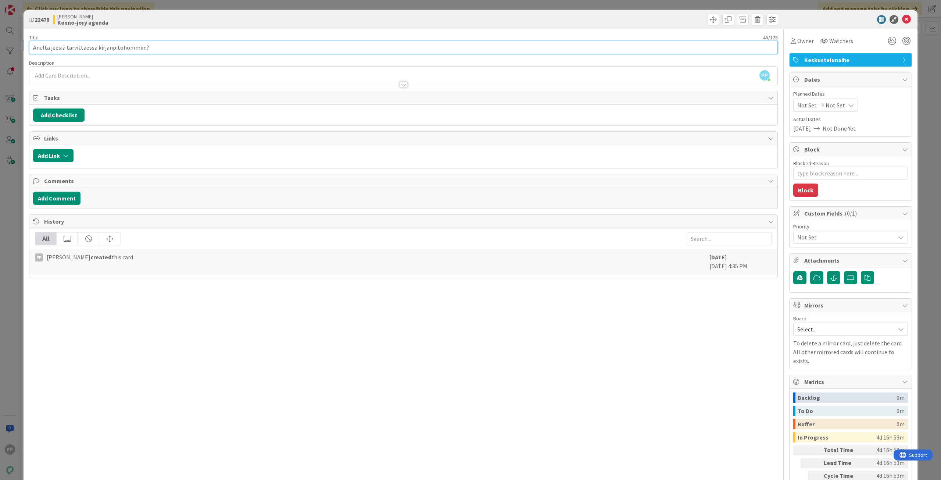
type input "Anulta jeesiä tarvittaessa kirjanpitohommiin?"
click at [339, 29] on div "Title 45 / 128 Anulta jeesiä tarvittaessa kirjanpitohommiin? Description PP [PE…" at bounding box center [403, 271] width 749 height 485
click at [347, 6] on div "ID 22478 [PERSON_NAME]-jory agenda Title 45 / 128 Anulta jeesiä tarvittaessa ki…" at bounding box center [470, 240] width 941 height 480
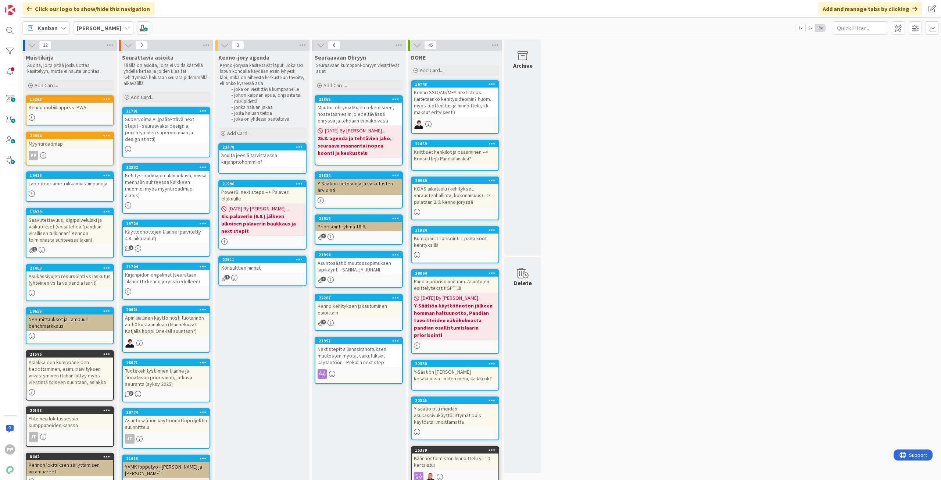
click at [292, 197] on div "PowerBI next steps --> Palaveri elokuulle" at bounding box center [262, 195] width 87 height 16
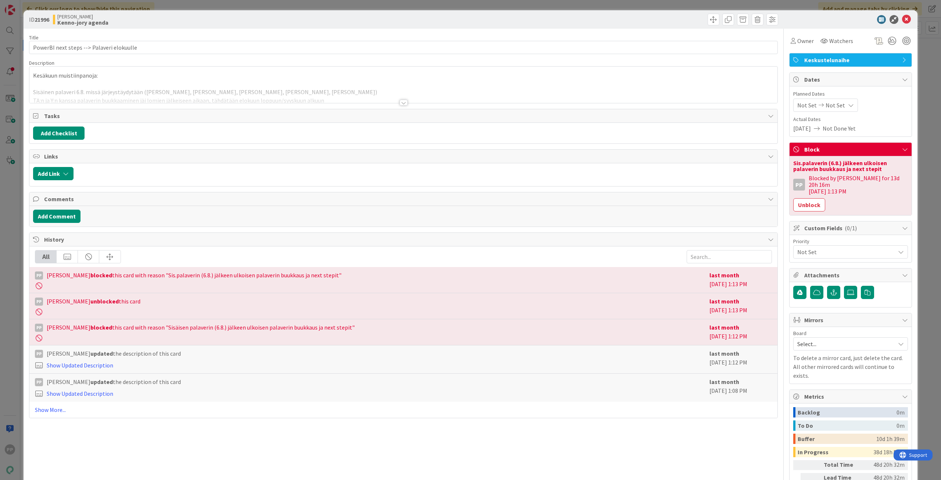
click at [73, 92] on div at bounding box center [403, 93] width 748 height 19
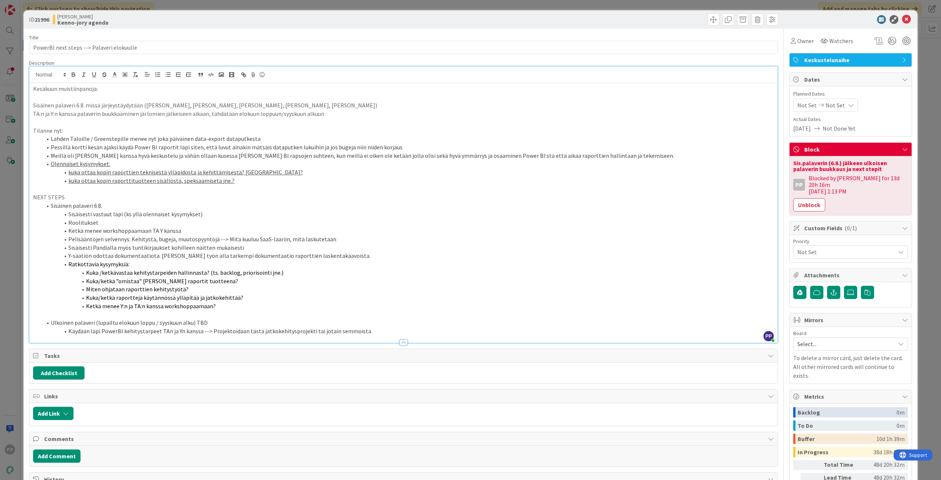
click at [13, 128] on div "ID 21996 [PERSON_NAME]-jory agenda Title 41 / 128 PowerBI next steps --> Palave…" at bounding box center [470, 240] width 941 height 480
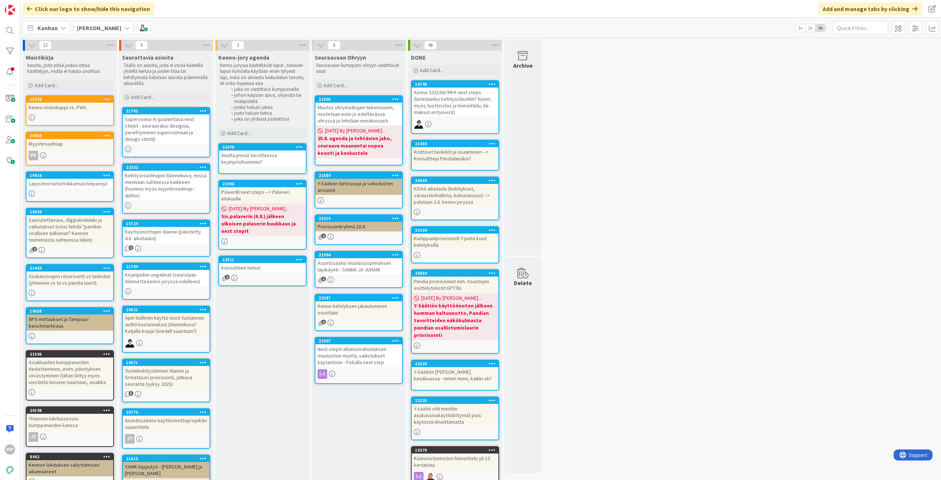
click at [252, 387] on div "Kenno-jory agenda Kenno-joryssa käsiteltävät laput. Jokaisen lapun kohdalla käy…" at bounding box center [262, 323] width 94 height 544
click at [265, 339] on div "Kenno-jory agenda Kenno-joryssa käsiteltävät laput. Jokaisen lapun kohdalla käy…" at bounding box center [262, 323] width 94 height 544
click at [275, 263] on div "Konsulttien hinnat" at bounding box center [262, 268] width 87 height 10
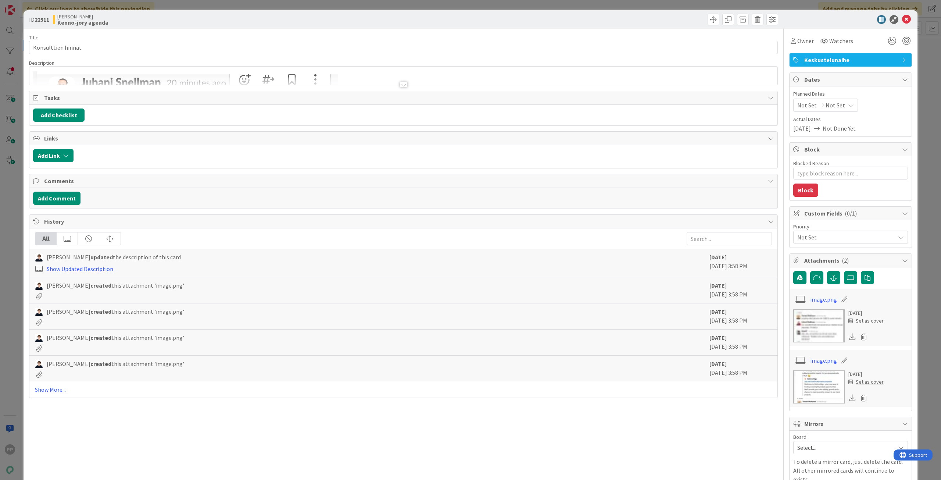
click at [430, 75] on div at bounding box center [403, 76] width 748 height 18
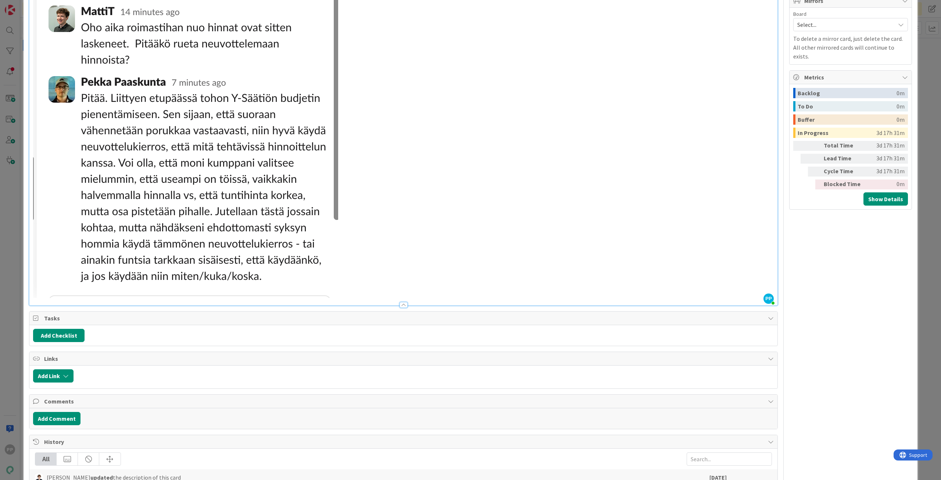
scroll to position [514, 0]
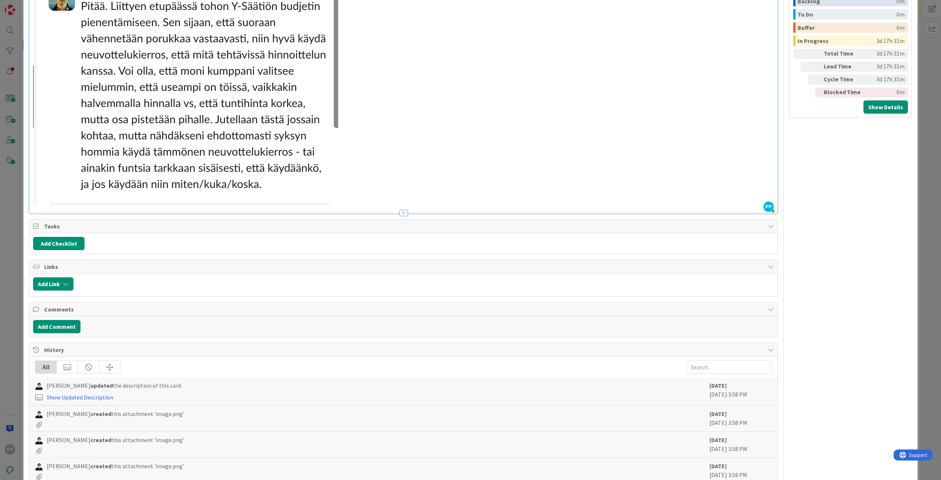
click at [21, 200] on div "ID 22511 [PERSON_NAME]-jory agenda Title 18 / 128 Konsulttien hinnat Descriptio…" at bounding box center [470, 240] width 941 height 480
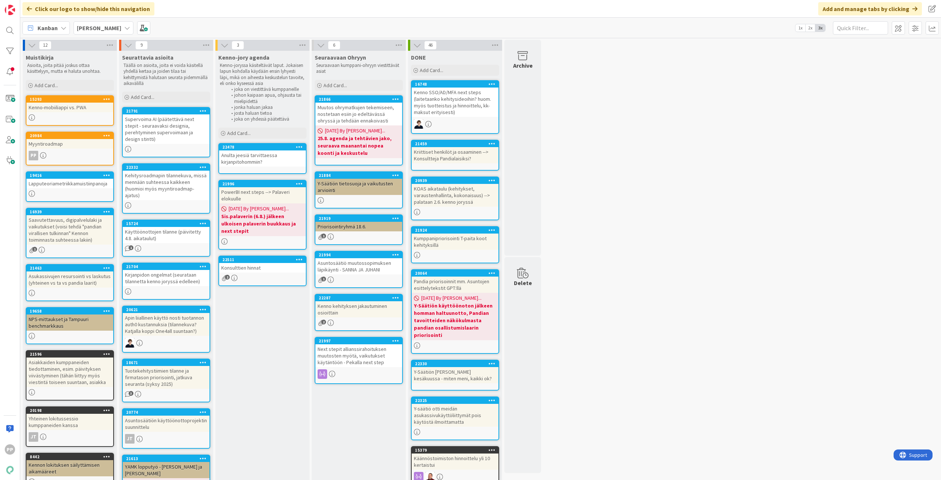
click at [312, 352] on div "Seuraavaan Ohryyn Seuraavaan kumppani-ohryyn viestittävät asiat Add Card... 218…" at bounding box center [359, 323] width 94 height 544
click at [304, 349] on div "Kenno-jory agenda Kenno-joryssa käsiteltävät laput. Jokaisen lapun kohdalla käy…" at bounding box center [262, 323] width 94 height 544
click at [604, 349] on div "12 Muistikirja Asioita, joita pitää joskus ottaa käsittelyyn, mutta ei haluta u…" at bounding box center [481, 319] width 918 height 558
click at [639, 340] on div "12 Muistikirja Asioita, joita pitää joskus ottaa käsittelyyn, mutta ei haluta u…" at bounding box center [481, 319] width 918 height 558
click at [300, 263] on div "Konsulttien hinnat" at bounding box center [262, 268] width 87 height 10
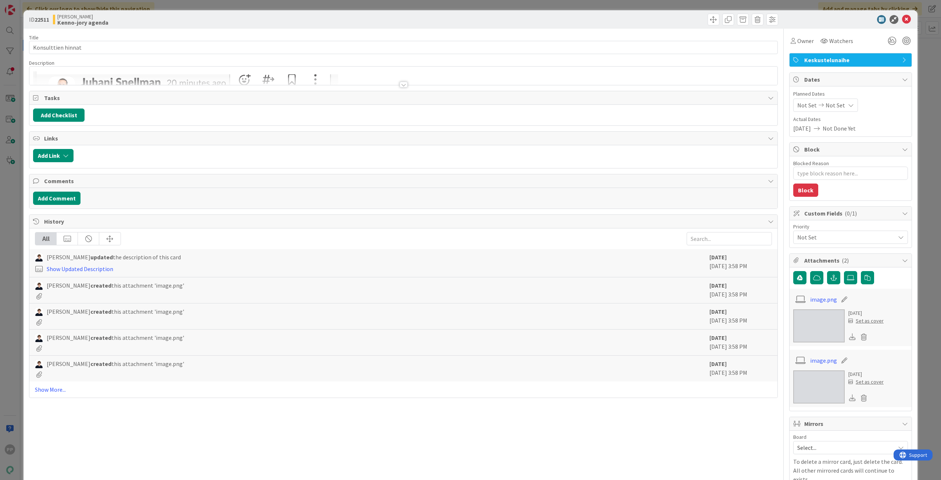
type textarea "x"
click at [214, 49] on input "Konsulttien hinnat" at bounding box center [403, 47] width 749 height 13
type input "Konsulttien hinnat ja best gues"
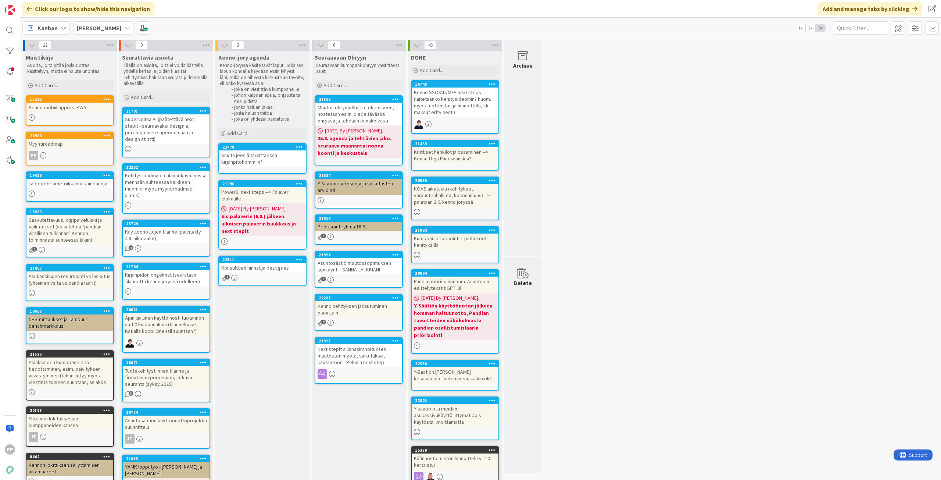
click at [300, 263] on div "Konsulttien hinnat ja best gues" at bounding box center [262, 268] width 87 height 10
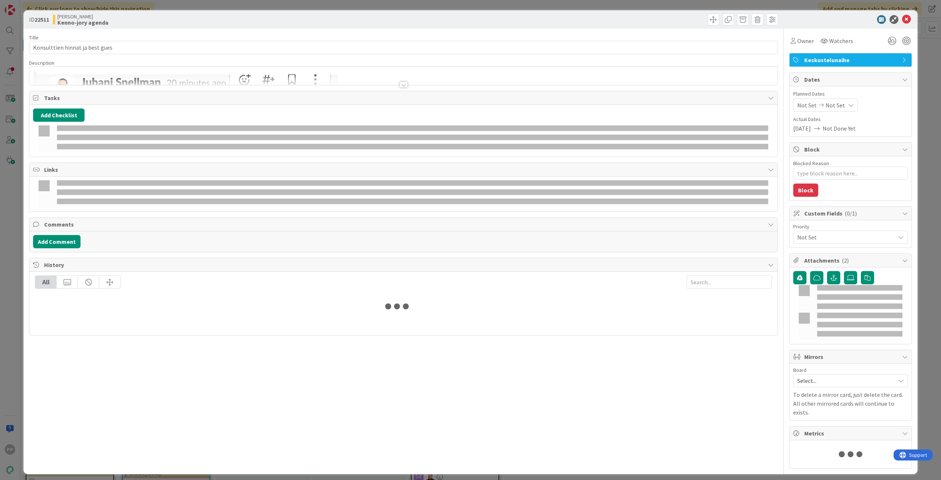
type textarea "x"
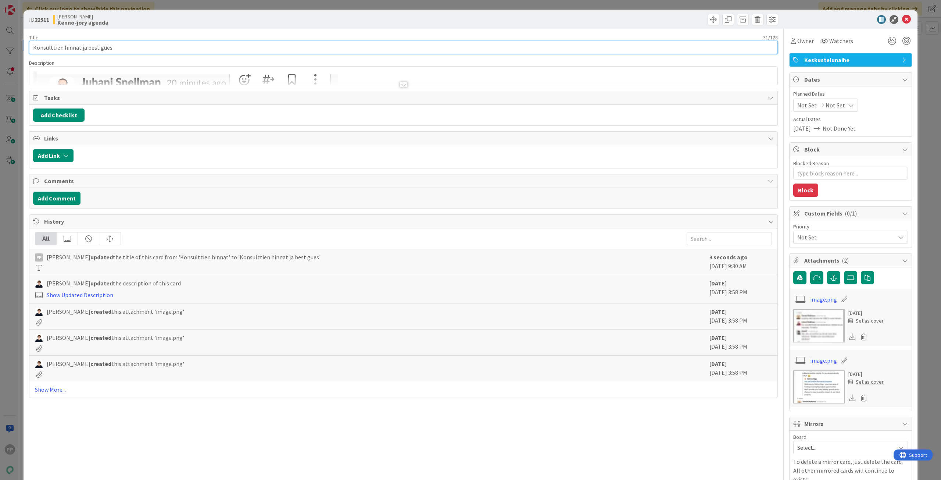
drag, startPoint x: 82, startPoint y: 47, endPoint x: 355, endPoint y: 61, distance: 273.8
click at [338, 61] on div "Title 31 / 128 Konsulttien hinnat ja best gues Description Owner Watchers Kesku…" at bounding box center [403, 330] width 749 height 603
type input "Konsulttien hinnat"
drag, startPoint x: 254, startPoint y: 22, endPoint x: 254, endPoint y: 8, distance: 13.2
click at [254, 22] on div "[PERSON_NAME]-jory agenda" at bounding box center [227, 20] width 349 height 12
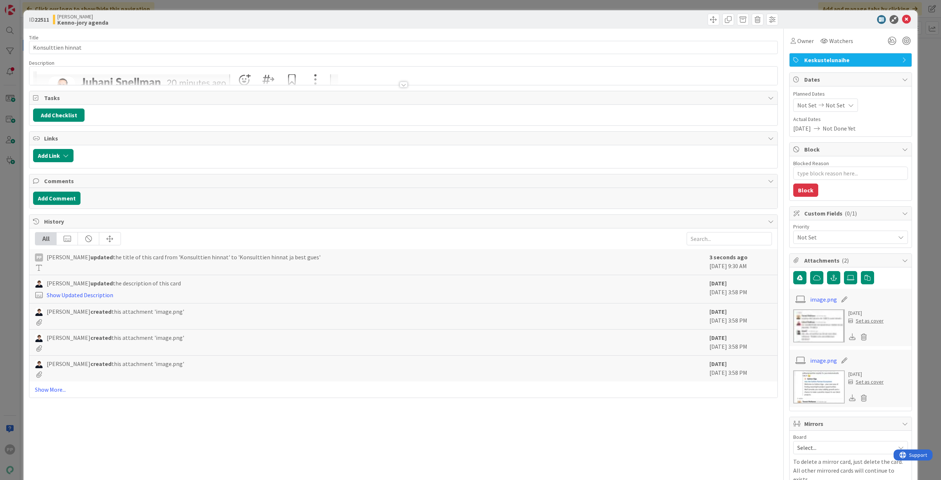
click at [254, 6] on div "ID 22511 [PERSON_NAME]-jory agenda Title 18 / 128 Konsulttien hinnat Descriptio…" at bounding box center [470, 240] width 941 height 480
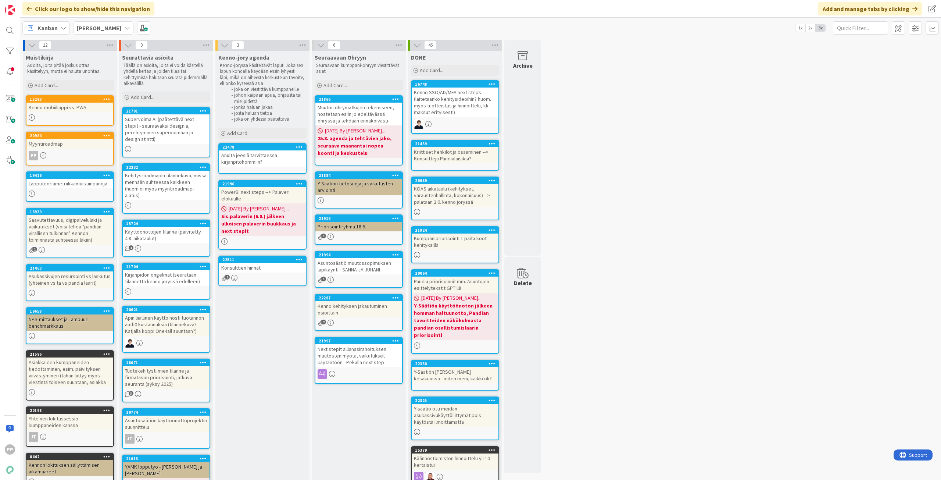
click at [369, 270] on div "Asuntosäätiö muutossopimuksen läpikäynti - SANNA JA JUHANI" at bounding box center [358, 266] width 87 height 16
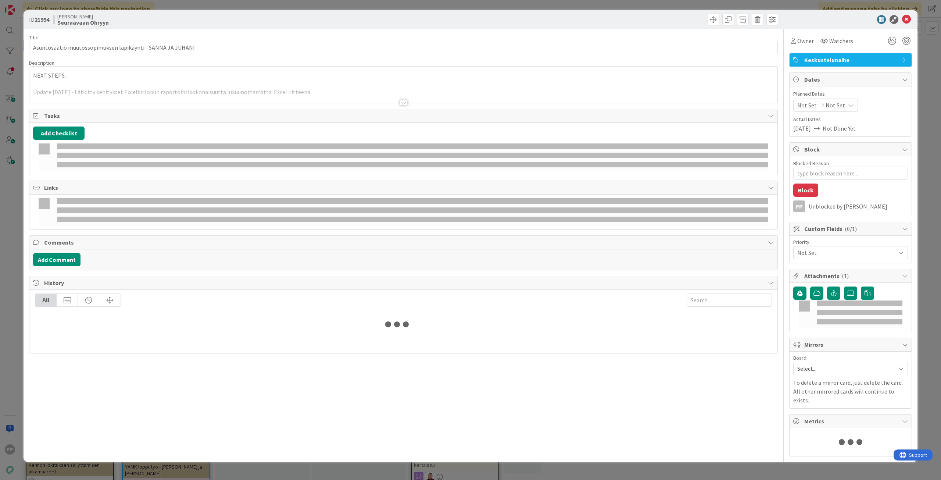
type textarea "x"
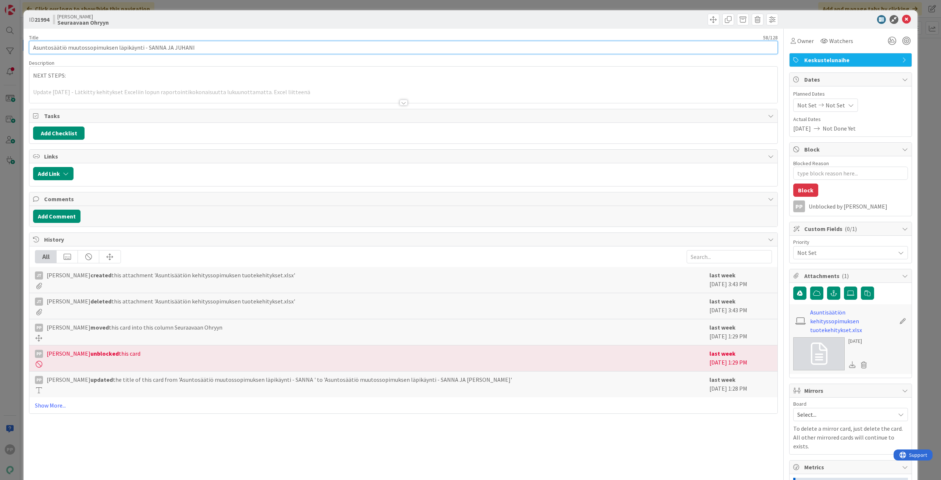
drag, startPoint x: 166, startPoint y: 46, endPoint x: 585, endPoint y: 61, distance: 418.8
click at [567, 63] on div "Title 58 / 128 Asuntosäätiö muutossopimuksen läpikäynti - SANNA JA JUHANI Descr…" at bounding box center [403, 314] width 749 height 570
type input "Asuntosäätiö muutossopimuksen läpikäynti"
type textarea "x"
click at [47, 75] on div "PP [PERSON_NAME] just joined NEXT STEPS: Update [DATE] - Lätkitty kehitykset Ex…" at bounding box center [403, 85] width 748 height 36
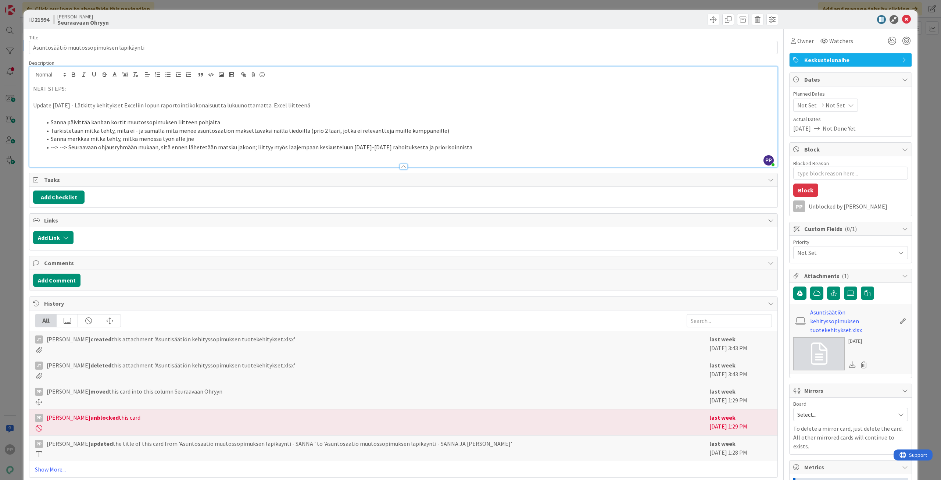
click at [34, 90] on p "NEXT STEPS:" at bounding box center [403, 89] width 741 height 8
click at [175, 45] on input "Asuntosäätiö muutossopimuksen läpikäynti" at bounding box center [403, 47] width 749 height 13
type input "Asuntosäätiö muutossopimuksen läpikäynti --> V"
type textarea "x"
type input "Asuntosäätiö muutossopimuksen läpikäynti --> Vies"
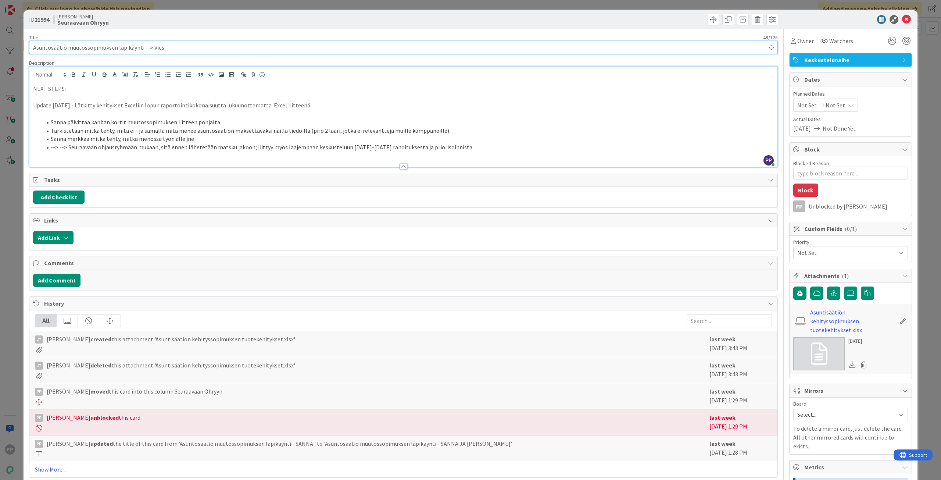
type textarea "x"
type input "Asuntosäätiö muutossopimuksen läpikäynti --> Viestintä ohryyn"
type textarea "x"
type input "Asuntosäätiö muutossopimuksen läpikäynti --> Viestintä ohryyn"
click at [36, 89] on p "NEXT STEPS:" at bounding box center [403, 89] width 741 height 8
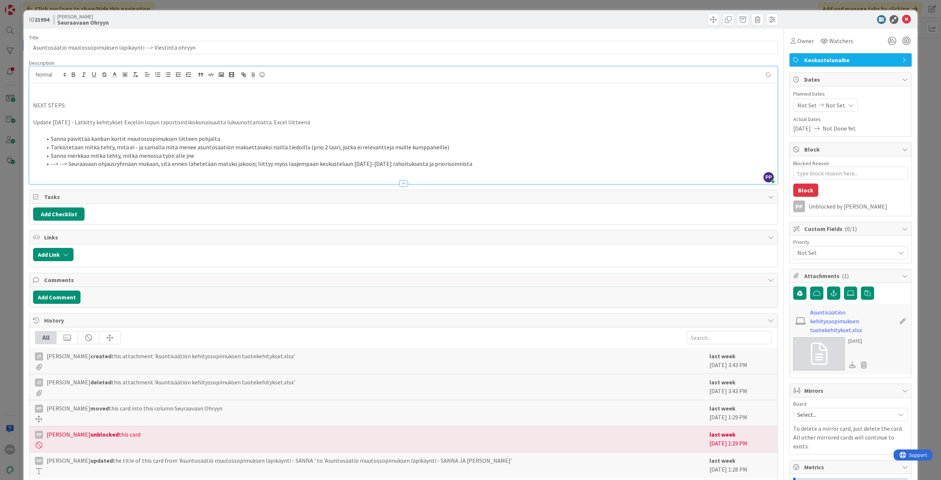
type textarea "x"
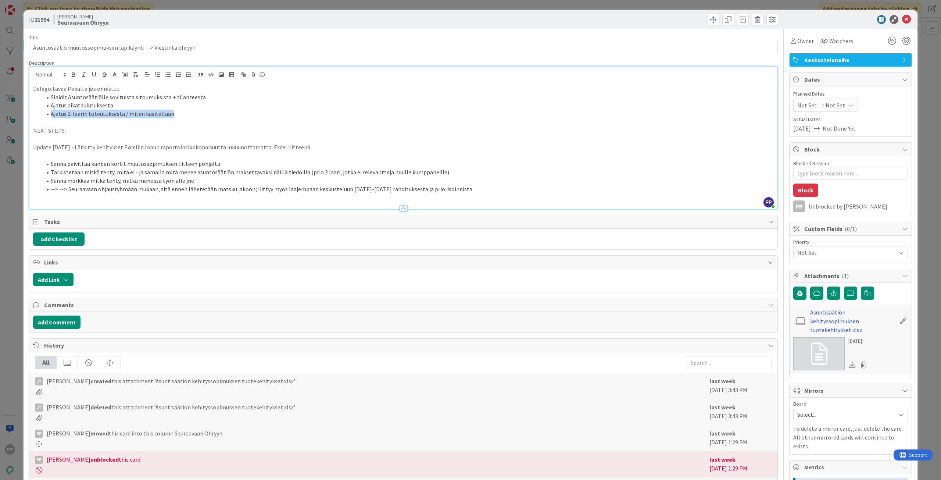
click at [51, 111] on li "Ajatus 2-laarin toteutuksesta / miten käsitellään" at bounding box center [408, 114] width 732 height 8
drag, startPoint x: 171, startPoint y: 115, endPoint x: 0, endPoint y: 76, distance: 174.8
click at [0, 76] on div "ID 21994 Kenno JoRy Seuraavaan Ohryyn Title 61 / 128 Asuntosäätiö muutossopimuk…" at bounding box center [470, 240] width 941 height 480
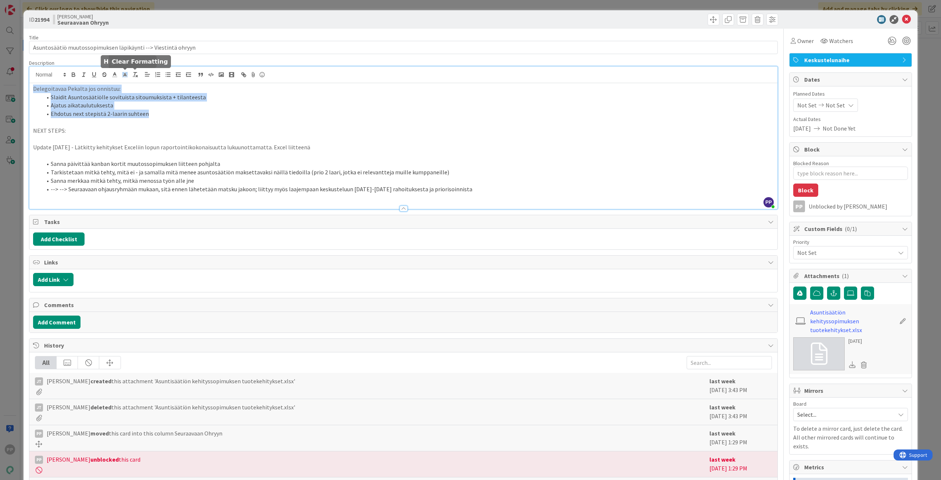
click at [123, 74] on icon at bounding box center [125, 74] width 7 height 7
click at [161, 99] on span at bounding box center [162, 99] width 6 height 6
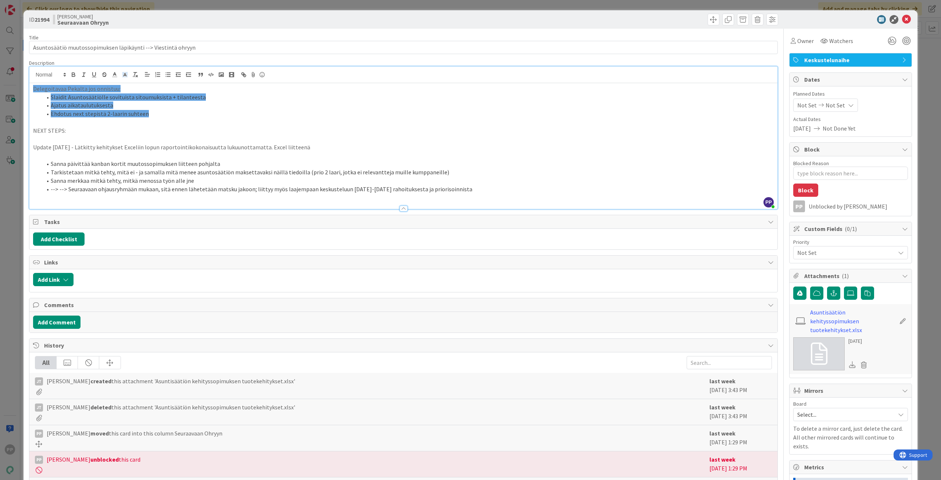
click at [176, 128] on p "NEXT STEPS:" at bounding box center [403, 130] width 741 height 8
click at [271, 137] on p at bounding box center [403, 139] width 741 height 8
click at [269, 122] on p at bounding box center [403, 122] width 741 height 8
click at [273, 117] on li "Ehdotus next stepistä 2-laarin suhteen" at bounding box center [408, 114] width 732 height 8
drag, startPoint x: 220, startPoint y: 120, endPoint x: 0, endPoint y: 69, distance: 225.6
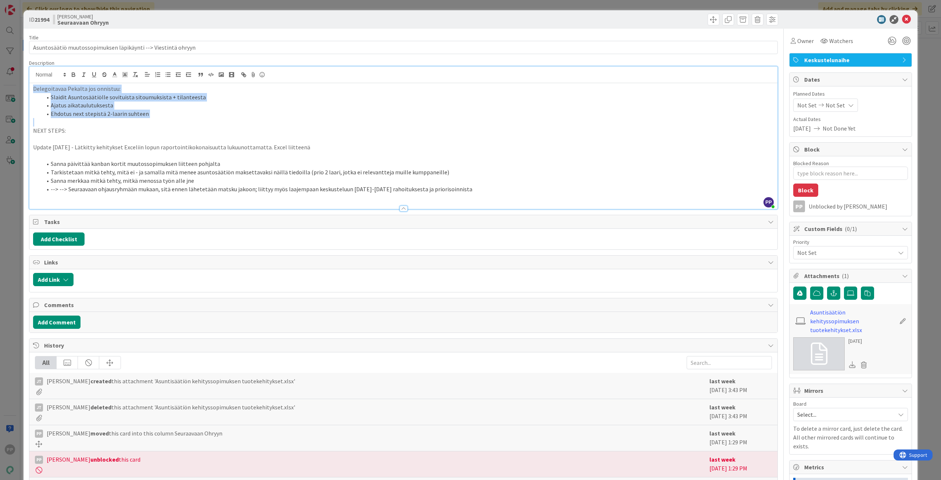
click at [0, 72] on div "ID 21994 Kenno JoRy Seuraavaan Ohryyn Title 61 / 128 Asuntosäätiö muutossopimuk…" at bounding box center [470, 240] width 941 height 480
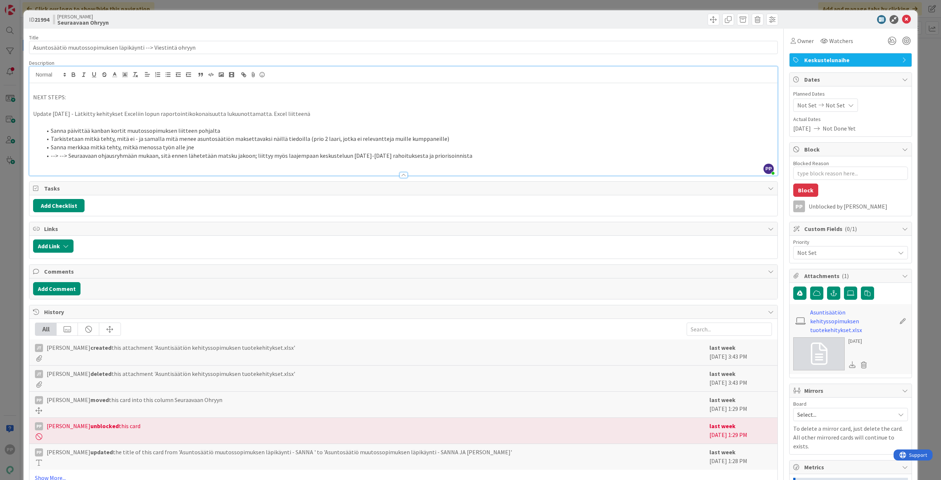
click at [9, 78] on div "ID 21994 Kenno JoRy Seuraavaan Ohryyn Title 61 / 128 Asuntosäätiö muutossopimuk…" at bounding box center [470, 240] width 941 height 480
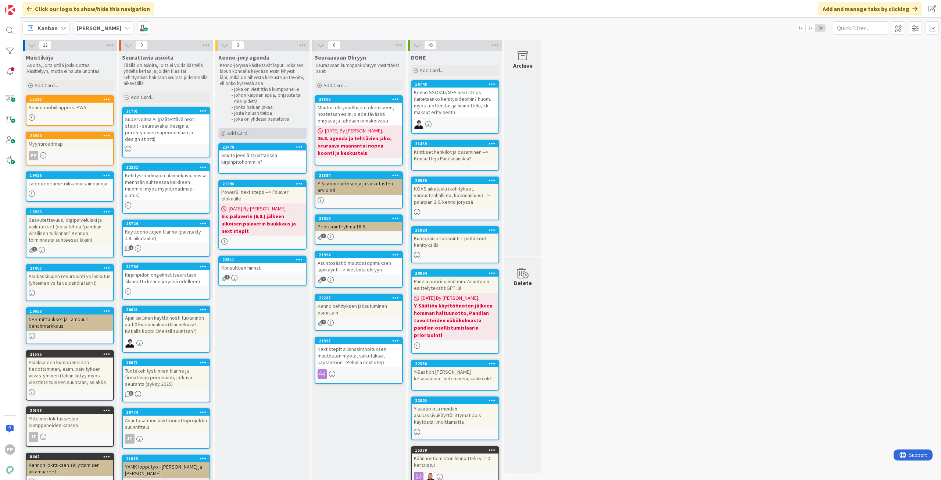
click at [252, 129] on div "Add Card..." at bounding box center [262, 133] width 88 height 11
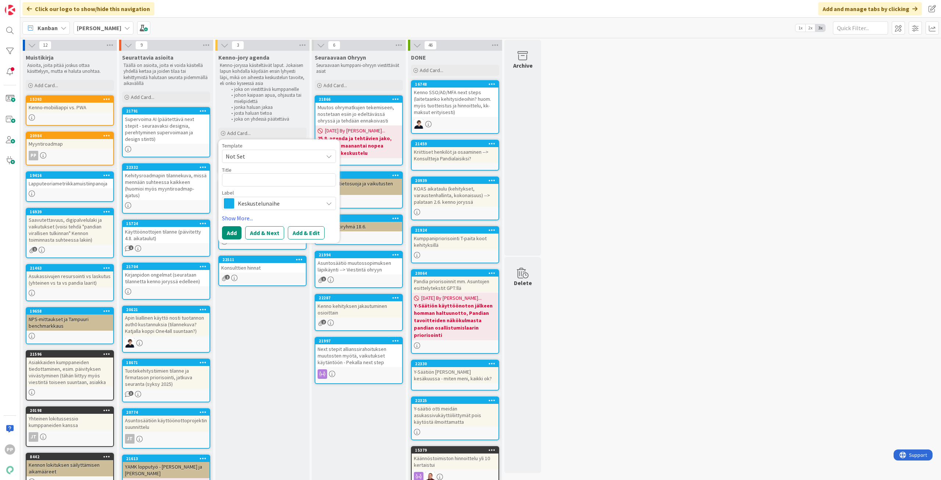
click at [250, 180] on textarea at bounding box center [279, 179] width 114 height 13
type textarea "x"
type textarea "A"
type textarea "x"
type textarea "Al"
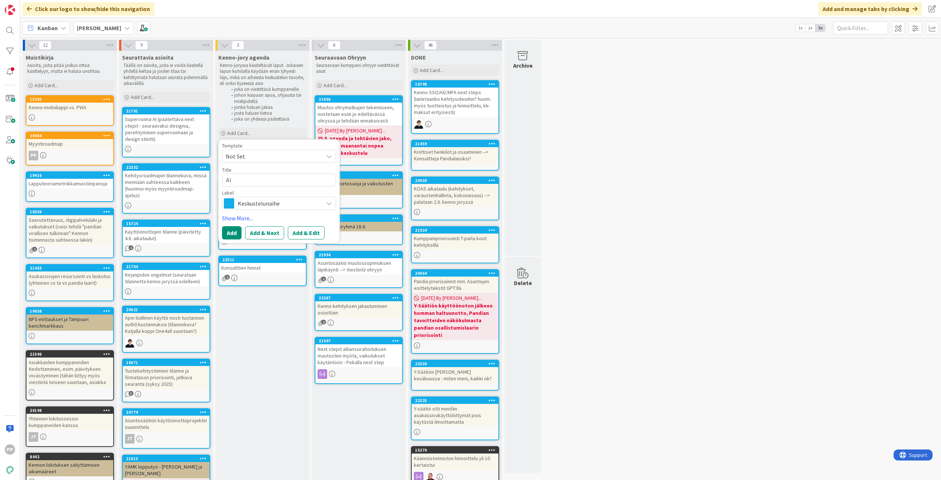
type textarea "x"
type textarea "All"
type textarea "x"
type textarea "[MEDICAL_DATA]"
type textarea "x"
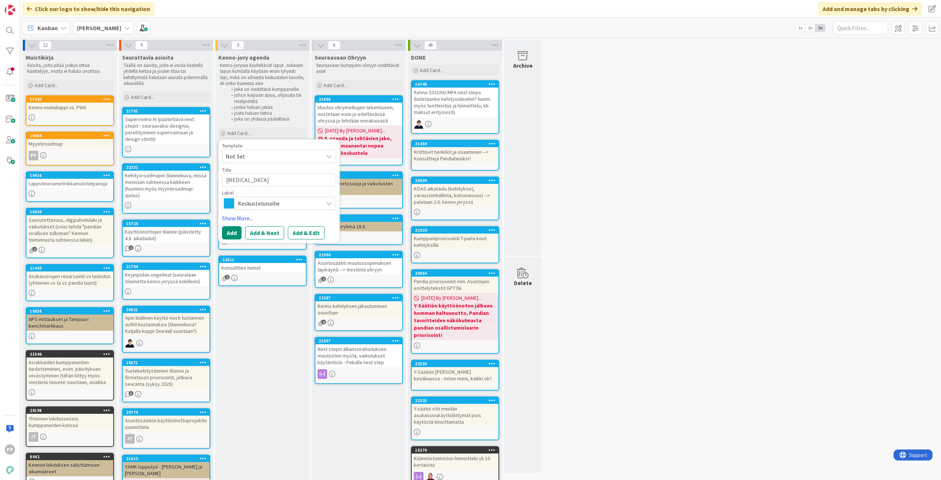
type textarea "Allia"
type textarea "x"
type textarea "Allian"
type textarea "x"
type textarea "Allians"
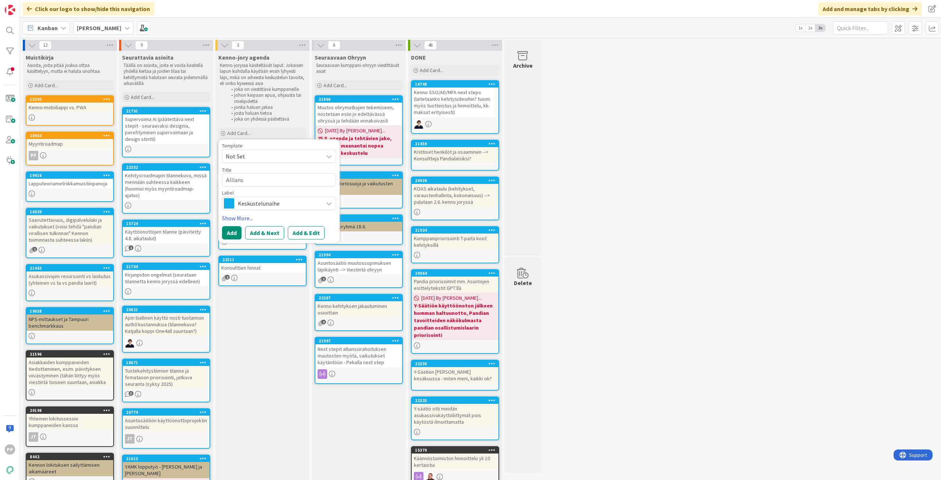
type textarea "x"
type textarea "Allianss"
type textarea "x"
type textarea "Allianssi"
type textarea "x"
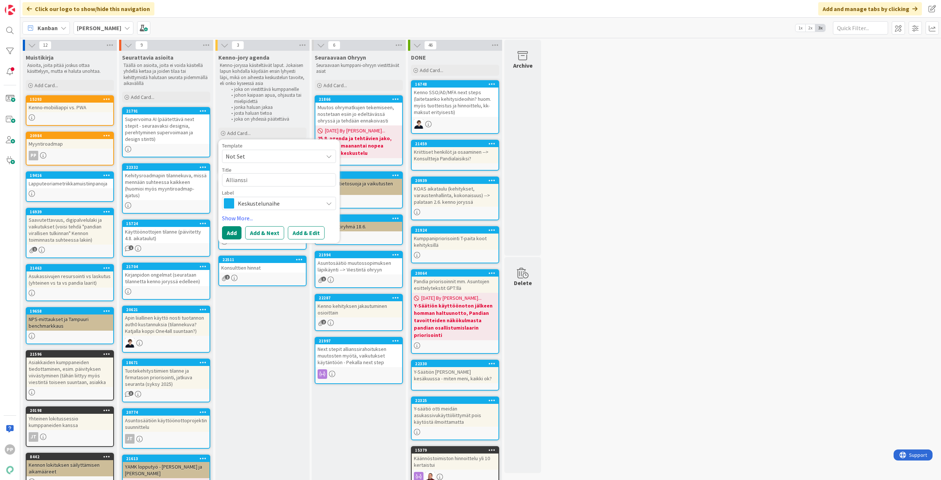
type textarea "Allianssim"
type textarea "x"
type textarea "Allianssima"
type textarea "x"
type textarea "Allianssimal"
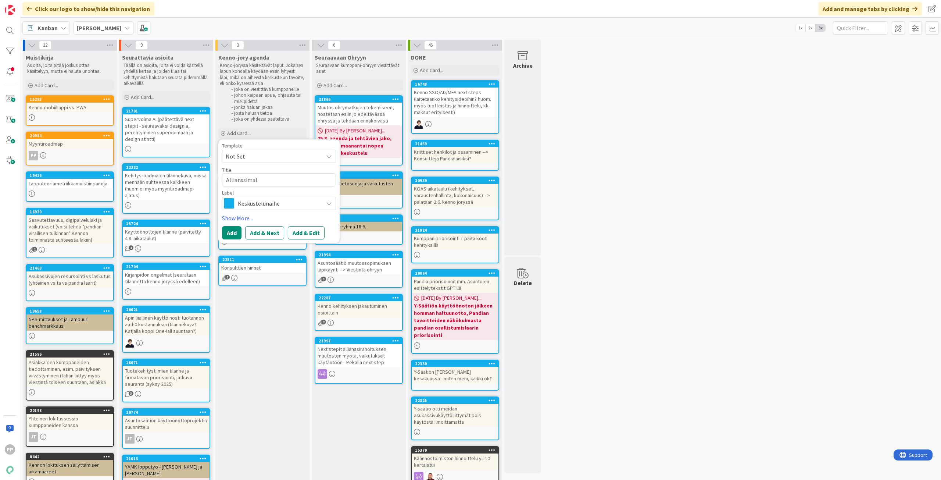
type textarea "x"
type textarea "Allianssimall"
type textarea "x"
type textarea "Allianssimalli"
type textarea "x"
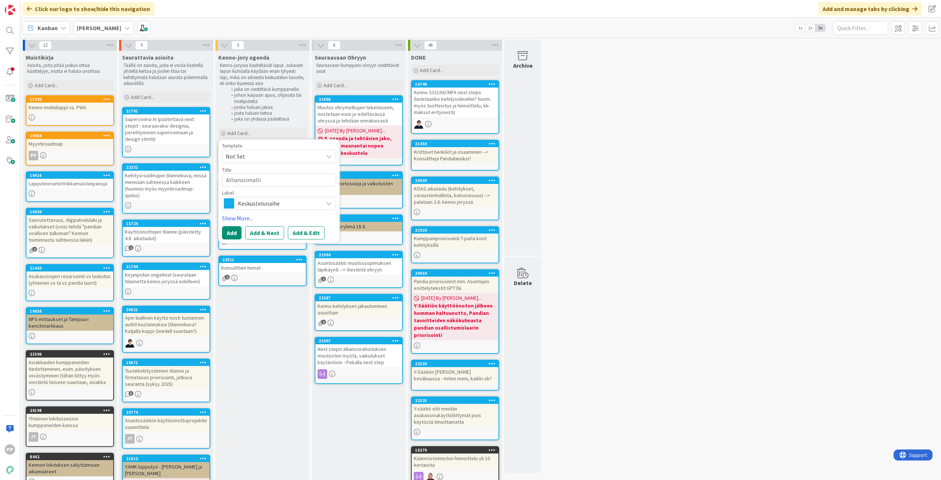
type textarea "Allianssimallin"
type textarea "x"
type textarea "Allianssimallin"
type textarea "x"
type textarea "Allianssimallin m"
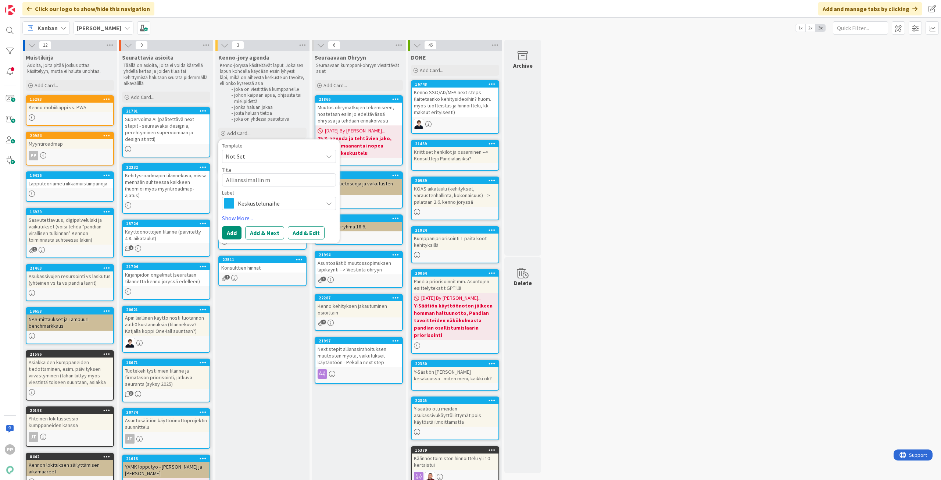
type textarea "x"
type textarea "Allianssimallin mu"
type textarea "x"
type textarea "Allianssimallin muu"
type textarea "x"
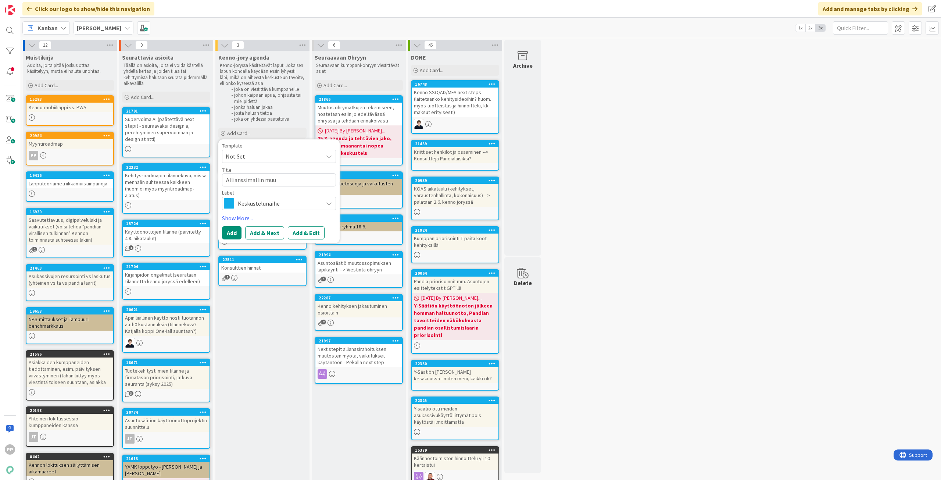
type textarea "Allianssimallin muut"
type textarea "x"
type textarea "Allianssimallin muuto"
type textarea "x"
type textarea "Allianssimallin muutok"
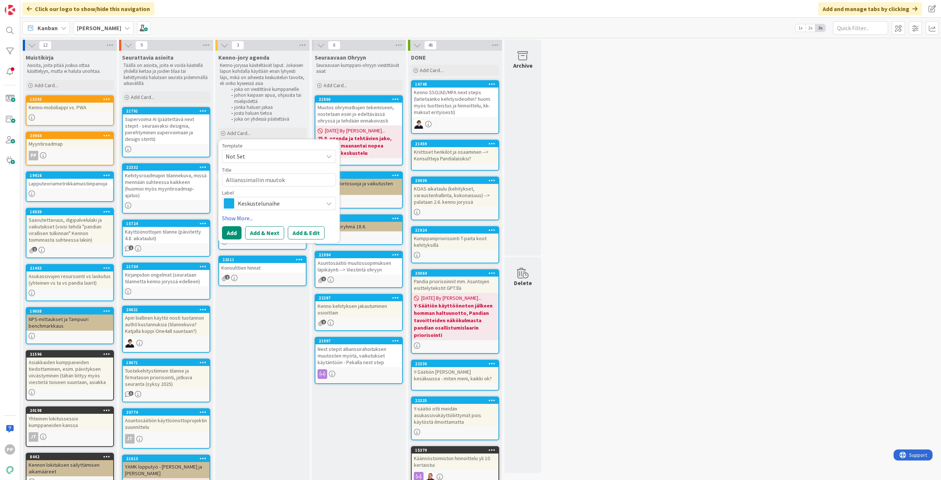
type textarea "x"
type textarea "Allianssimallin muutoks"
type textarea "x"
type textarea "Allianssimallin muutokse"
type textarea "x"
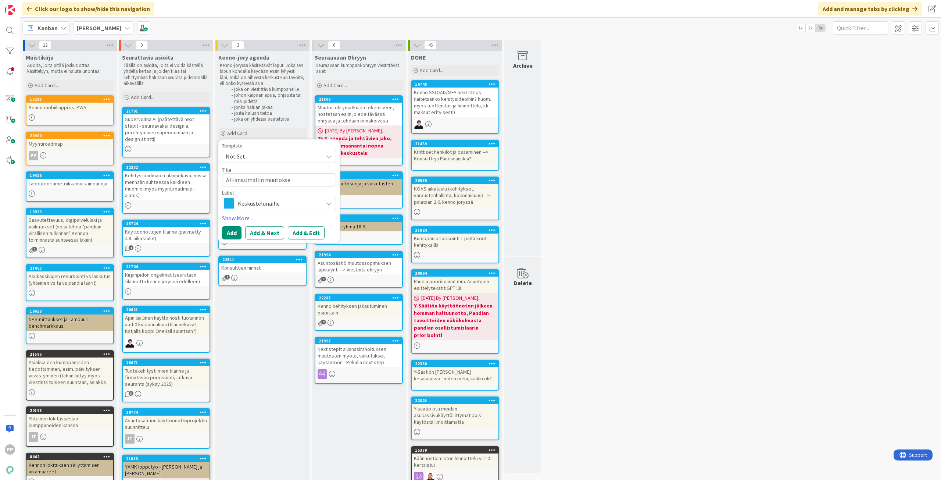
type textarea "Allianssimallin muutokset"
type textarea "x"
type textarea "Allianssimallin muutokset"
type textarea "x"
type textarea "Allianssimallin muutokset 2"
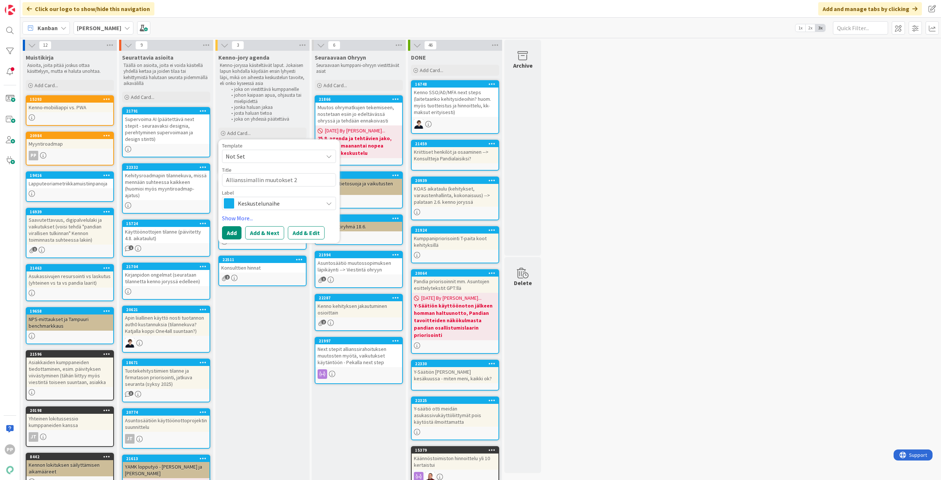
type textarea "x"
type textarea "Allianssimallin muutokset 20"
type textarea "x"
type textarea "Allianssimallin muutokset 202"
type textarea "x"
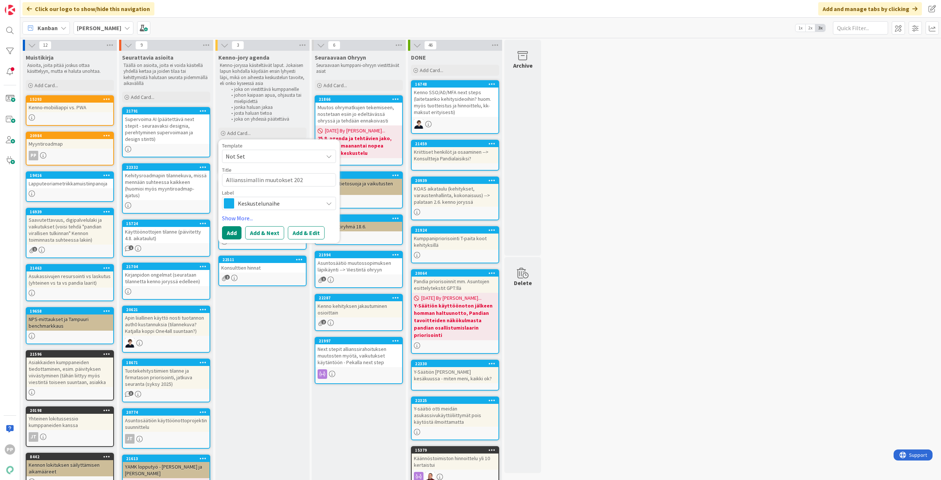
type textarea "Allianssimallin muutokset 2026"
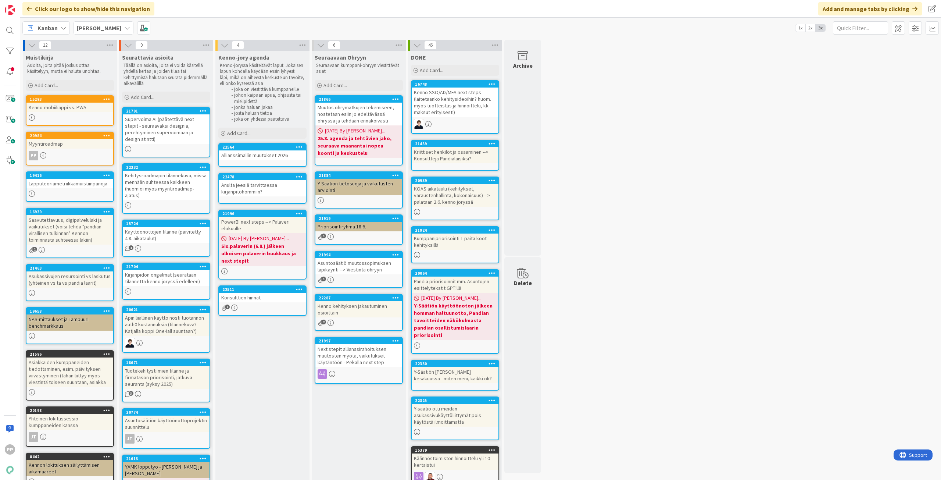
click at [287, 160] on link "22564 Allianssimallin muutokset 2026" at bounding box center [262, 155] width 88 height 24
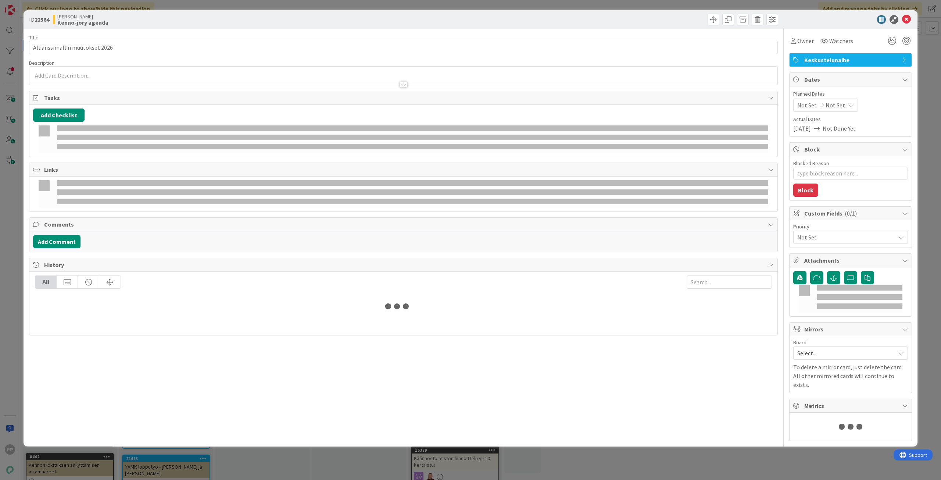
type textarea "x"
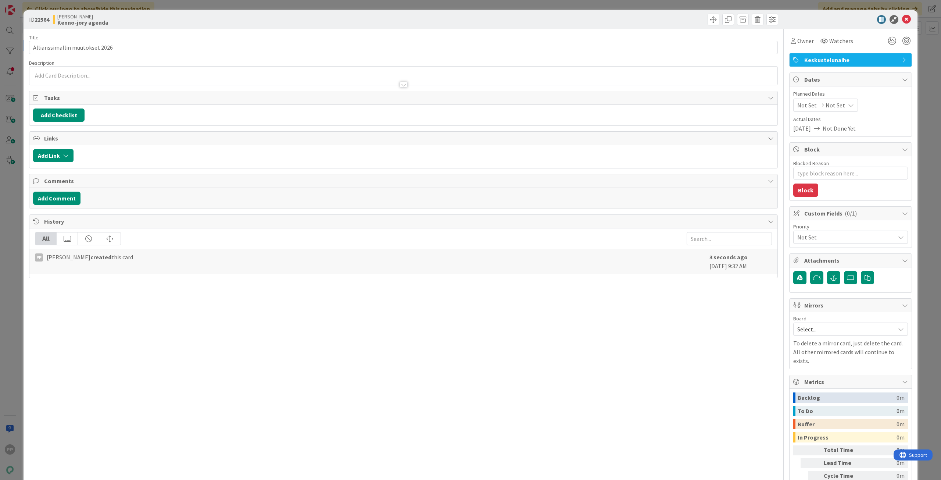
click at [135, 77] on div "Description" at bounding box center [403, 73] width 749 height 26
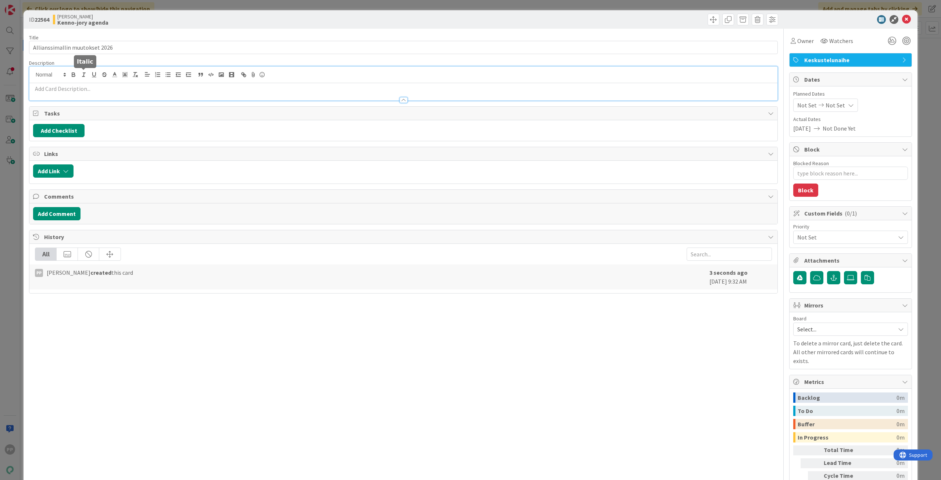
click at [81, 74] on div at bounding box center [403, 84] width 748 height 34
click at [80, 88] on p at bounding box center [403, 89] width 741 height 8
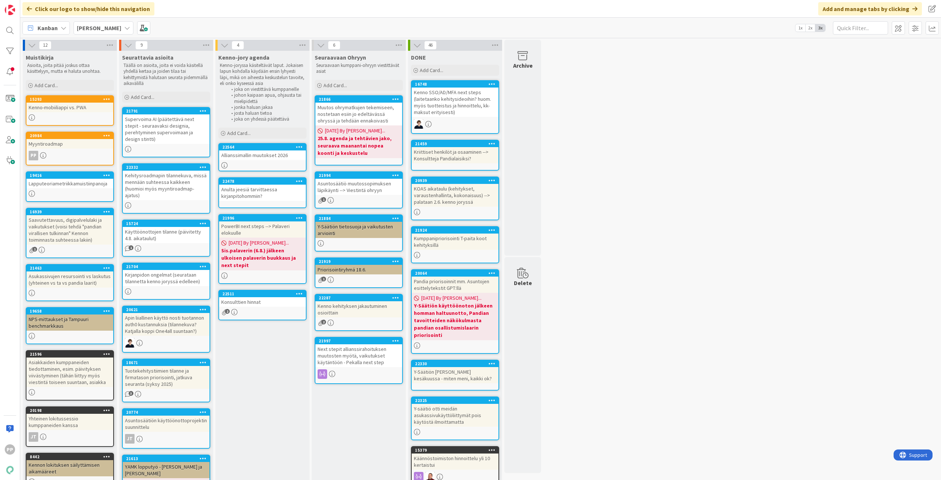
drag, startPoint x: 656, startPoint y: 319, endPoint x: 606, endPoint y: 309, distance: 51.0
click at [656, 319] on div "12 Muistikirja Asioita, joita pitää joskus ottaa käsittelyyn, mutta ei haluta u…" at bounding box center [481, 319] width 918 height 558
drag, startPoint x: 379, startPoint y: 316, endPoint x: 736, endPoint y: 333, distance: 358.0
click at [736, 333] on div "12 Muistikirja Asioita, joita pitää joskus ottaa käsittelyyn, mutta ei haluta u…" at bounding box center [481, 319] width 918 height 558
click at [630, 416] on div "12 Muistikirja Asioita, joita pitää joskus ottaa käsittelyyn, mutta ei haluta u…" at bounding box center [481, 319] width 918 height 558
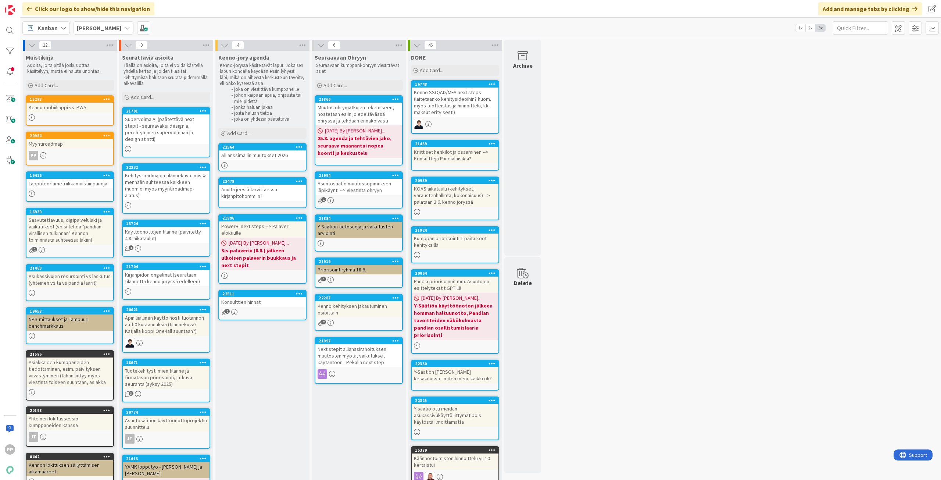
click at [652, 361] on div "12 Muistikirja Asioita, joita pitää joskus ottaa käsittelyyn, mutta ei haluta u…" at bounding box center [481, 319] width 918 height 558
click at [360, 356] on div "Next stepit allianssirahoituksen muutosten myötä, vaikutukset käytäntöön - Peka…" at bounding box center [358, 355] width 87 height 23
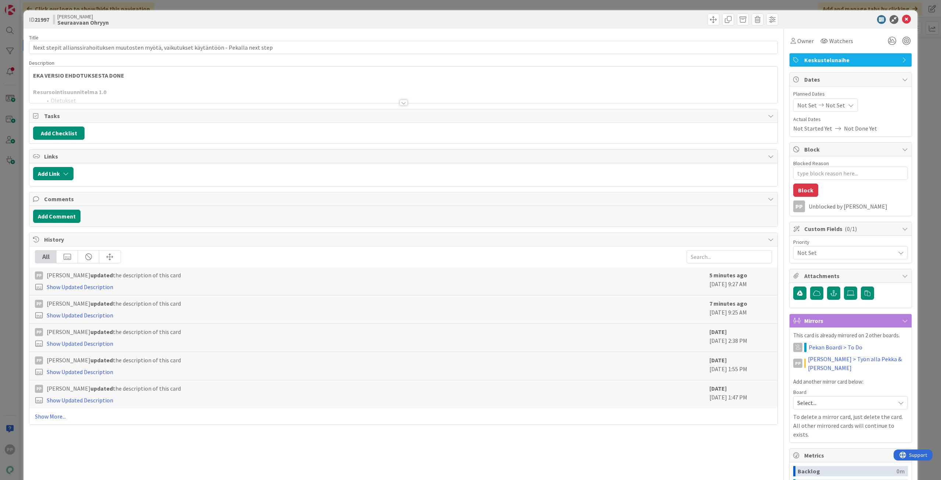
click at [164, 87] on div at bounding box center [403, 93] width 748 height 19
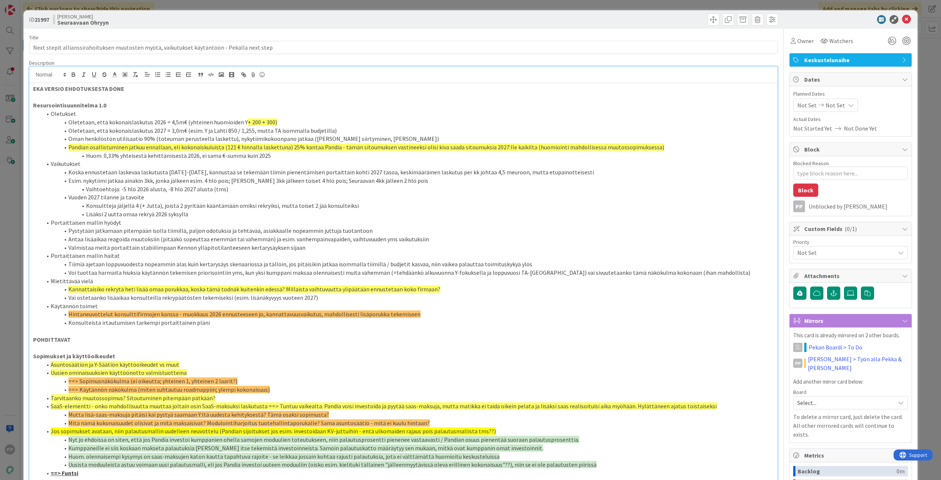
click at [150, 220] on li "Portaittaisen mallin hyödyt" at bounding box center [408, 222] width 732 height 8
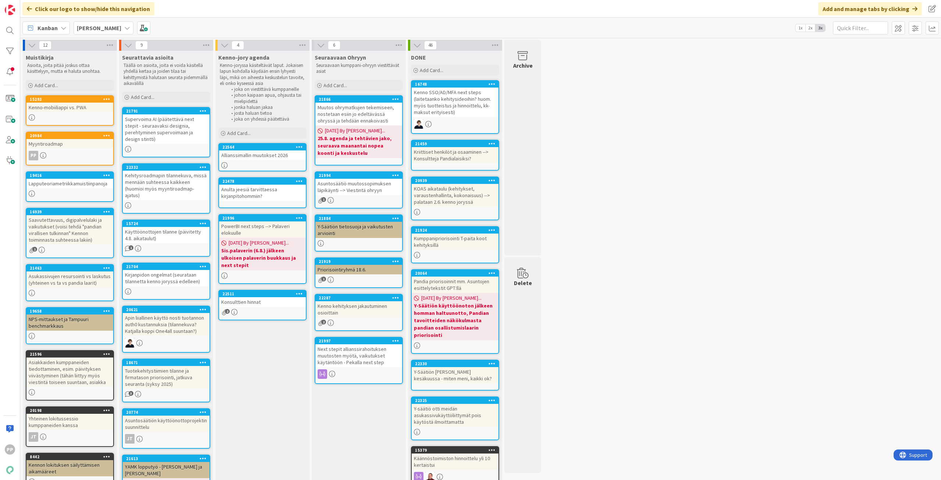
click at [274, 157] on div "Allianssimallin muutokset 2026" at bounding box center [262, 155] width 87 height 10
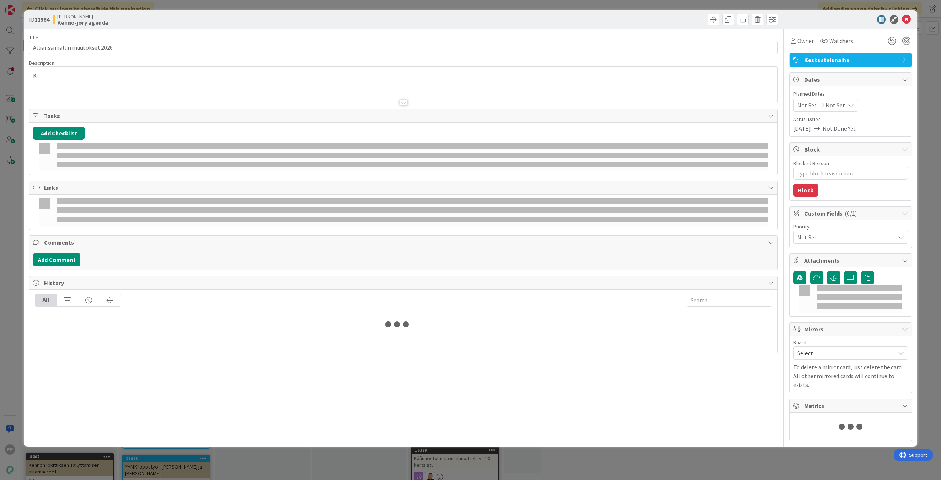
type textarea "x"
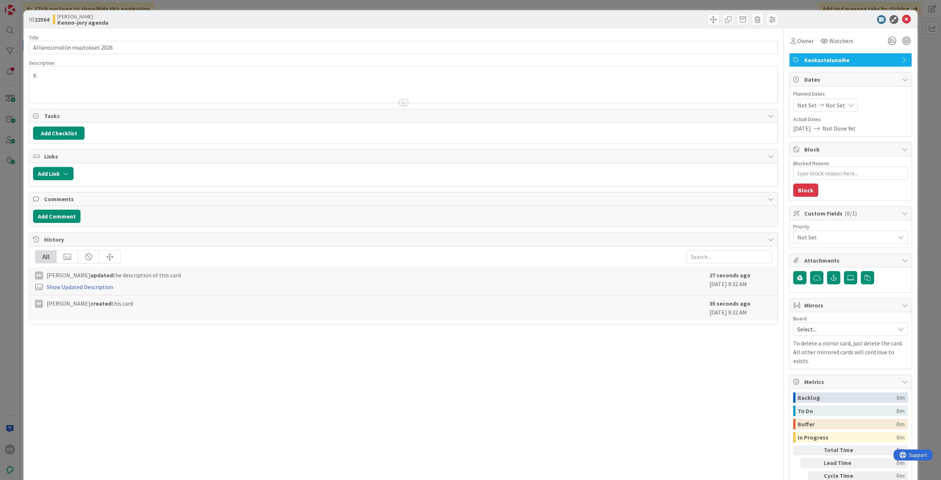
click at [86, 79] on div "K" at bounding box center [403, 85] width 748 height 36
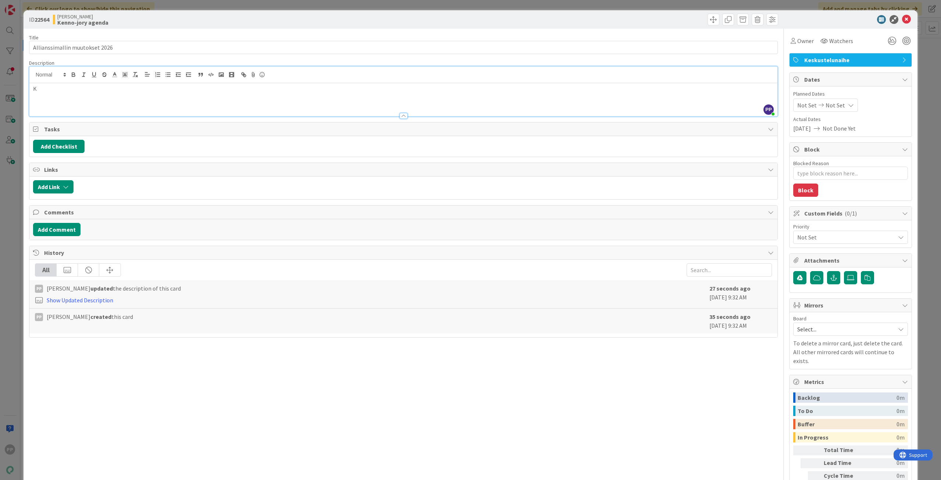
click at [86, 87] on p "K" at bounding box center [403, 89] width 741 height 8
click at [149, 47] on input "Allianssimallin muutokset 2026" at bounding box center [403, 47] width 749 height 13
type input "Allianssimallin muutokset 2026 - delegoitavia juttuja / next steppejä"
type textarea "x"
type input "Allianssimallin muutokset 2026 - delegoitavia juttuja / next steppejä"
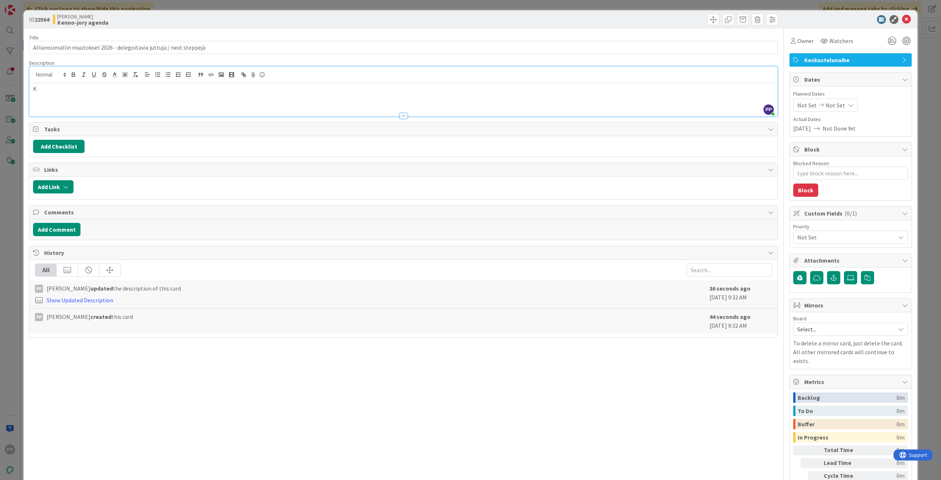
click at [933, 265] on div "ID 22564 [PERSON_NAME]-jory agenda Title 69 / 128 Allianssimallin muutokset 202…" at bounding box center [470, 240] width 941 height 480
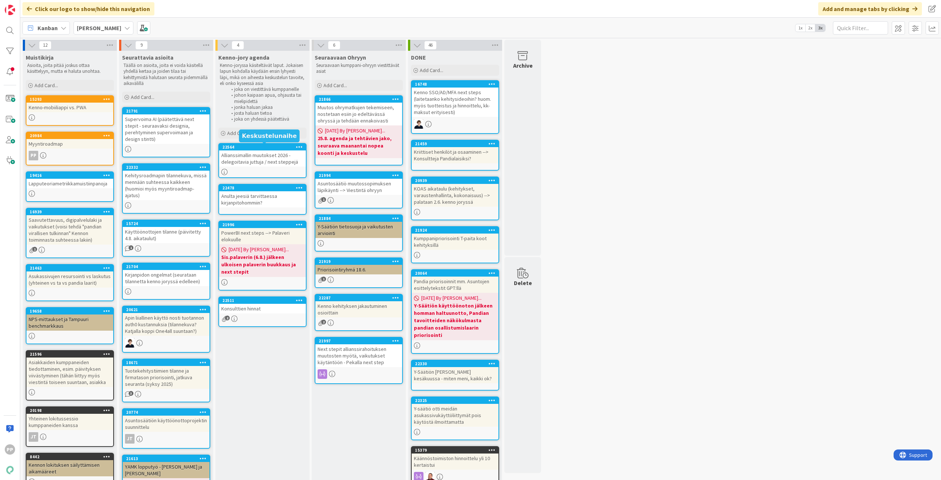
click at [272, 144] on div "22564" at bounding box center [263, 146] width 83 height 5
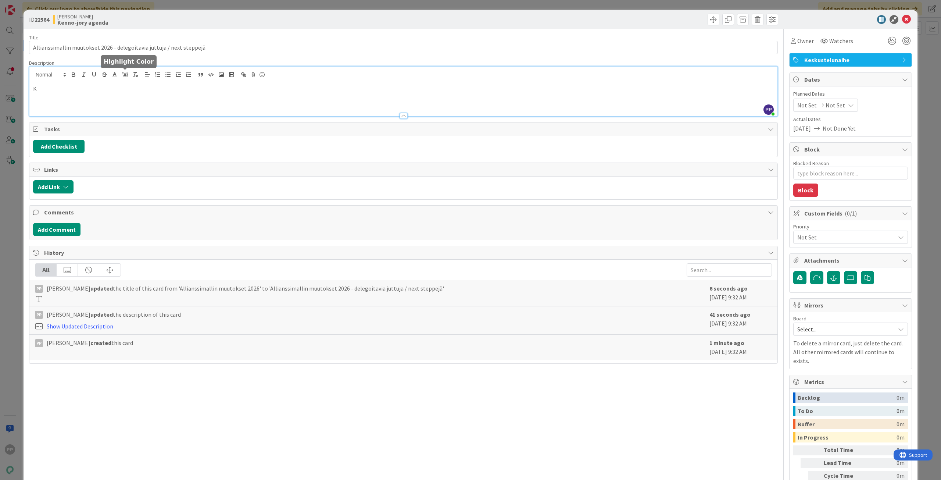
drag, startPoint x: 129, startPoint y: 77, endPoint x: 115, endPoint y: 77, distance: 13.2
click at [115, 77] on div "PP [PERSON_NAME] just joined K" at bounding box center [403, 92] width 748 height 50
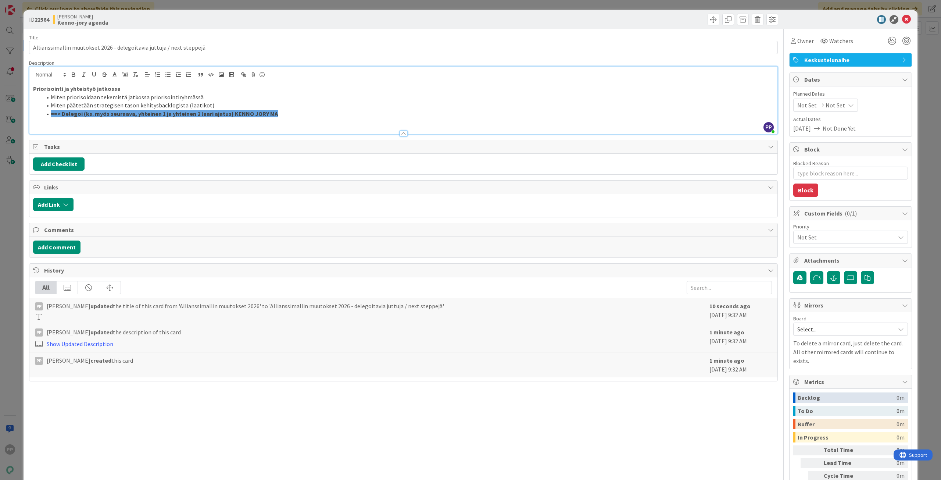
click at [289, 117] on li "==> Delegoi (ks. myös seuraava, yhteinen 1 ja yhteinen 2 laari ajatus) KENNO JO…" at bounding box center [408, 114] width 732 height 8
drag, startPoint x: 294, startPoint y: 115, endPoint x: 43, endPoint y: 115, distance: 250.3
click at [43, 115] on li "==> Delegoi (ks. myös seuraava, yhteinen 1 ja yhteinen 2 laari ajatus) KENNO JO…" at bounding box center [408, 114] width 732 height 8
click at [154, 103] on li "Miten päätetään strategisen tason kehitysbacklogista (laatikot)" at bounding box center [408, 105] width 732 height 8
drag, startPoint x: 292, startPoint y: 111, endPoint x: 39, endPoint y: 112, distance: 253.2
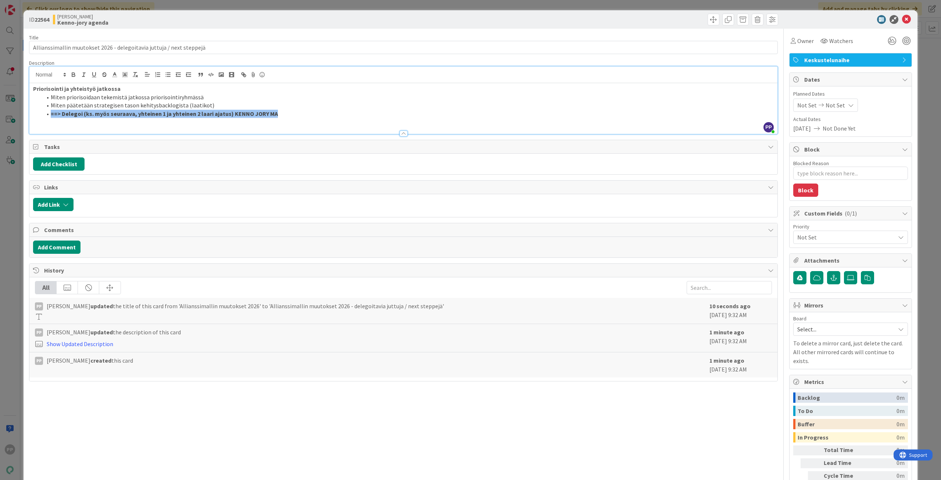
click at [39, 112] on ol "Miten priorisoidaan tekemistä jatkossa priorisointiryhmässä Miten päätetään str…" at bounding box center [403, 105] width 741 height 25
type textarea "x"
click at [241, 110] on p at bounding box center [403, 114] width 741 height 8
paste div
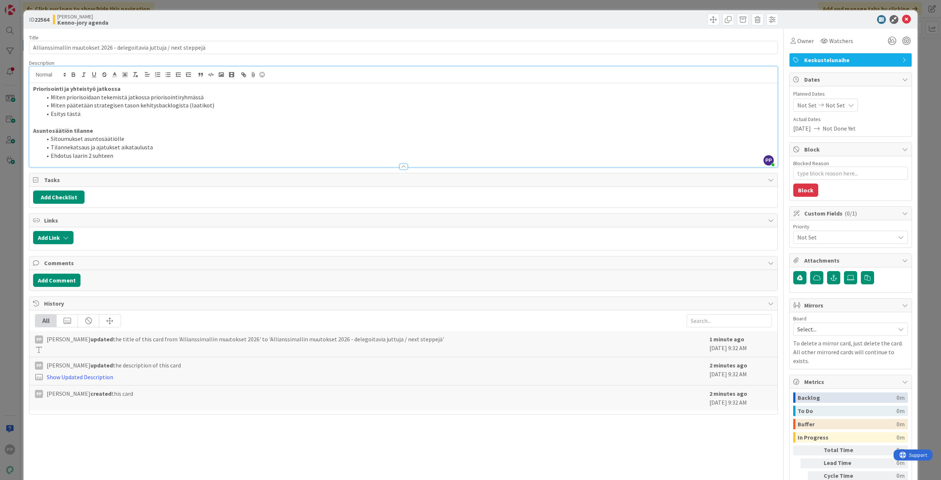
click at [182, 147] on li "Tilannekatsaus ja ajatukset aikataulusta" at bounding box center [408, 147] width 732 height 8
click at [190, 155] on li "Ehdotus laarin 2 suhteen" at bounding box center [408, 155] width 732 height 8
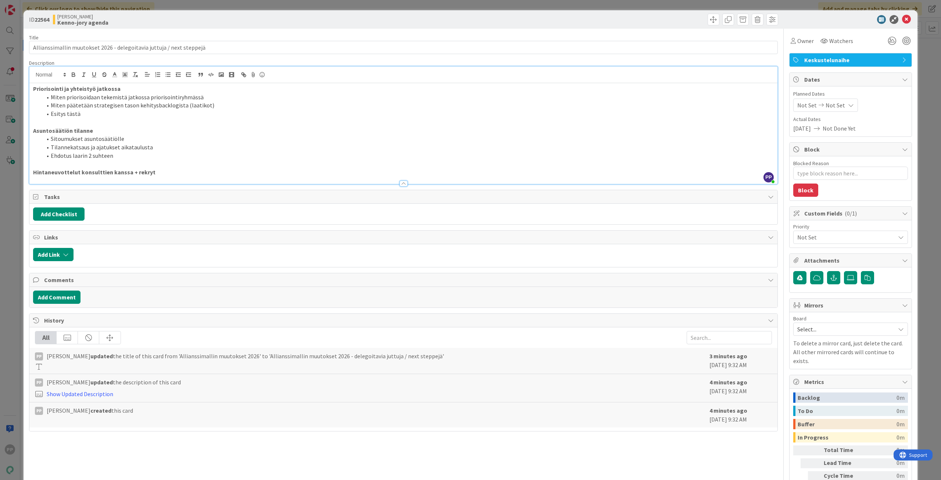
click at [126, 157] on li "Ehdotus laarin 2 suhteen" at bounding box center [408, 155] width 732 height 8
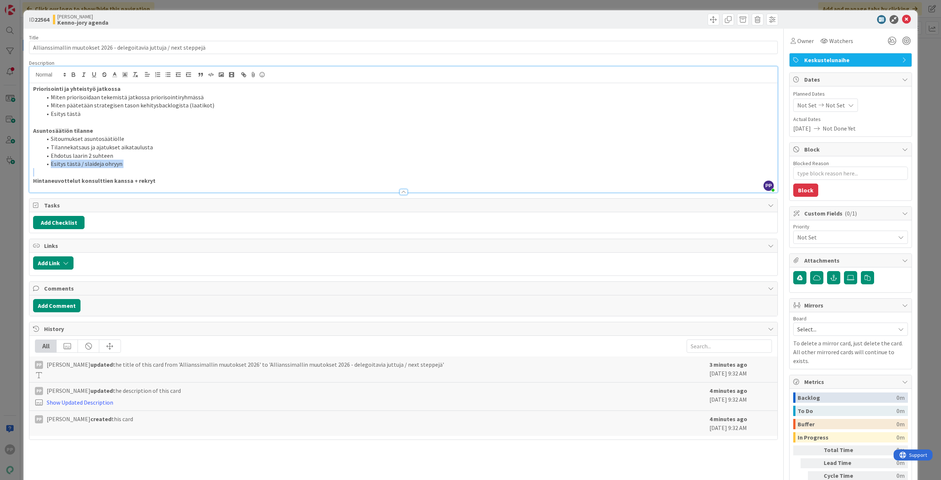
copy ol "Esitys tästä / slaideja ohryyn"
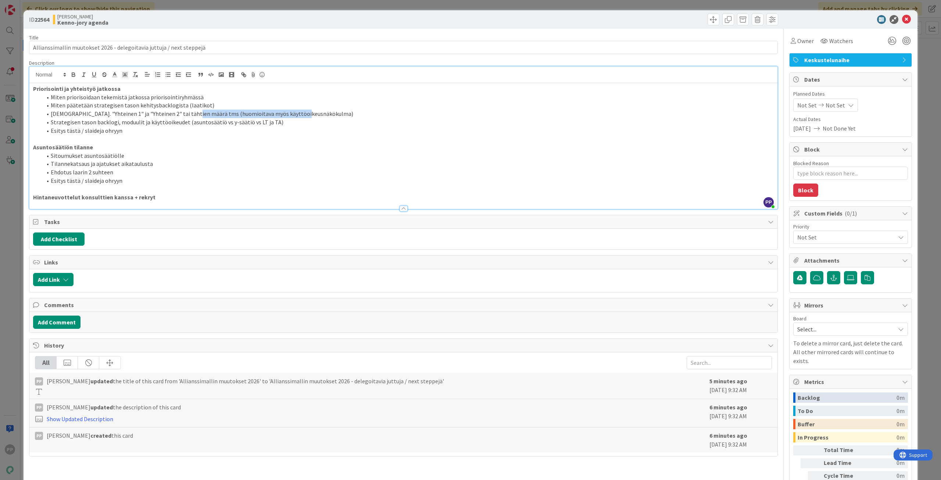
drag, startPoint x: 313, startPoint y: 117, endPoint x: 219, endPoint y: 106, distance: 94.7
click at [188, 114] on li "[DEMOGRAPHIC_DATA]. "Yhteinen 1" ja "Yhteinen 2" tai tähtien määrä tms (huomioi…" at bounding box center [408, 114] width 732 height 8
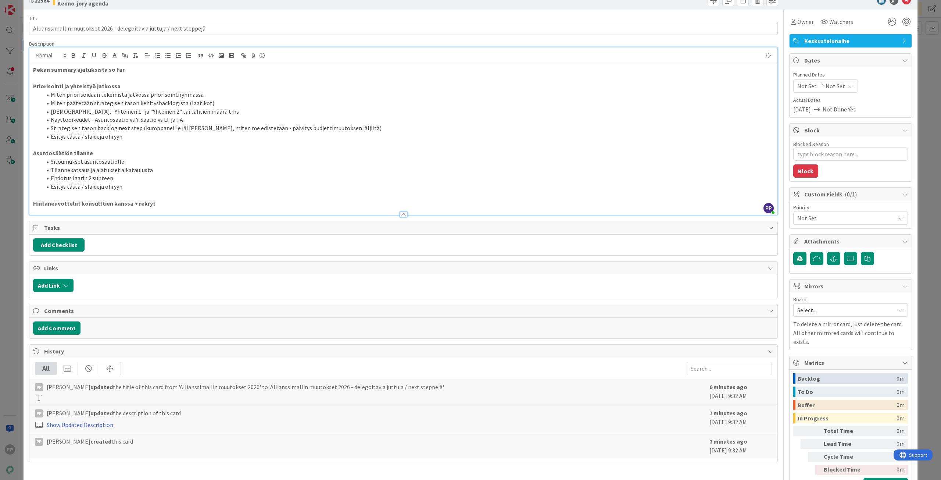
scroll to position [37, 0]
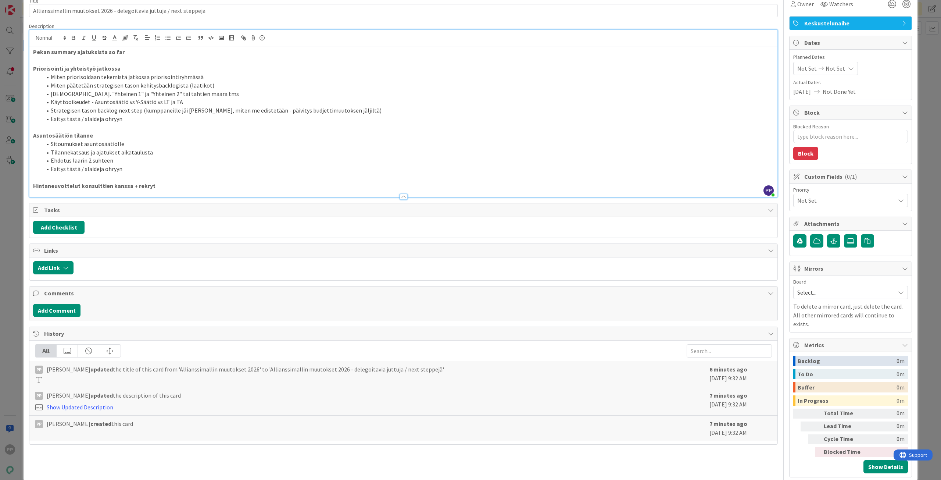
click at [192, 187] on p "Hintaneuvottelut konsulttien kanssa + rekryt" at bounding box center [403, 186] width 741 height 8
click at [414, 105] on li "Käyttöoikeudet - Asuntosäätiö vs Y-Säätiö vs LT ja TA" at bounding box center [408, 102] width 732 height 8
click at [415, 111] on li "Strategisen tason backlog next step (kumppaneille jäi [PERSON_NAME], miten me e…" at bounding box center [408, 110] width 732 height 8
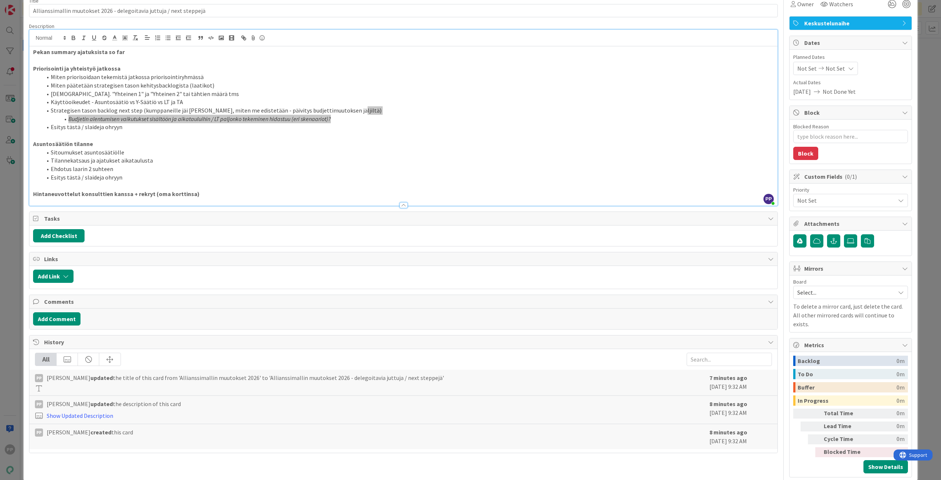
type textarea "x"
click at [251, 193] on p "Hintaneuvottelut konsulttien kanssa + rekryt (oma korttinsa)" at bounding box center [403, 194] width 741 height 8
click at [926, 210] on div "ID 22564 [PERSON_NAME]-jory agenda Title 69 / 128 Allianssimallin muutokset 202…" at bounding box center [470, 240] width 941 height 480
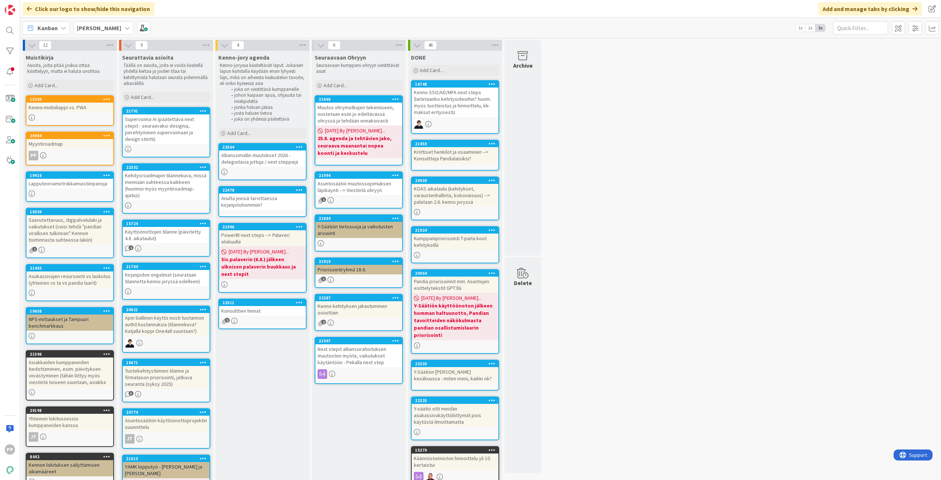
drag, startPoint x: 639, startPoint y: 309, endPoint x: 912, endPoint y: 289, distance: 273.7
click at [639, 309] on div "12 Muistikirja Asioita, joita pitää joskus ottaa käsittelyyn, mutta ei haluta u…" at bounding box center [481, 319] width 918 height 558
